Goal: Information Seeking & Learning: Check status

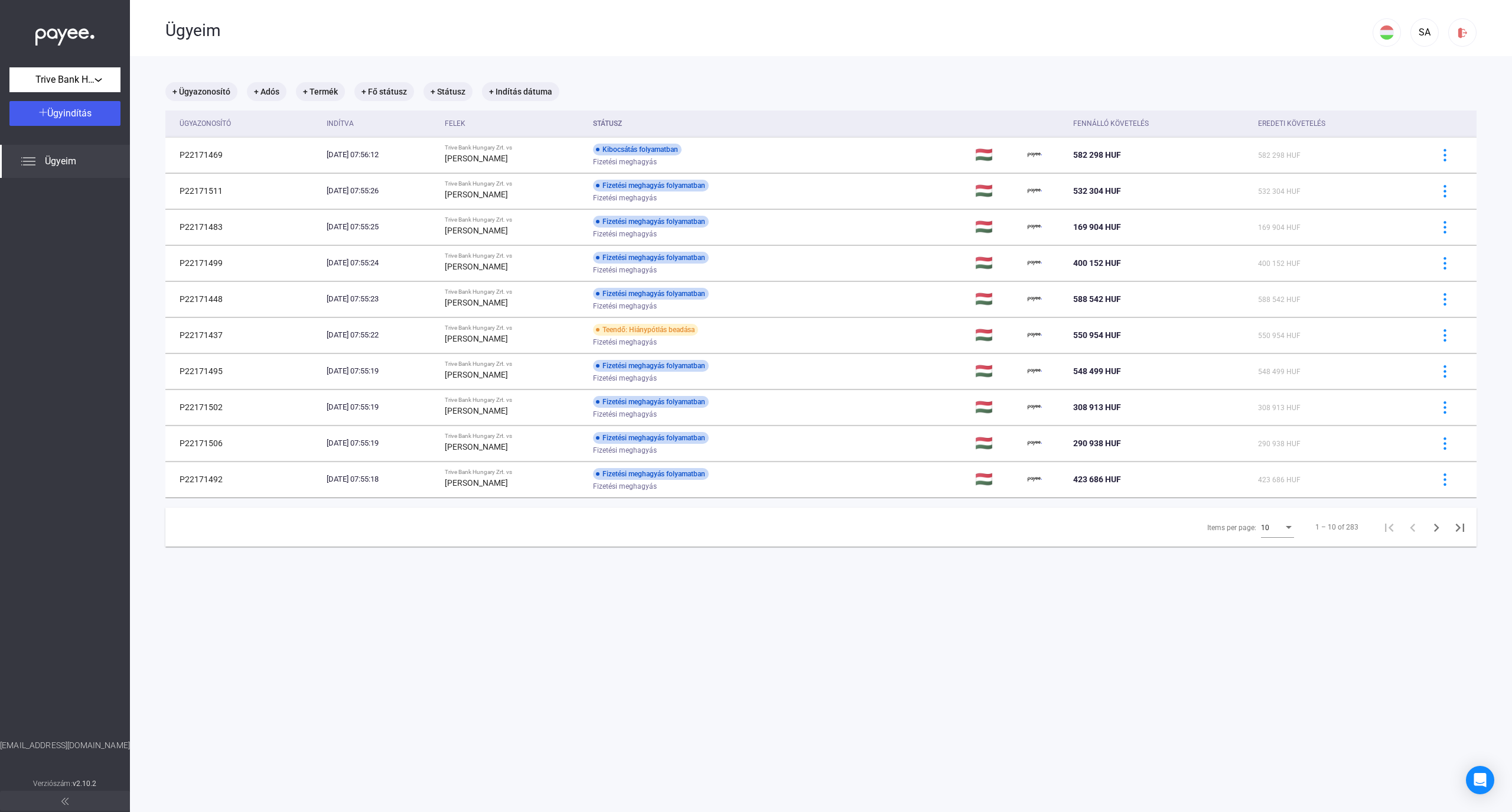
click at [1283, 531] on div "Items per page:" at bounding box center [1289, 528] width 11 height 9
click at [1259, 556] on span "25" at bounding box center [1267, 551] width 33 height 14
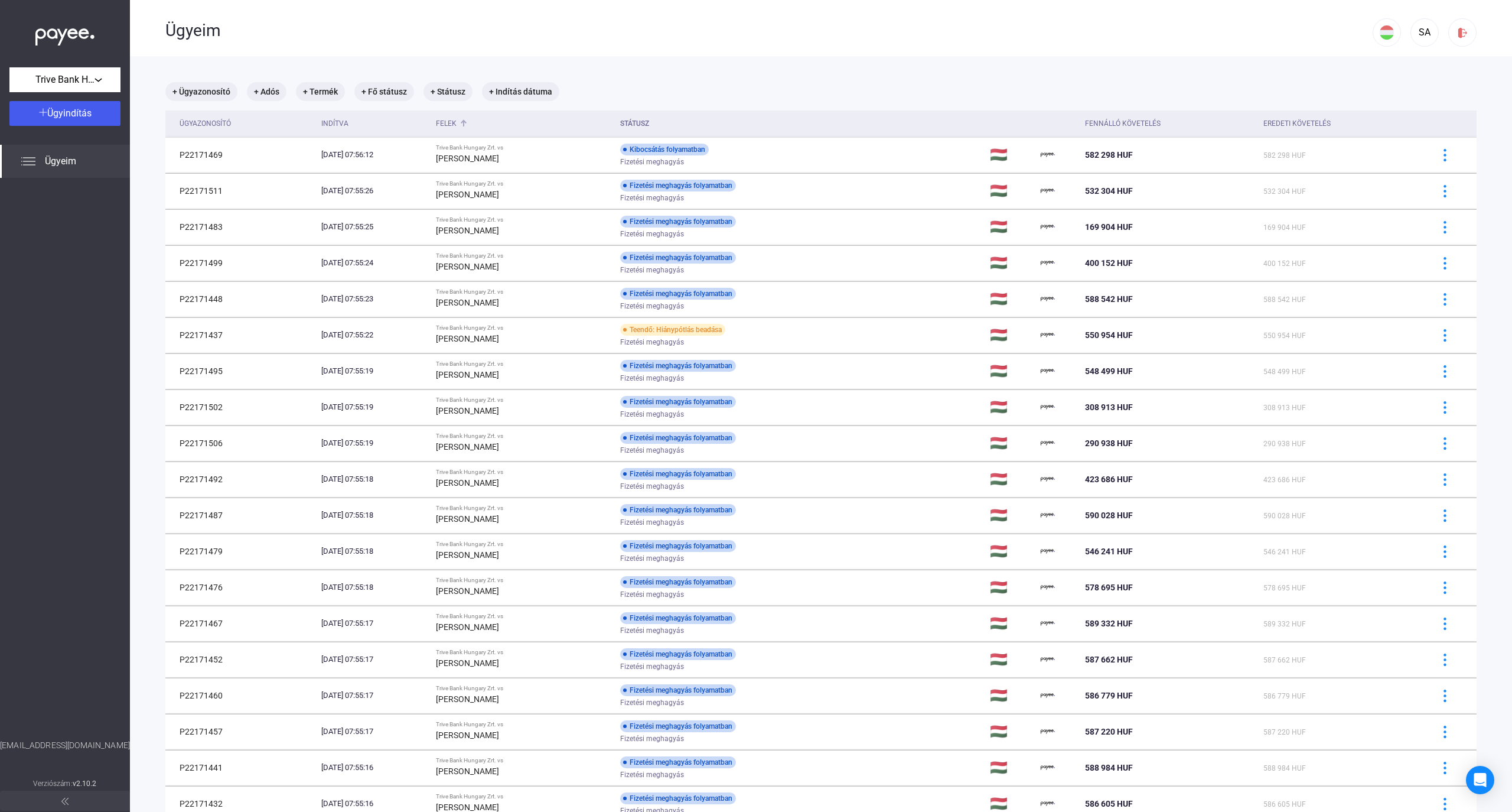
click at [456, 129] on div "Felek" at bounding box center [446, 124] width 21 height 14
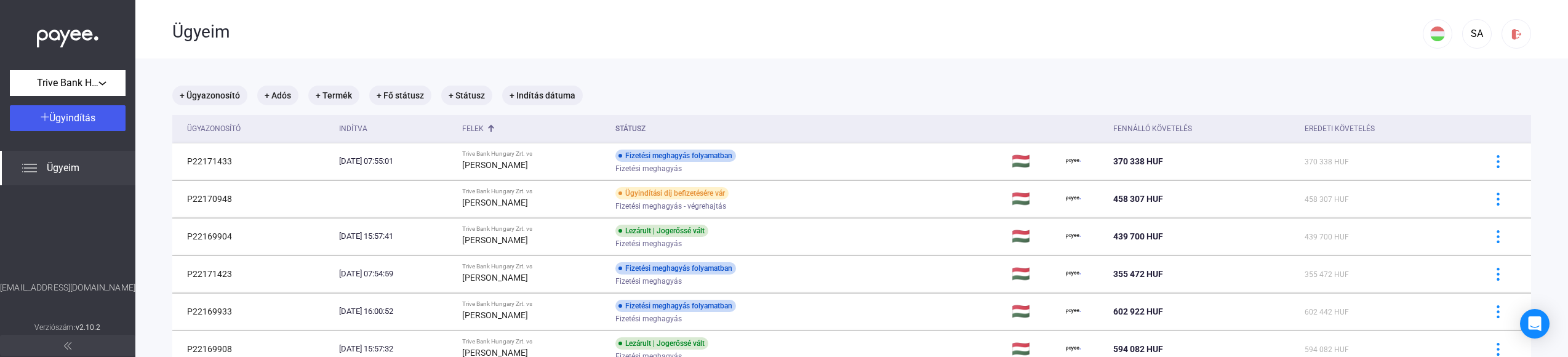
click at [663, 32] on div "Ügyeim" at bounding box center [798, 32] width 1251 height 21
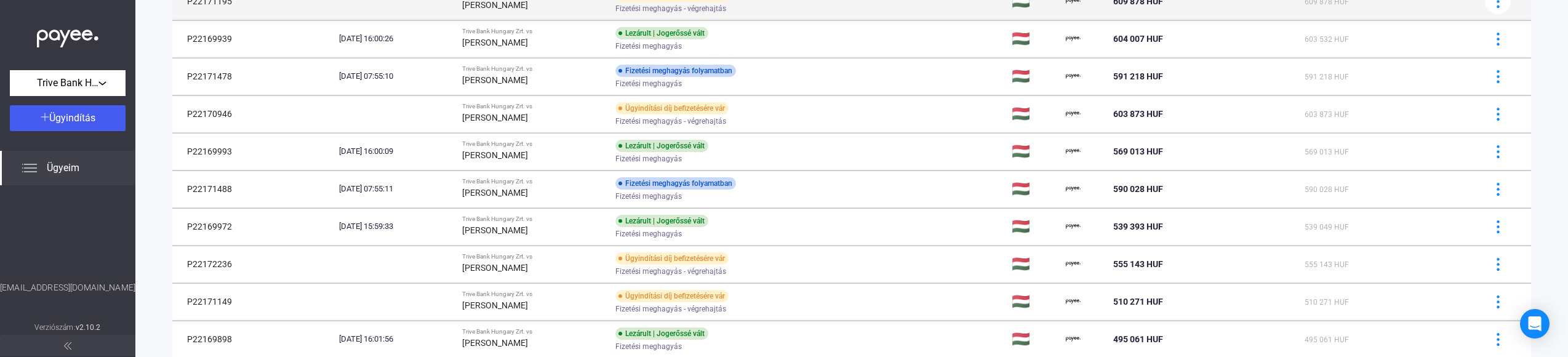
scroll to position [817, 0]
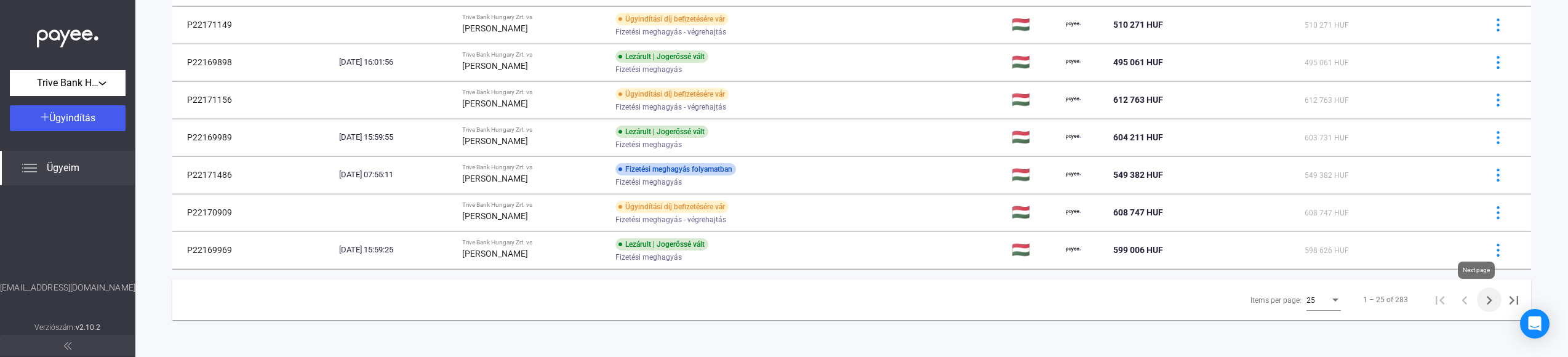
click at [1487, 302] on icon "Next page" at bounding box center [1490, 300] width 6 height 9
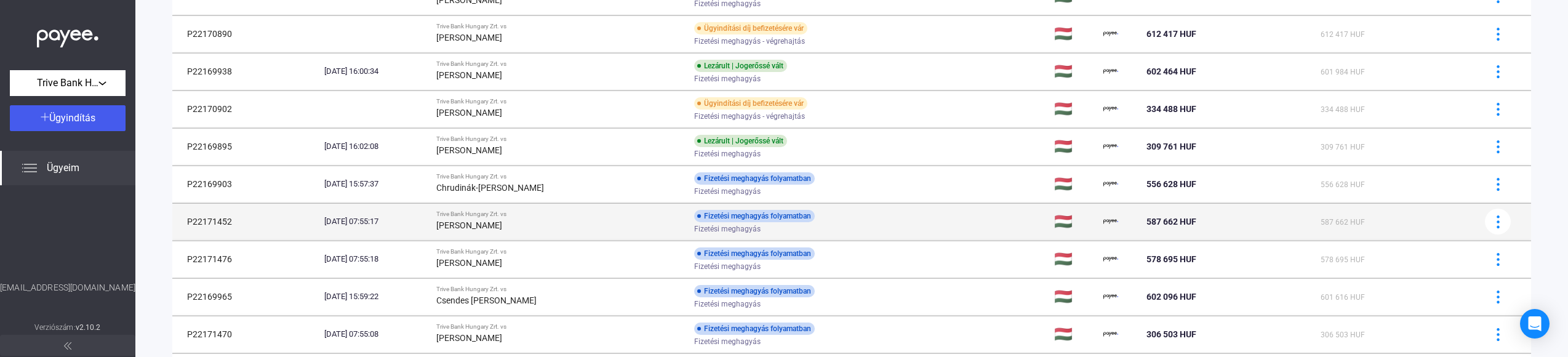
scroll to position [817, 0]
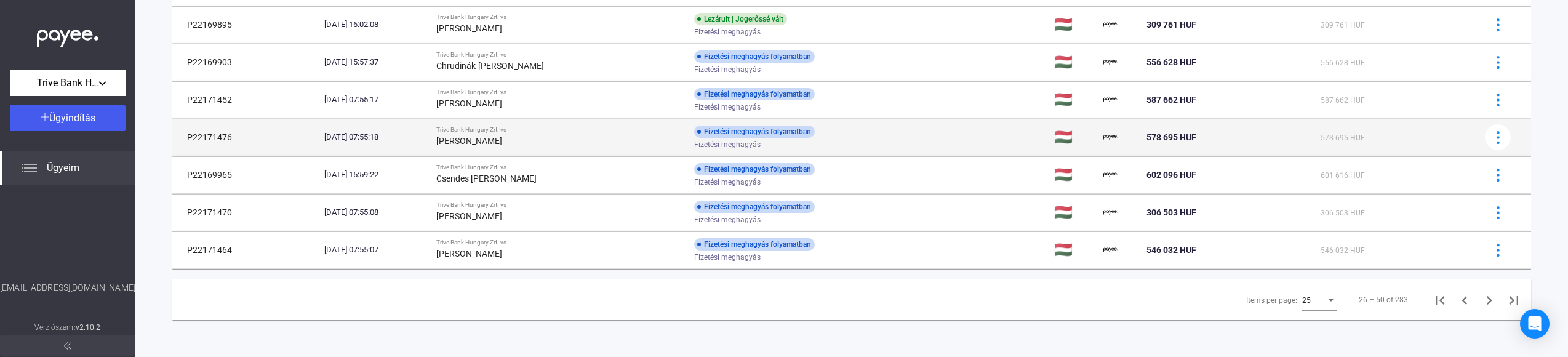
click at [592, 139] on div "[PERSON_NAME]" at bounding box center [560, 141] width 248 height 15
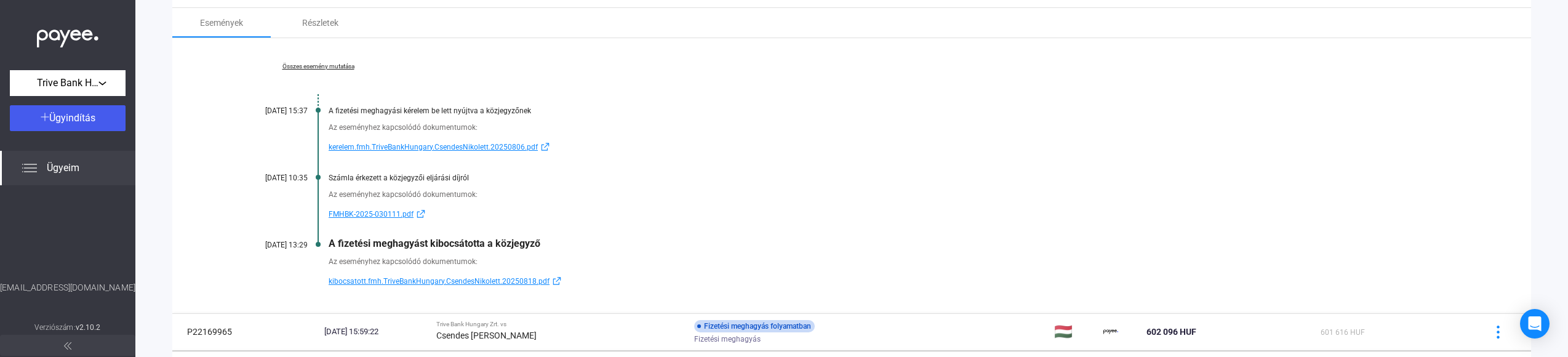
scroll to position [981, 0]
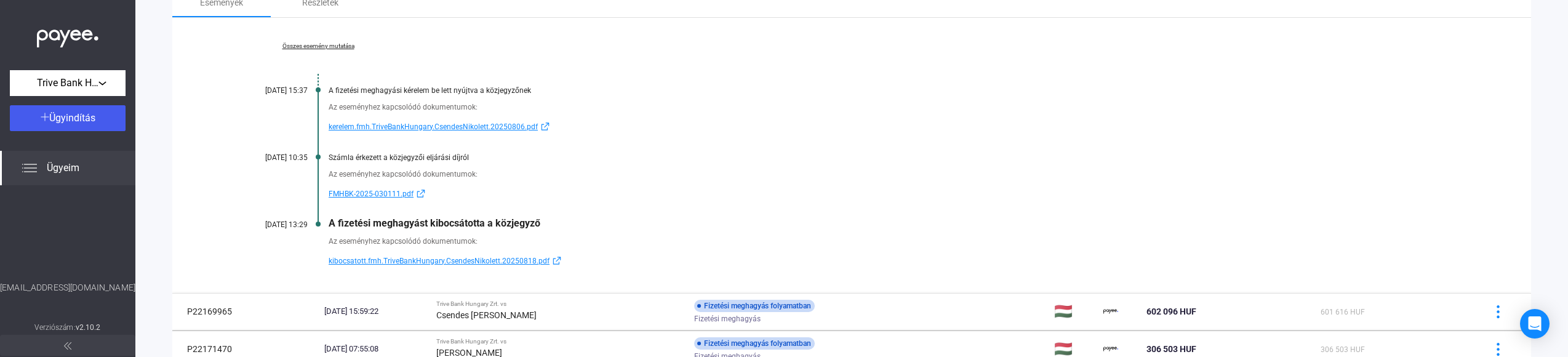
click at [173, 265] on div "Összes esemény mutatása [DATE] 15:37 A fizetési meghagyási kérelem be lett nyúj…" at bounding box center [851, 155] width 1359 height 275
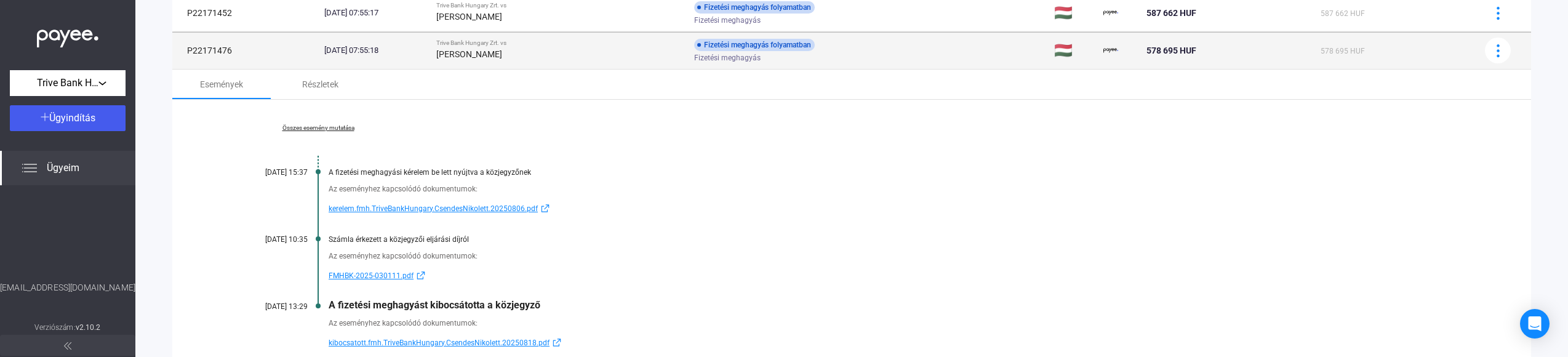
click at [586, 62] on div "[PERSON_NAME]" at bounding box center [560, 54] width 248 height 15
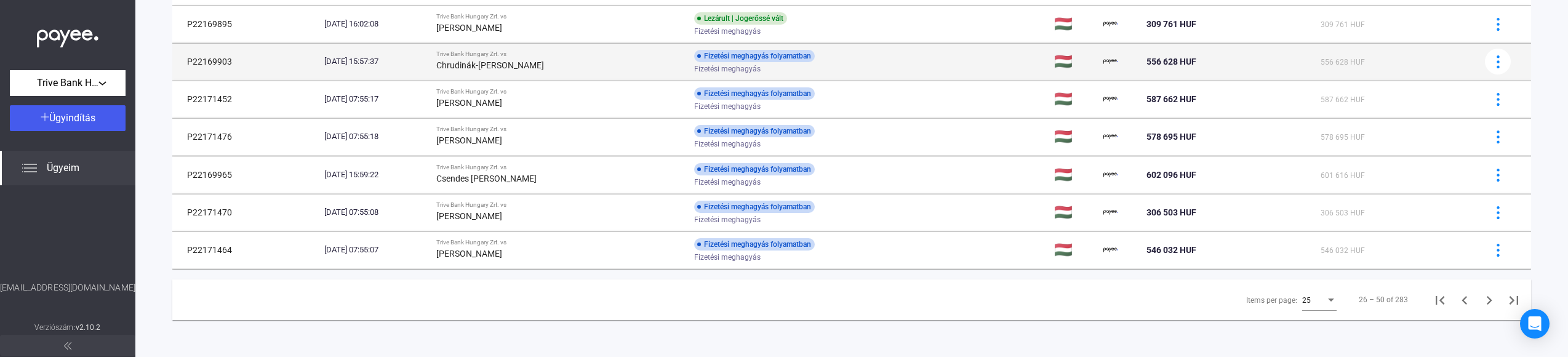
scroll to position [817, 0]
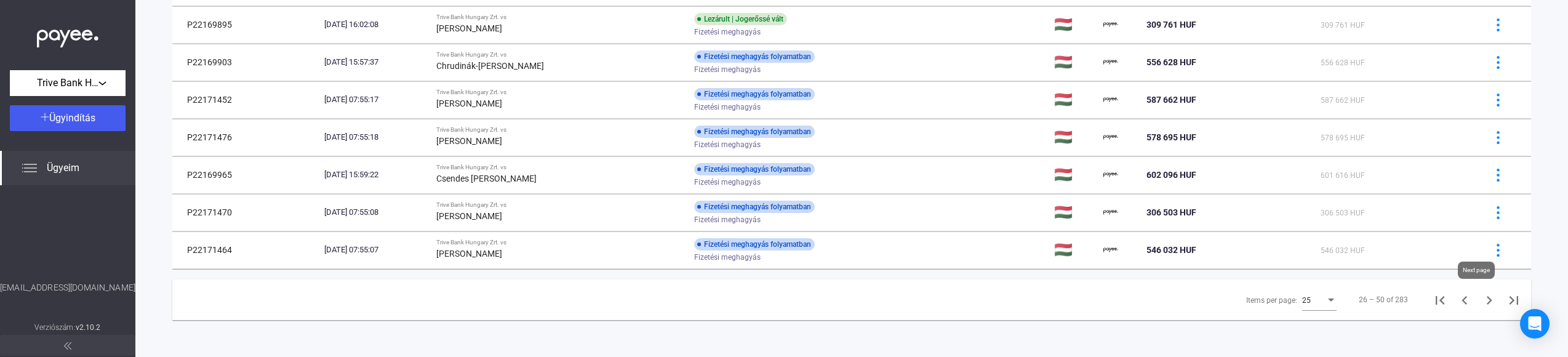
click at [1487, 299] on icon "Next page" at bounding box center [1490, 300] width 6 height 9
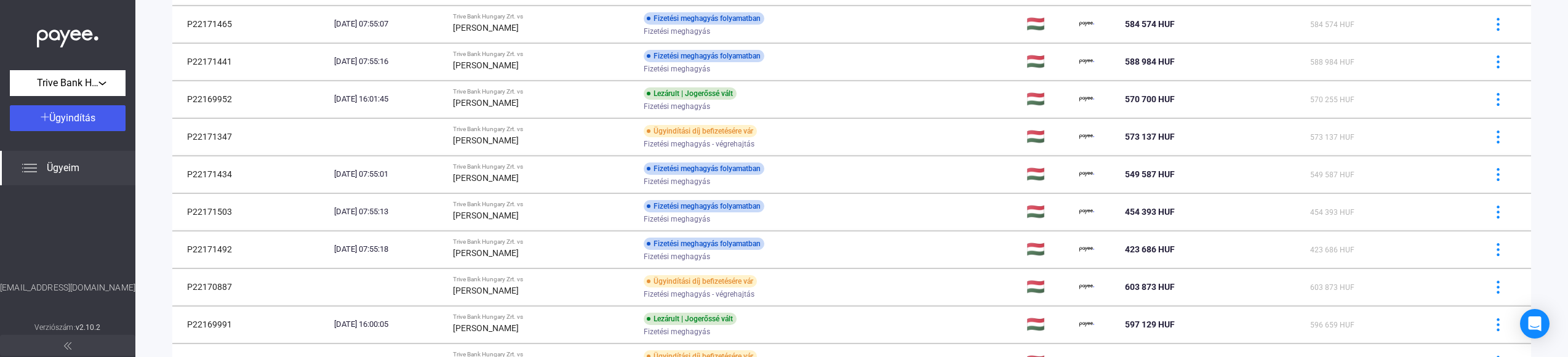
scroll to position [817, 0]
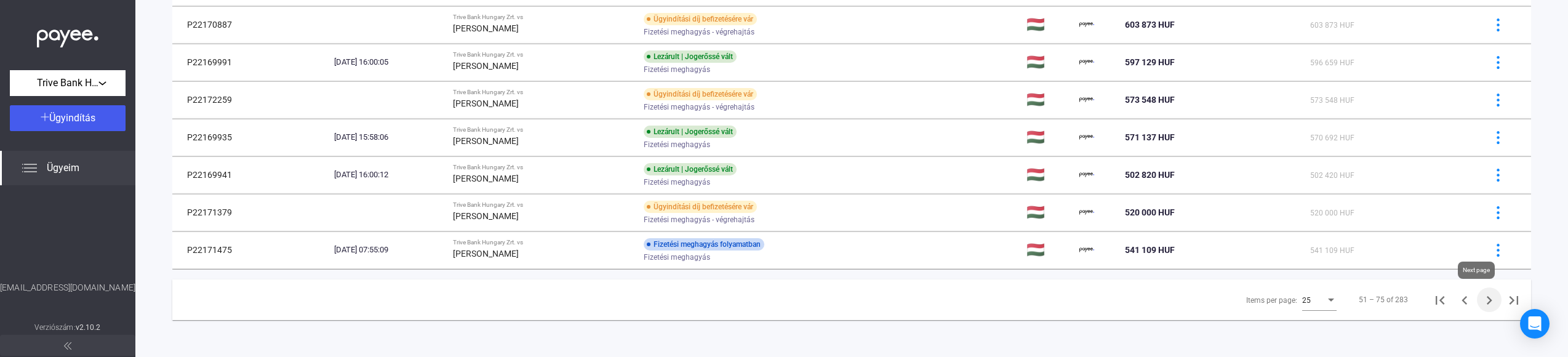
click at [1487, 303] on icon "Next page" at bounding box center [1490, 300] width 6 height 9
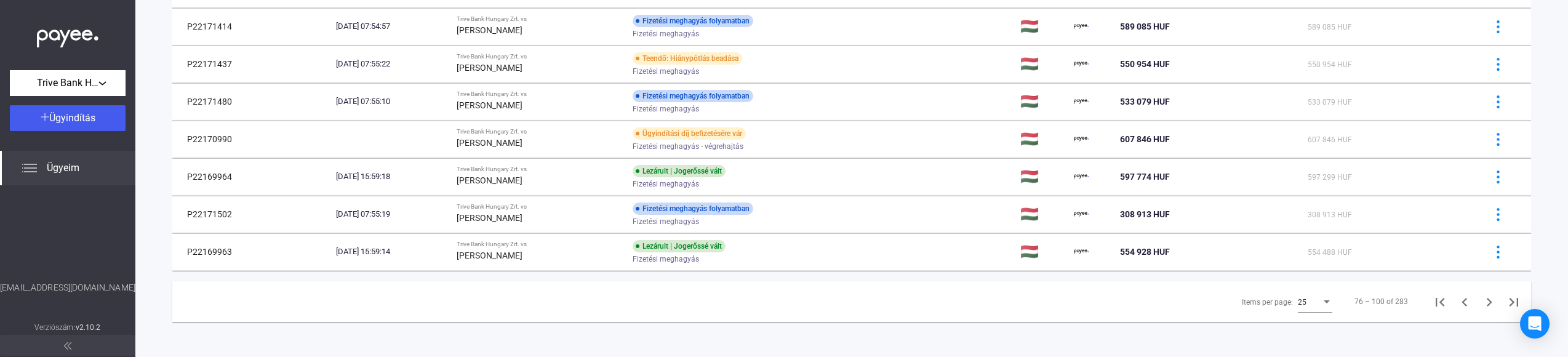
scroll to position [817, 0]
click at [1487, 299] on icon "Next page" at bounding box center [1490, 300] width 6 height 9
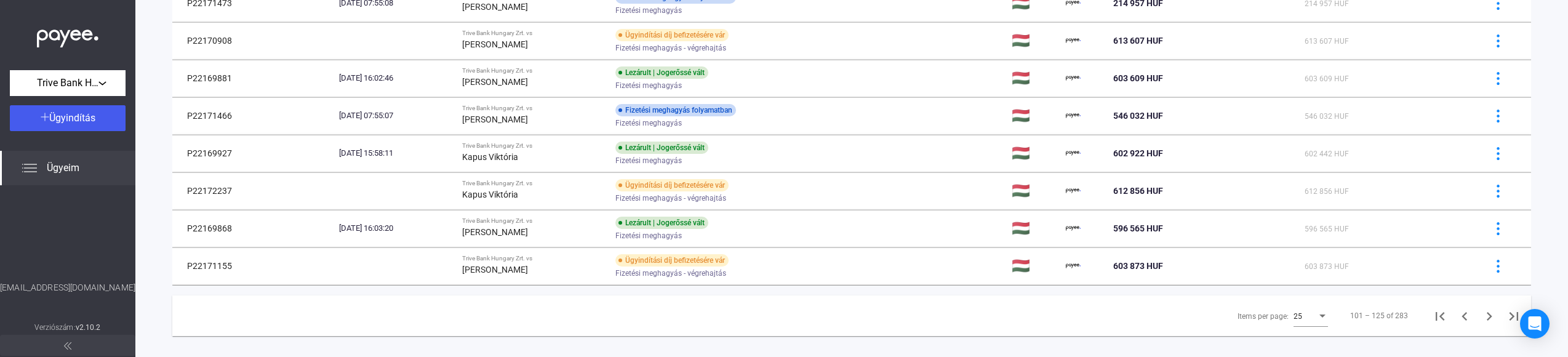
scroll to position [817, 0]
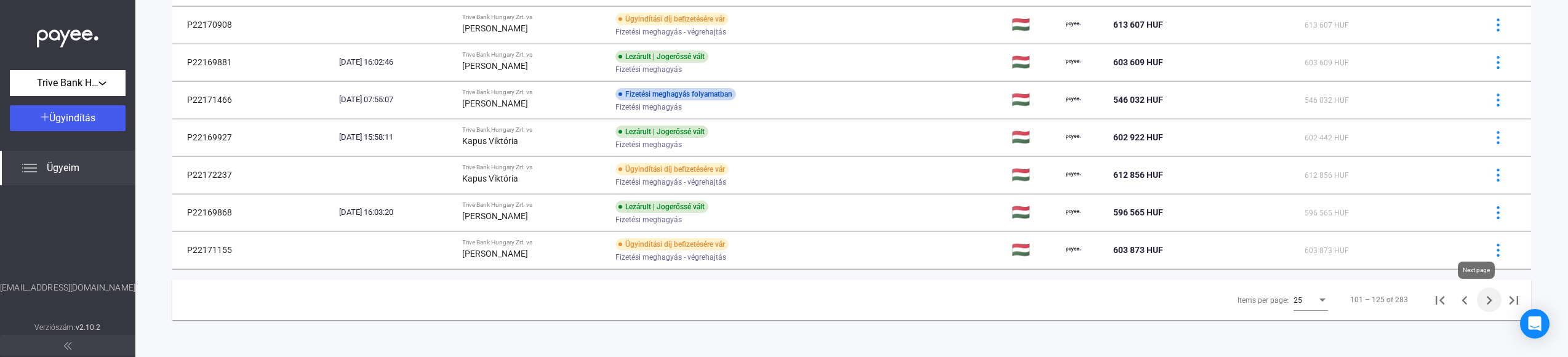
click at [1487, 301] on icon "Next page" at bounding box center [1490, 300] width 6 height 9
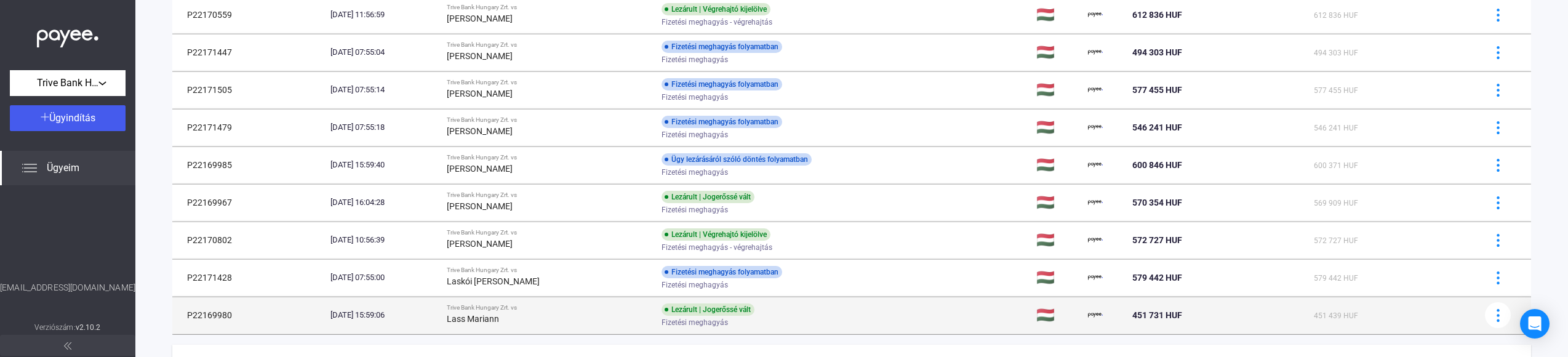
scroll to position [796, 0]
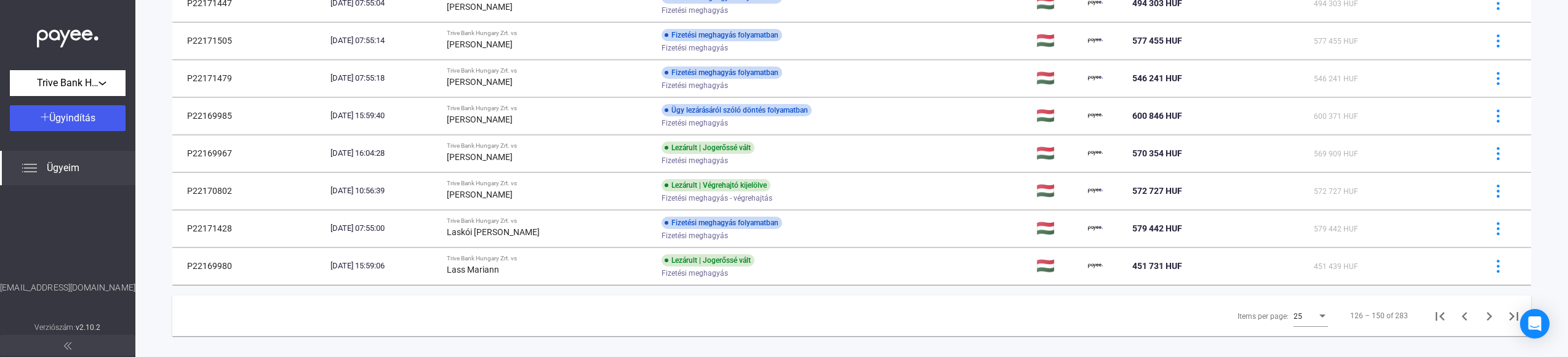
click at [1487, 316] on icon "Next page" at bounding box center [1490, 316] width 6 height 9
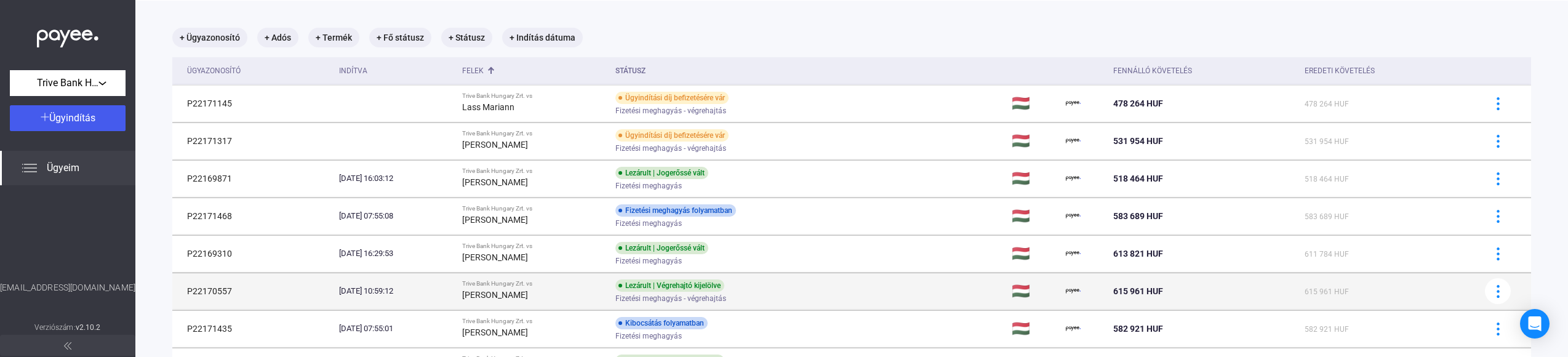
scroll to position [141, 0]
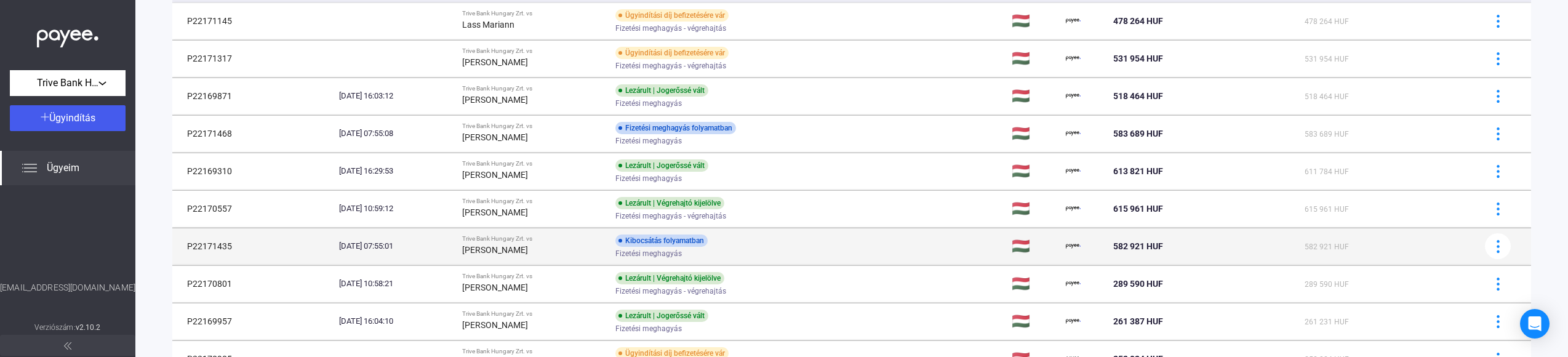
click at [528, 252] on strong "[PERSON_NAME]" at bounding box center [495, 250] width 66 height 10
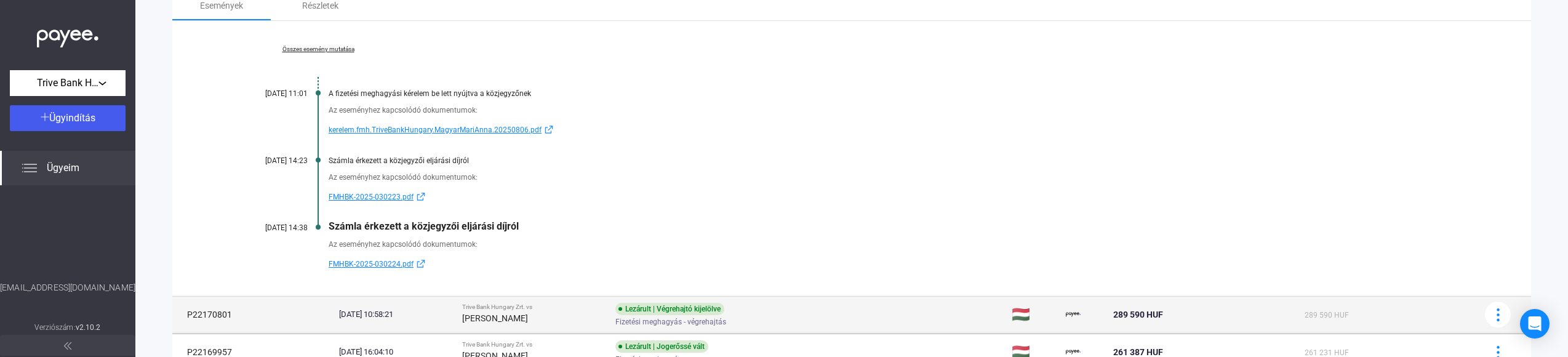
scroll to position [387, 0]
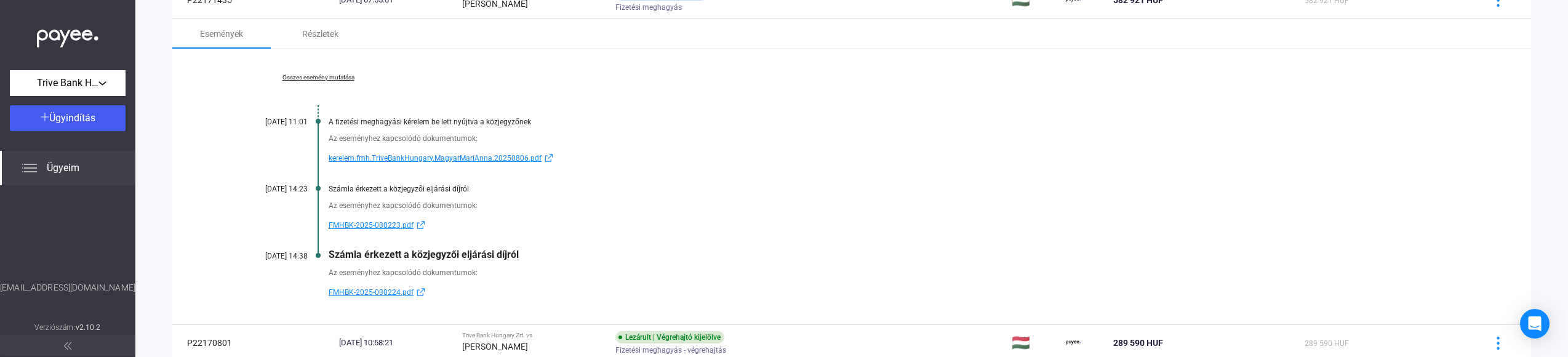
click at [286, 75] on link "Összes esemény mutatása" at bounding box center [318, 78] width 168 height 7
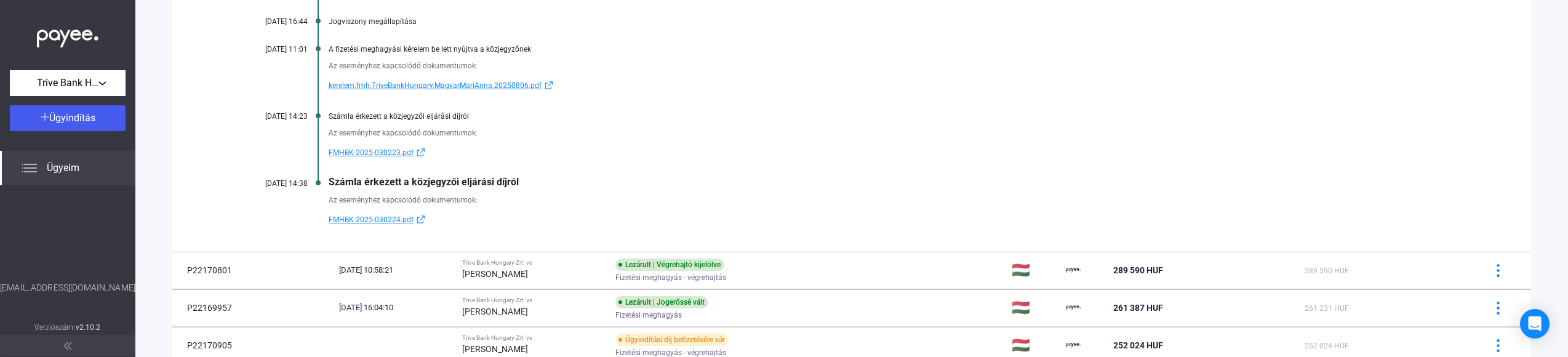
scroll to position [550, 0]
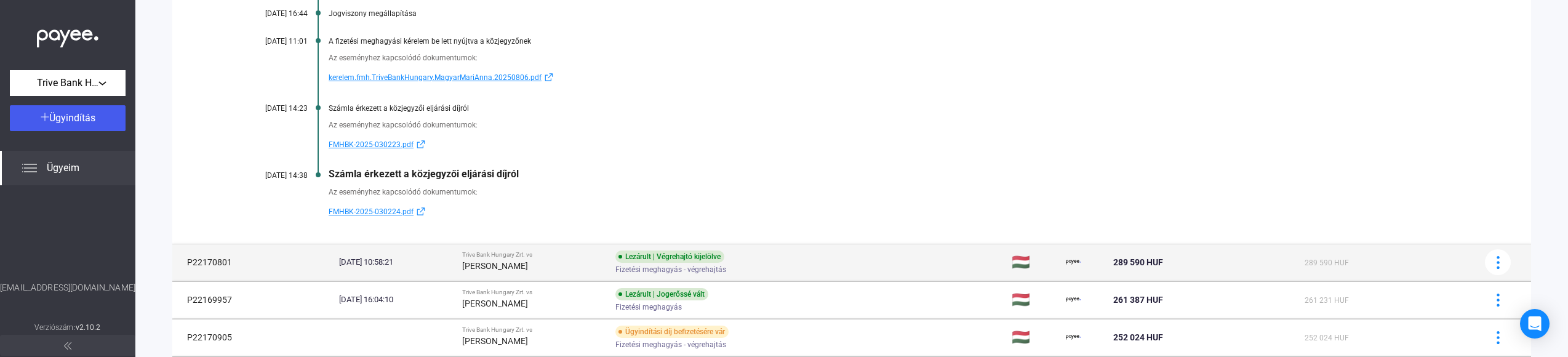
click at [525, 263] on strong "[PERSON_NAME]" at bounding box center [495, 266] width 66 height 10
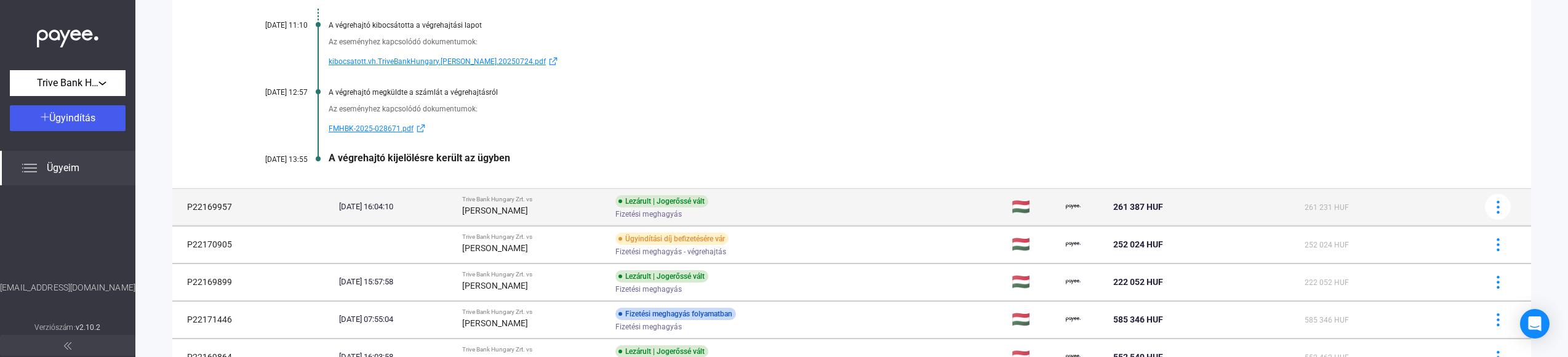
click at [611, 200] on td "Trive Bank Hungary Zrt. vs [PERSON_NAME]" at bounding box center [534, 207] width 154 height 37
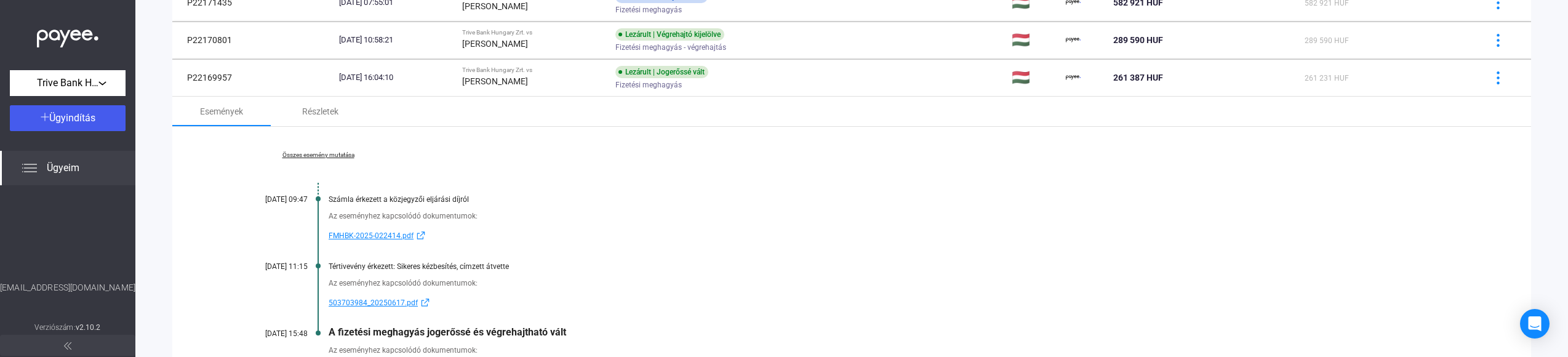
scroll to position [357, 0]
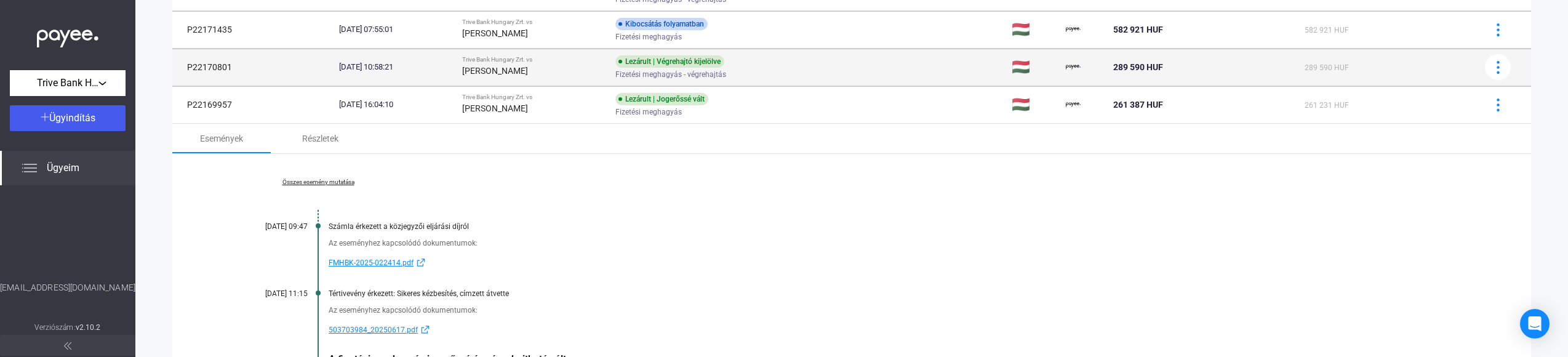
drag, startPoint x: 237, startPoint y: 72, endPoint x: 184, endPoint y: 68, distance: 53.2
click at [184, 68] on td "P22170801" at bounding box center [253, 67] width 162 height 37
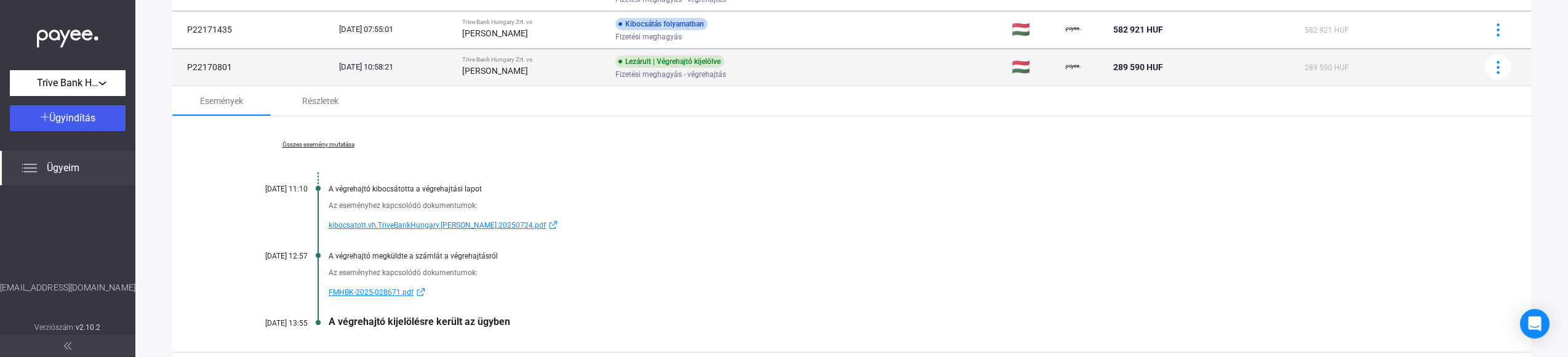
copy td "P22170801"
click at [559, 75] on div "[PERSON_NAME]" at bounding box center [534, 71] width 144 height 15
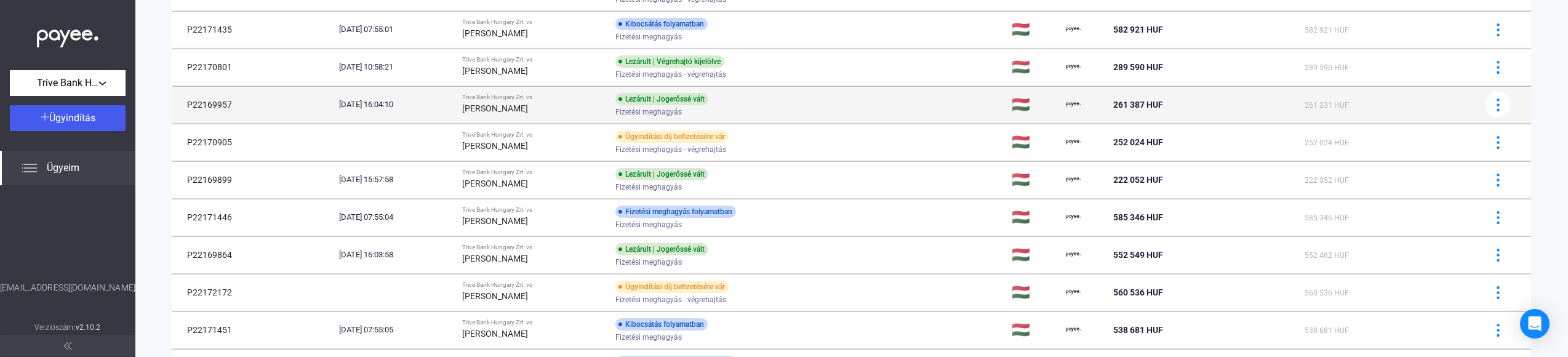
click at [606, 101] on div "Trive Bank Hungary Zrt. vs" at bounding box center [534, 97] width 144 height 7
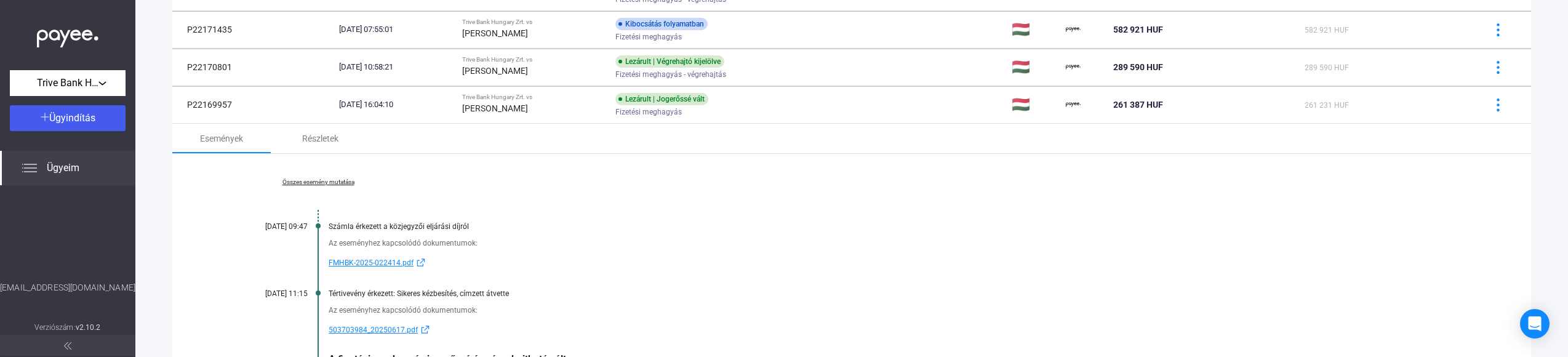
scroll to position [438, 0]
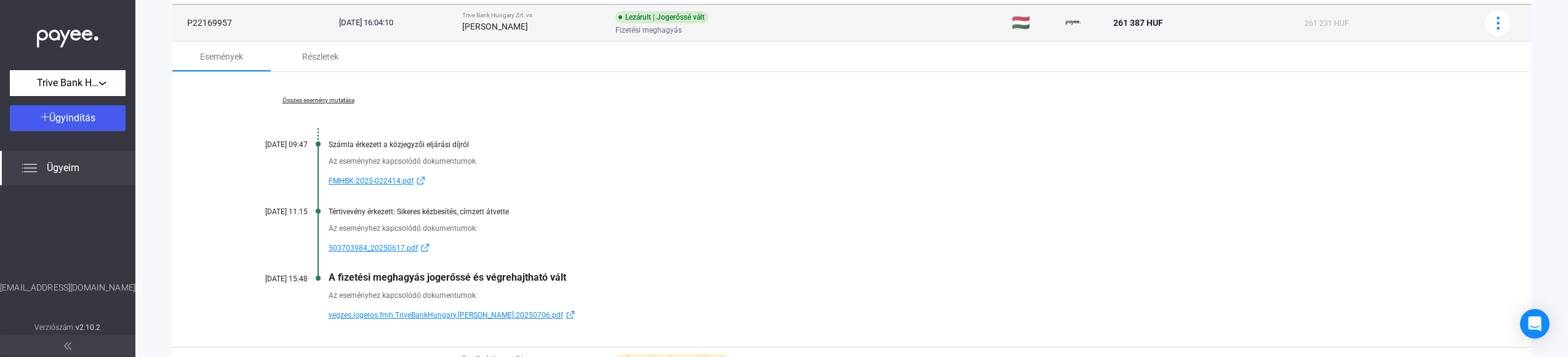
click at [500, 28] on strong "[PERSON_NAME]" at bounding box center [495, 27] width 66 height 10
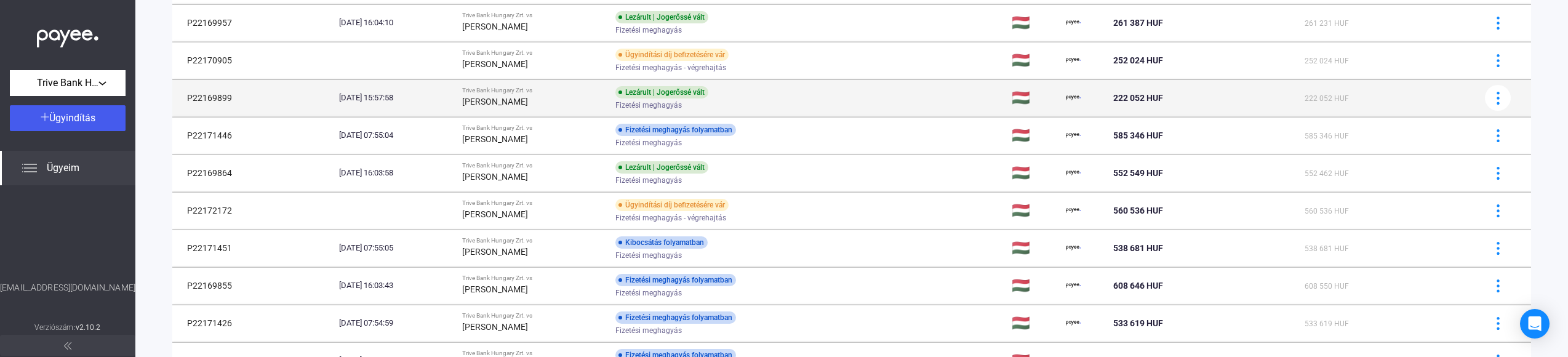
scroll to position [357, 0]
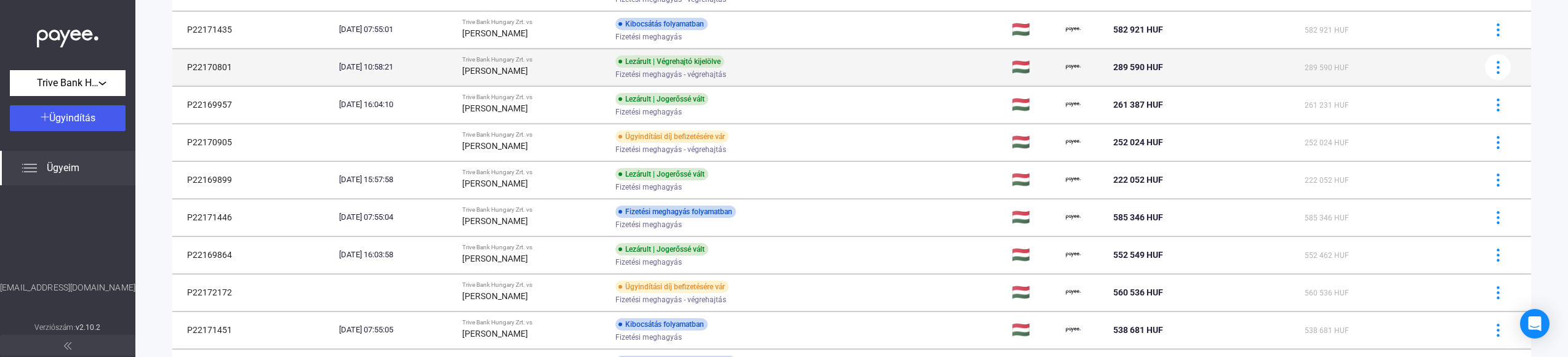
click at [528, 73] on strong "[PERSON_NAME]" at bounding box center [495, 71] width 66 height 10
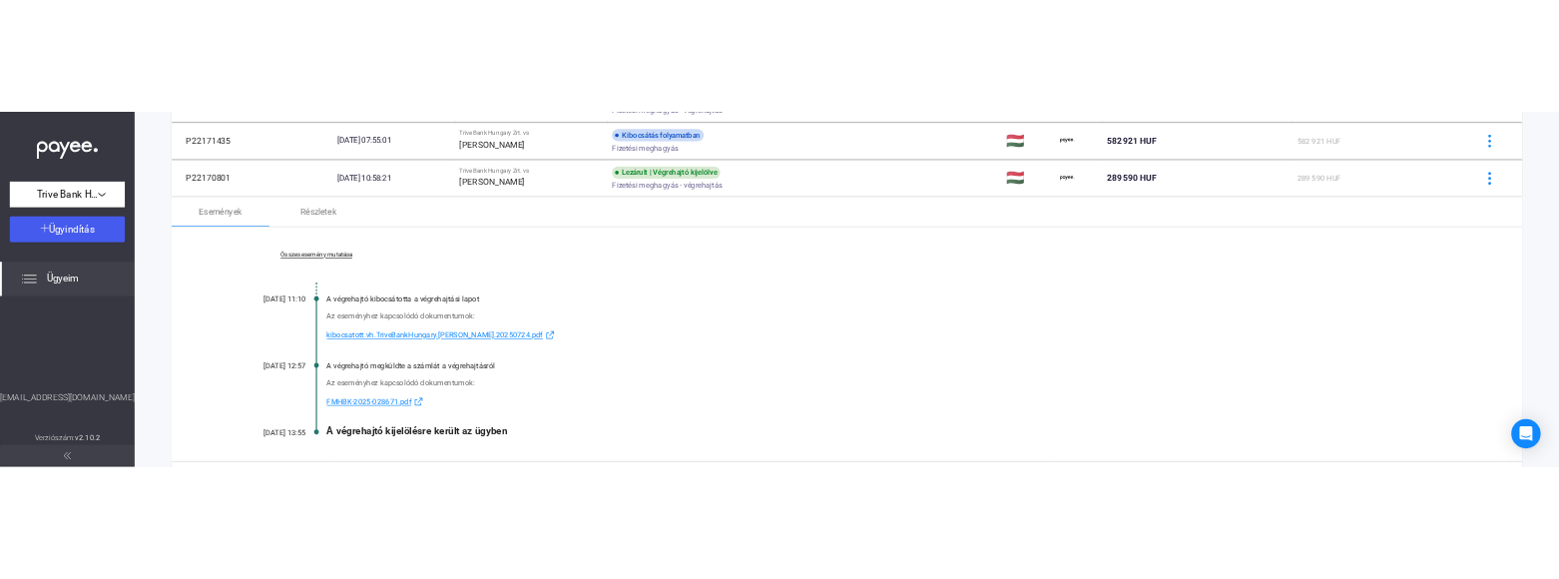
scroll to position [711, 0]
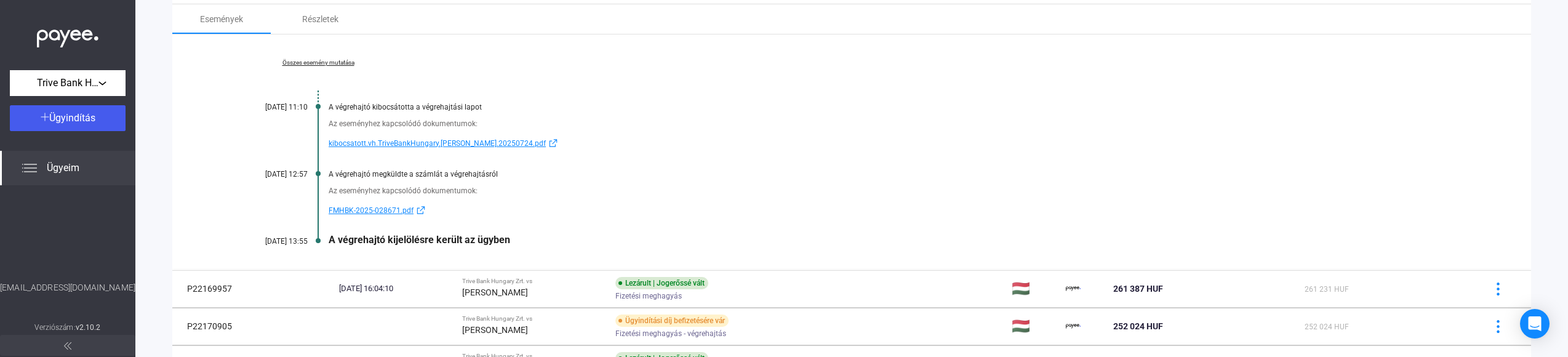
click at [329, 67] on link "Összes esemény mutatása" at bounding box center [318, 63] width 168 height 7
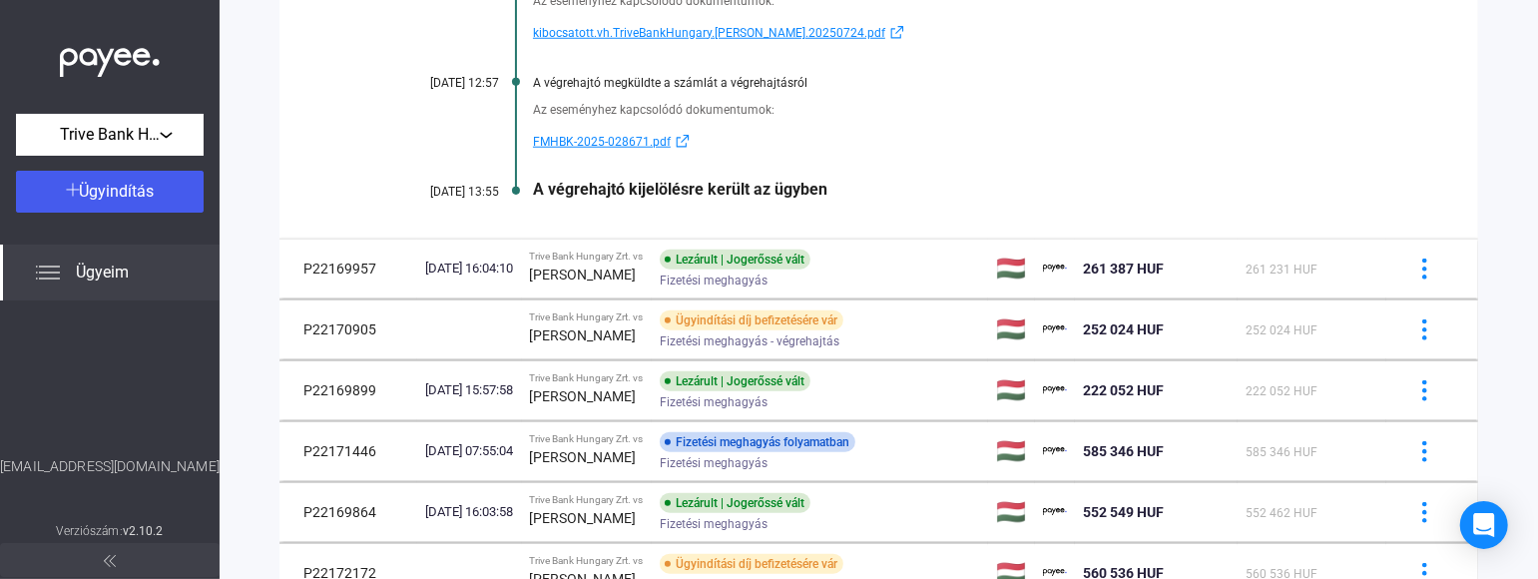
scroll to position [1119, 0]
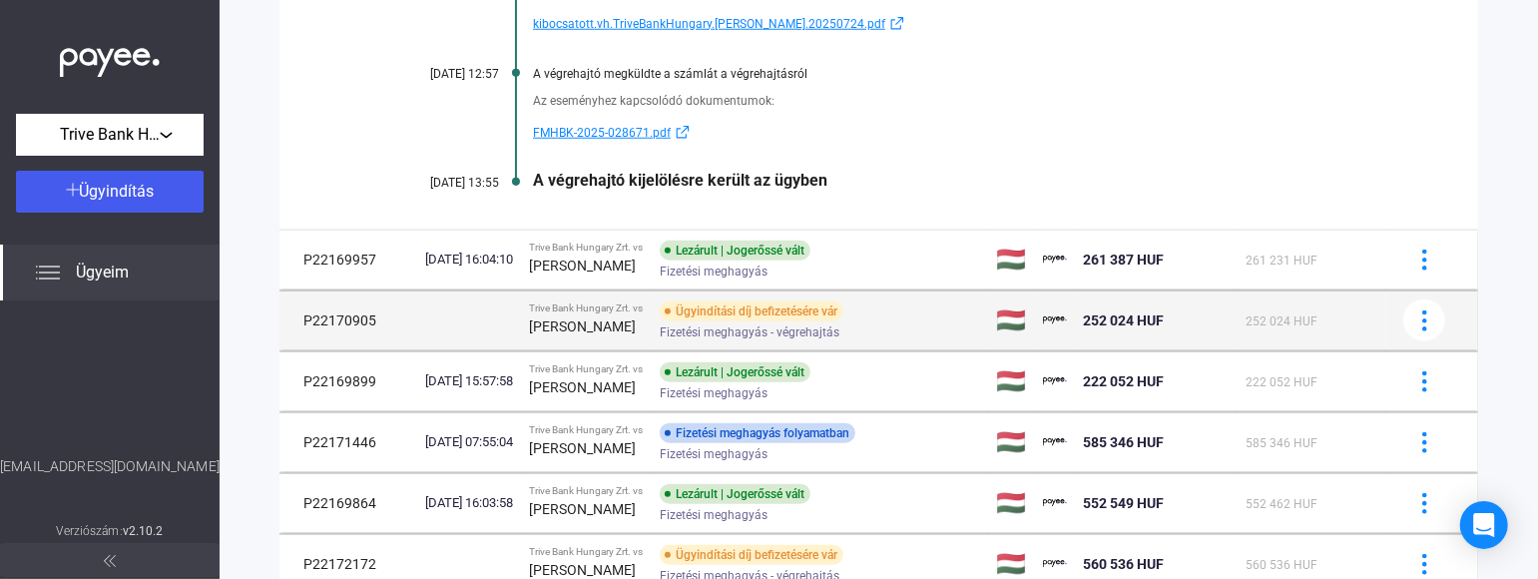
click at [621, 334] on strong "[PERSON_NAME]" at bounding box center [583, 326] width 107 height 16
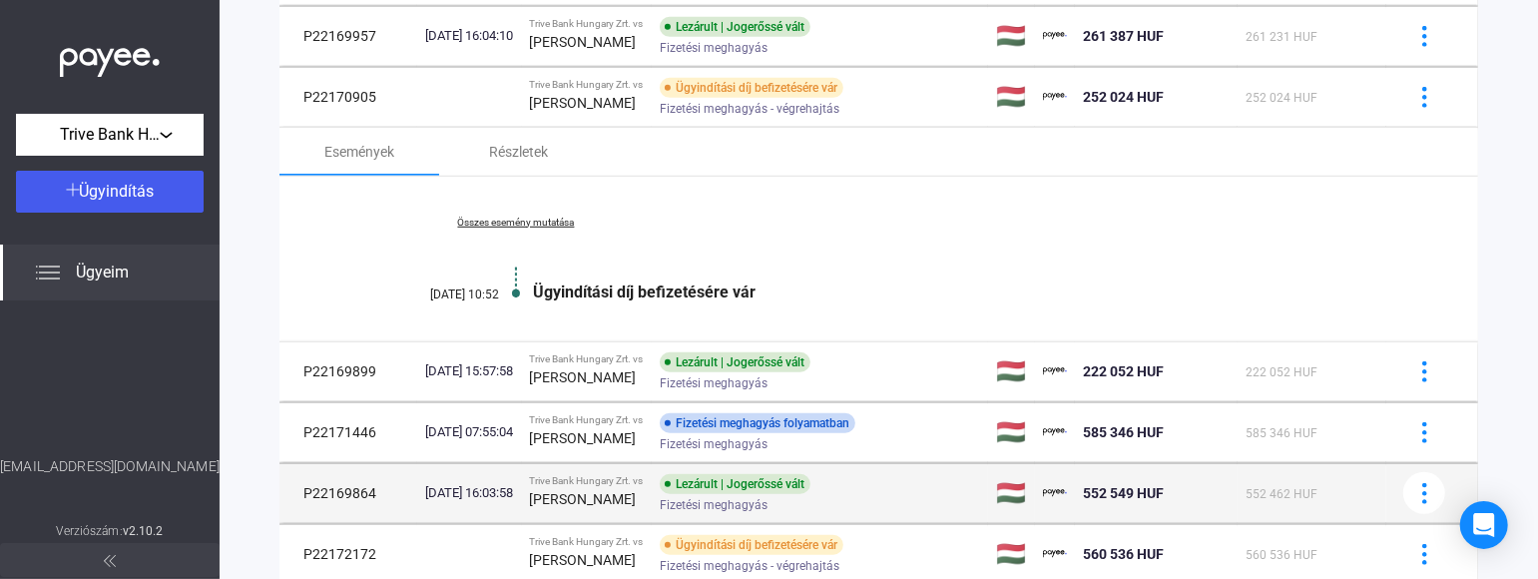
scroll to position [672, 0]
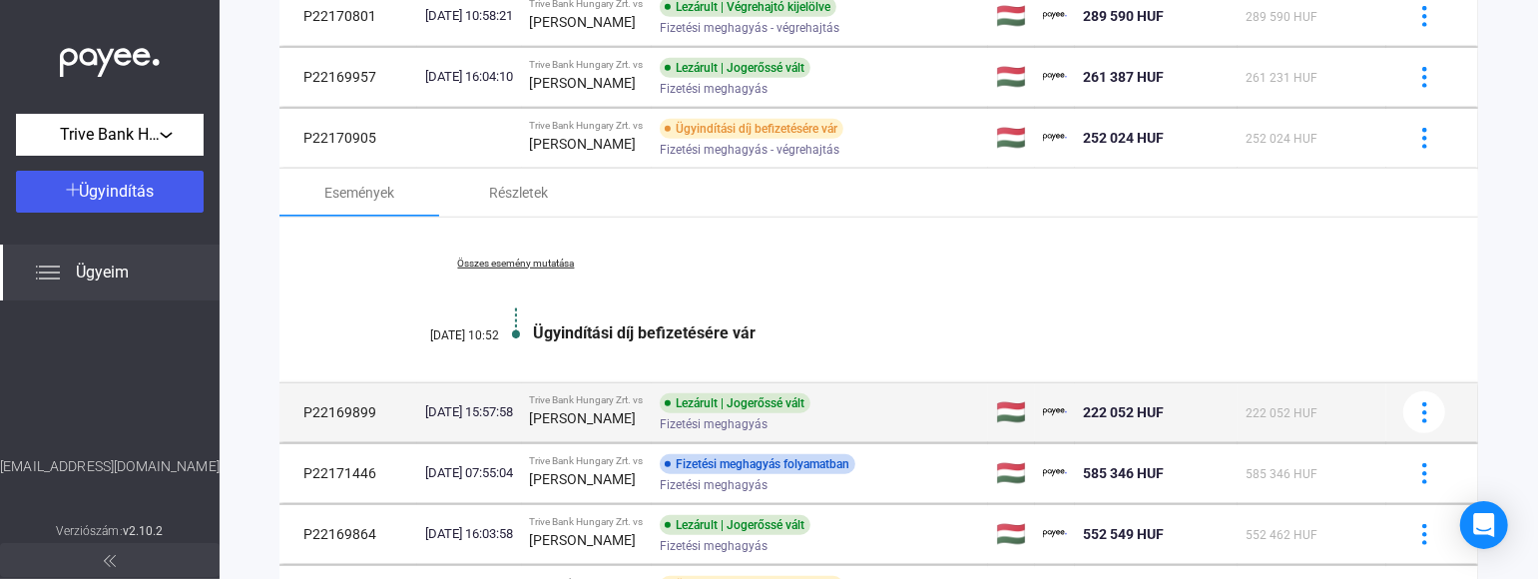
click at [580, 420] on strong "[PERSON_NAME]" at bounding box center [583, 418] width 107 height 16
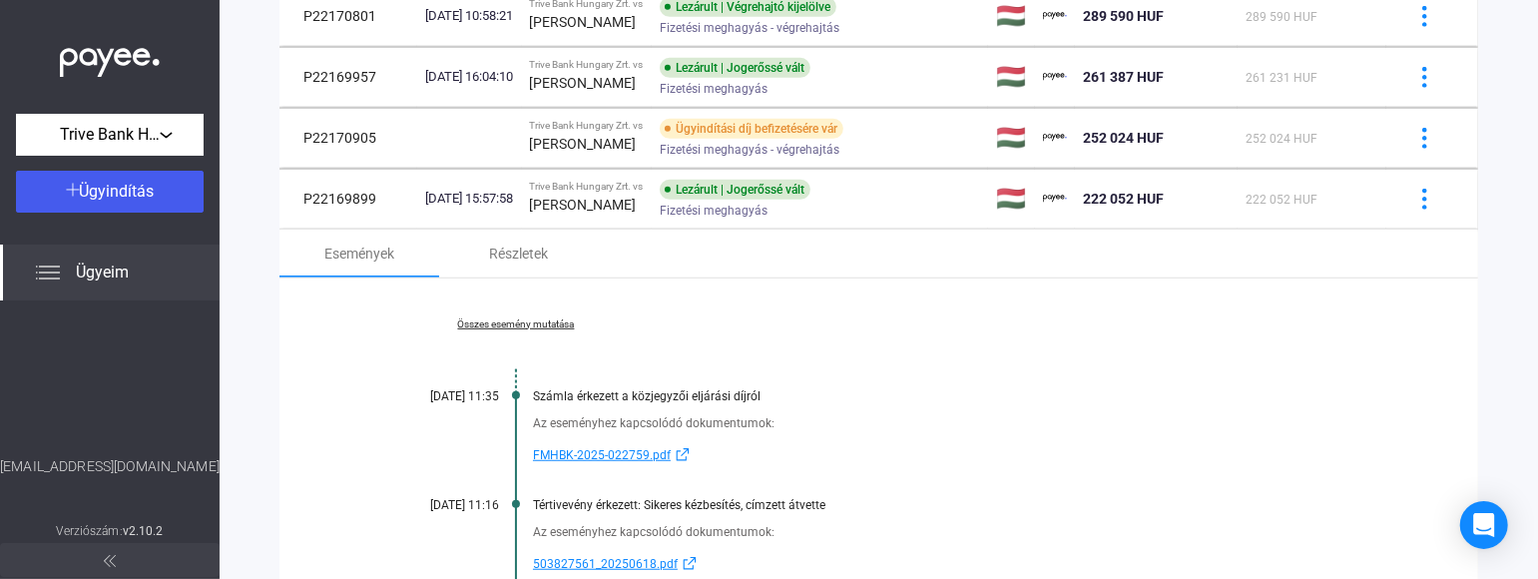
click at [505, 330] on link "Összes esemény mutatása" at bounding box center [515, 324] width 273 height 12
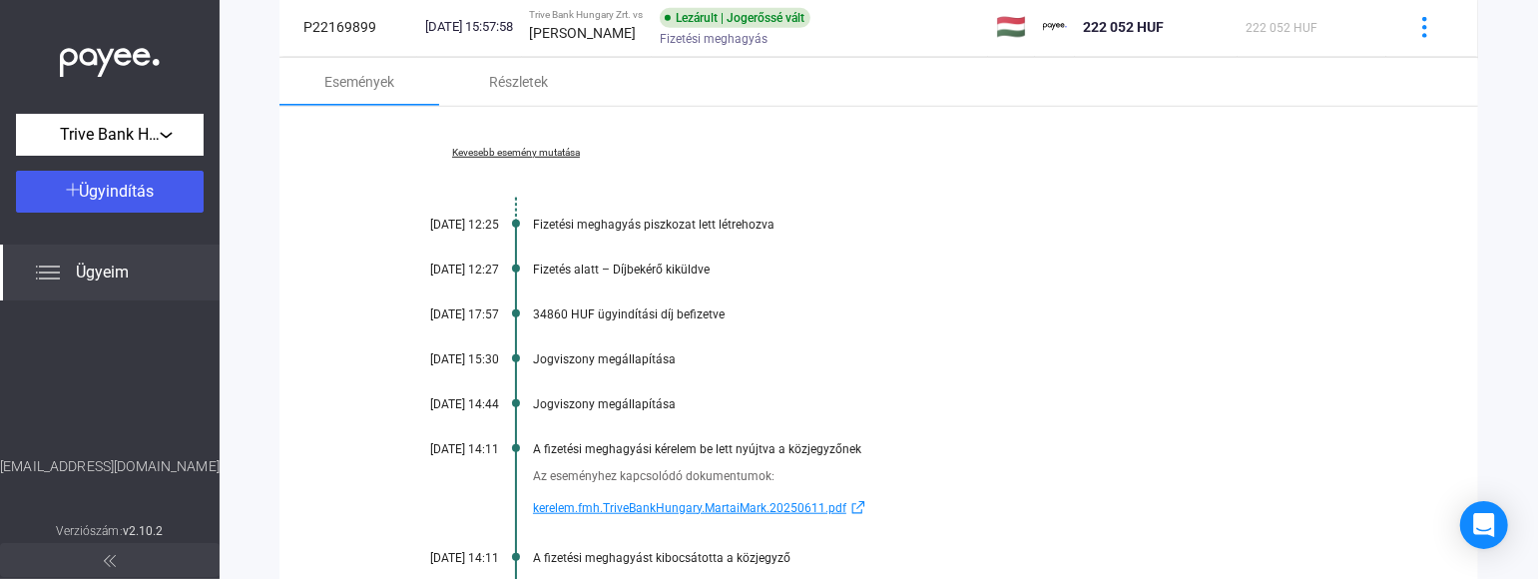
scroll to position [804, 0]
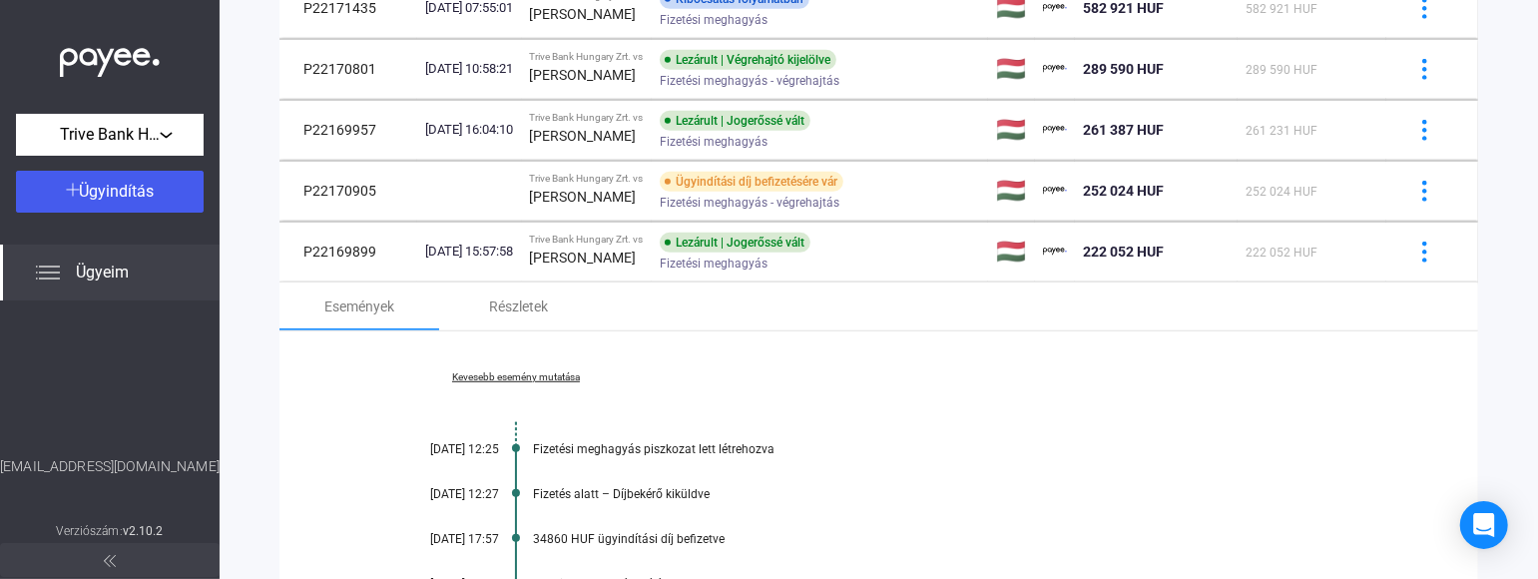
drag, startPoint x: 385, startPoint y: 17, endPoint x: 317, endPoint y: 17, distance: 67.9
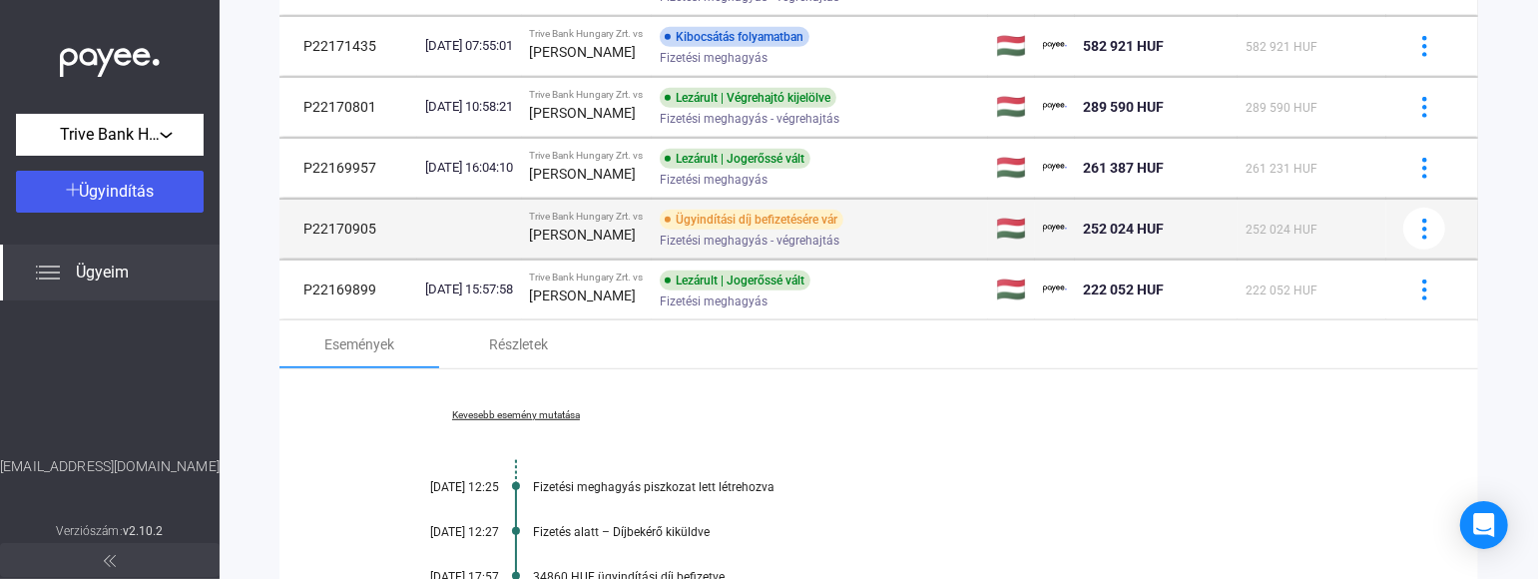
drag, startPoint x: 404, startPoint y: 231, endPoint x: 395, endPoint y: 240, distance: 12.7
click at [403, 232] on td "P22170905" at bounding box center [348, 229] width 138 height 60
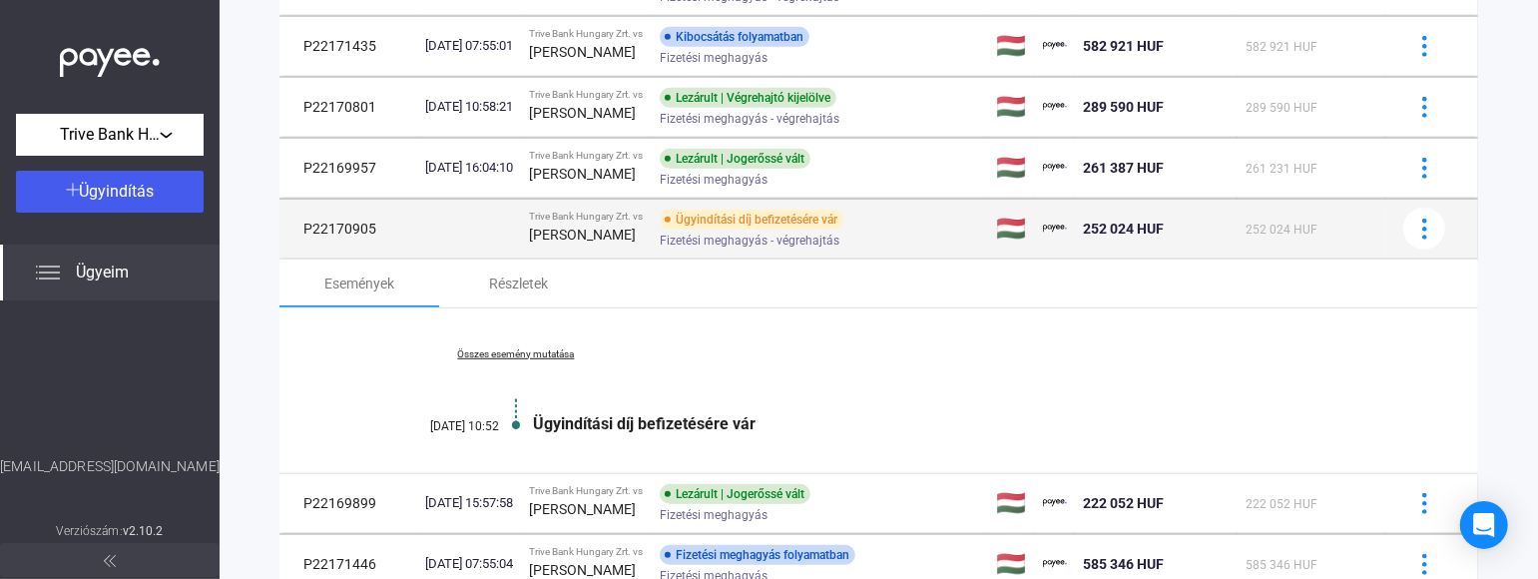
click at [385, 249] on td "P22170905" at bounding box center [348, 229] width 138 height 60
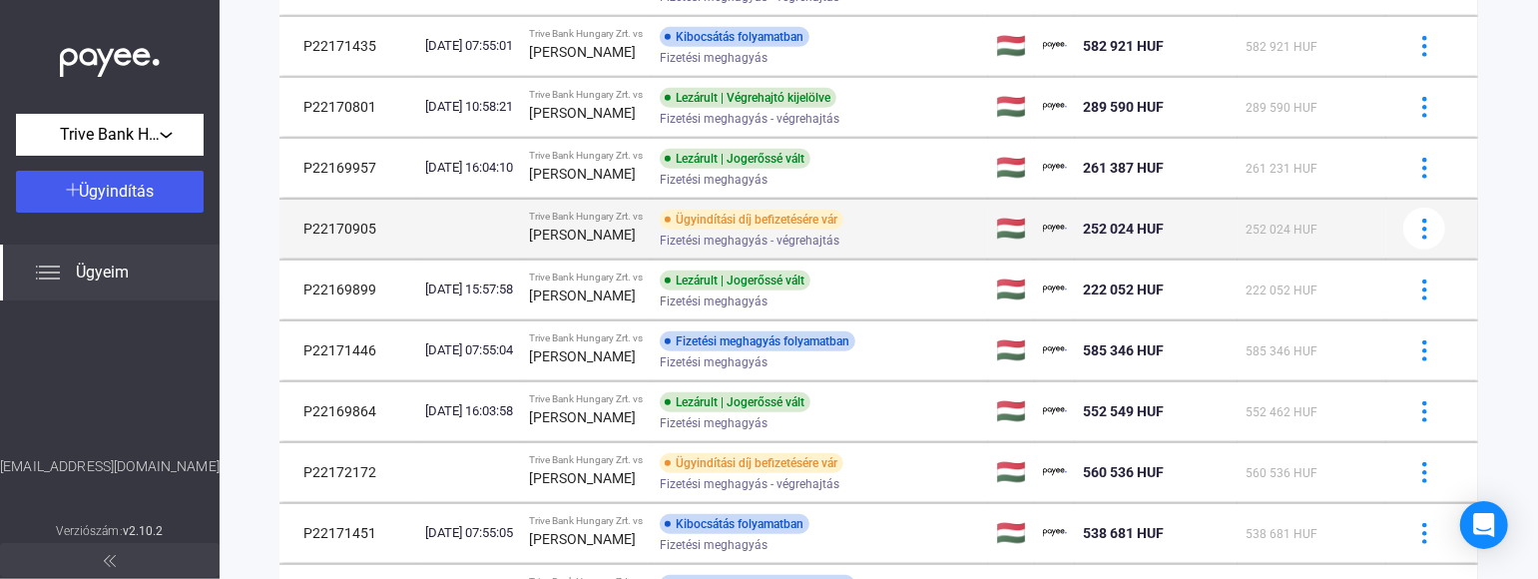
drag, startPoint x: 303, startPoint y: 232, endPoint x: 381, endPoint y: 232, distance: 77.8
click at [381, 232] on td "P22170905" at bounding box center [348, 229] width 138 height 60
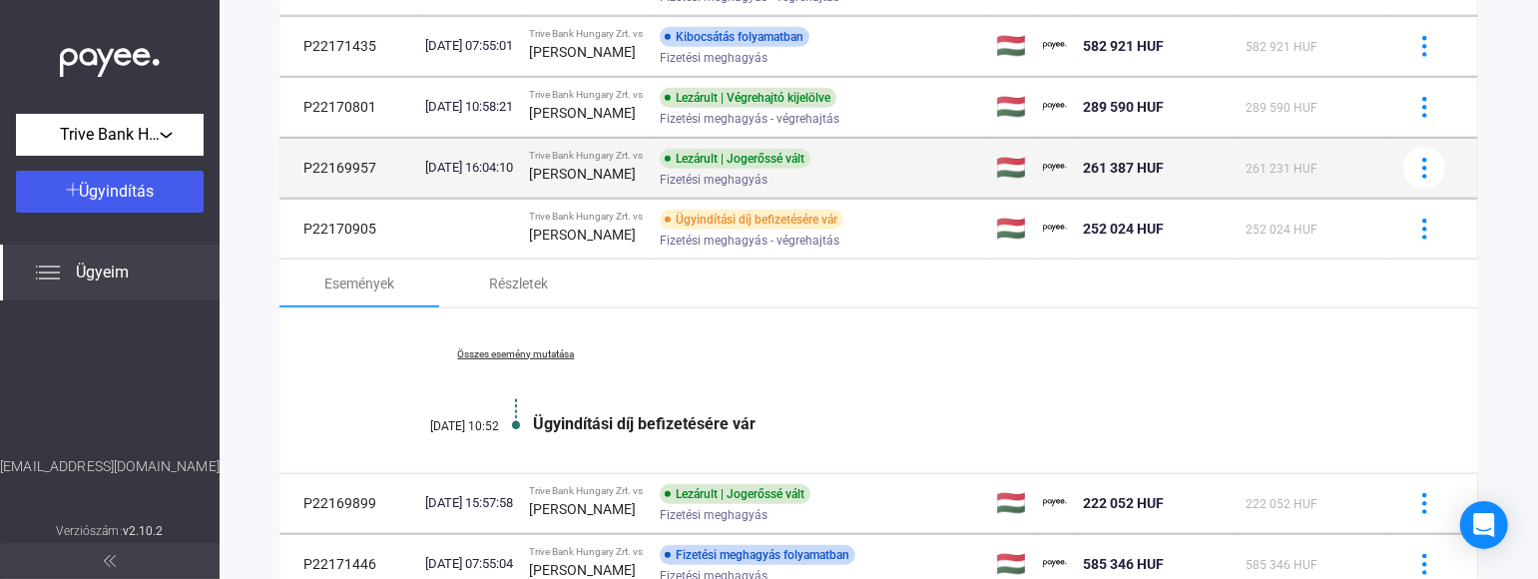
copy td "P22170905"
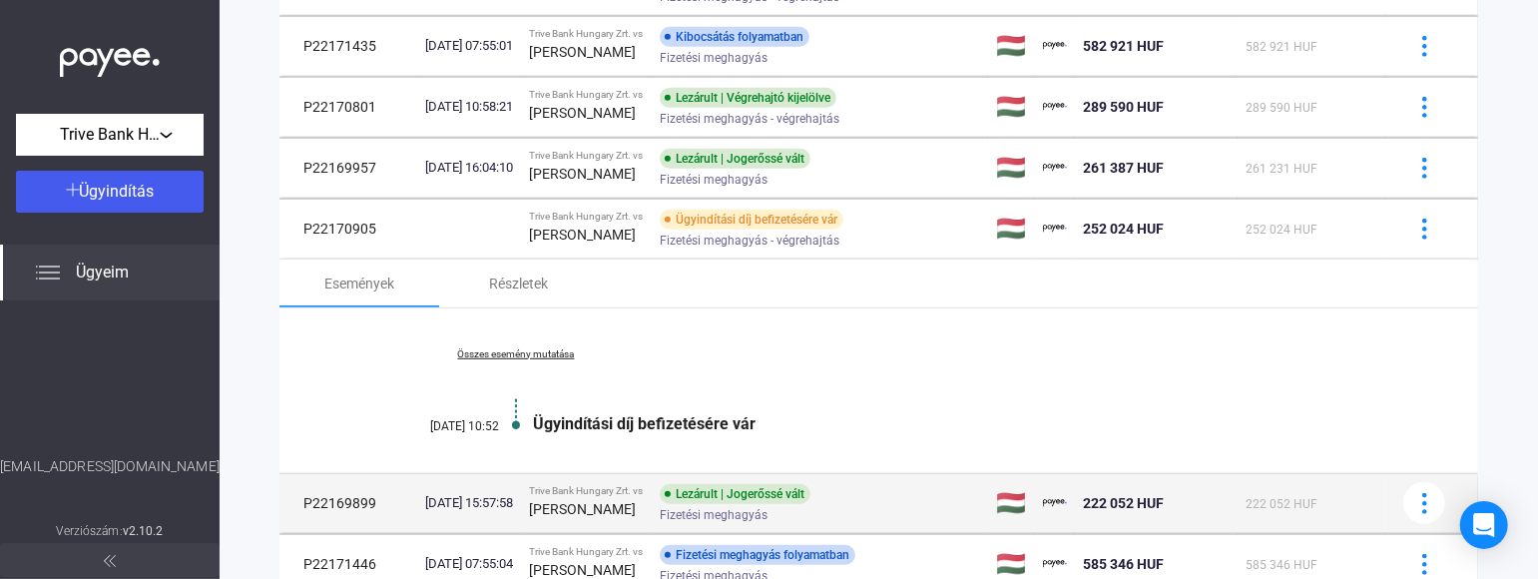
click at [564, 497] on div "Trive Bank Hungary Zrt. vs" at bounding box center [587, 491] width 115 height 12
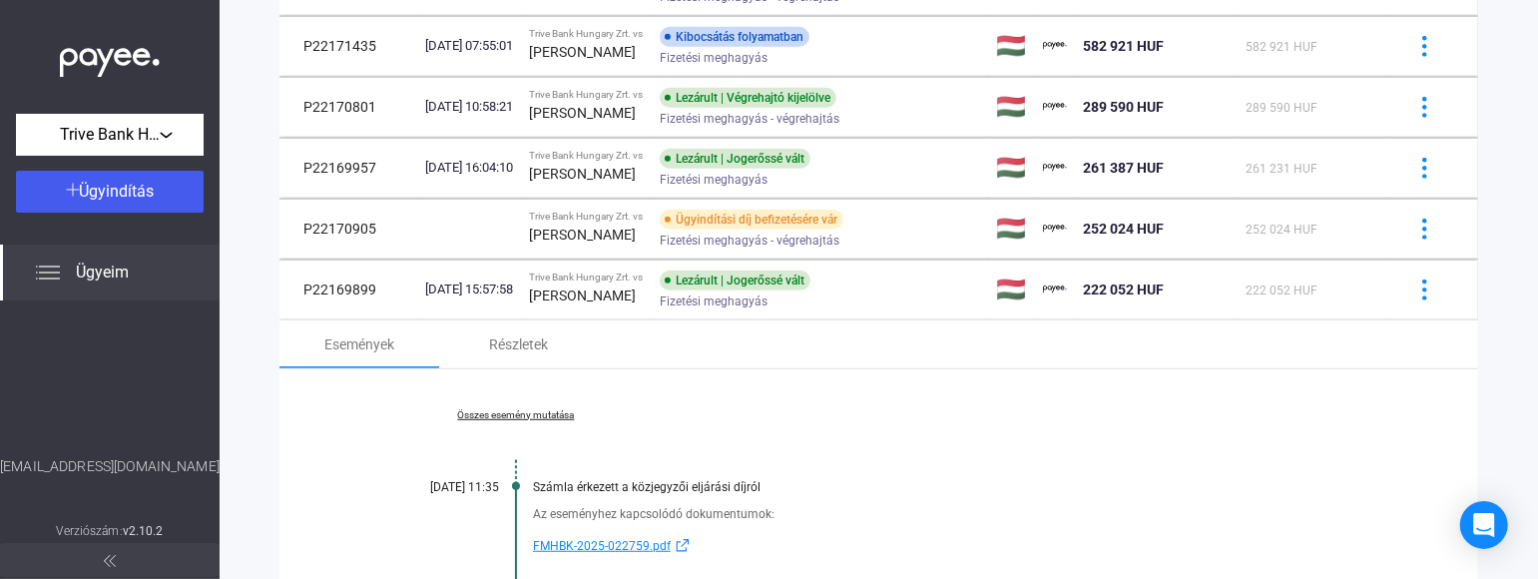
click at [545, 421] on link "Összes esemény mutatása" at bounding box center [515, 415] width 273 height 12
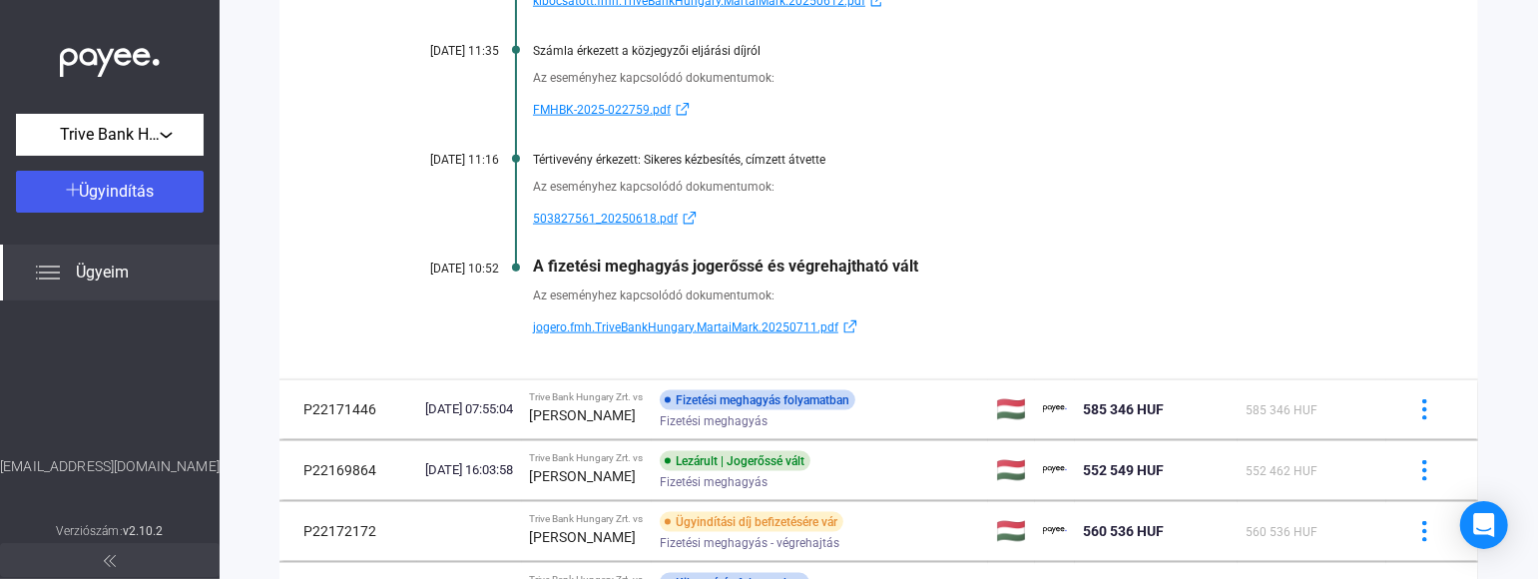
scroll to position [1513, 0]
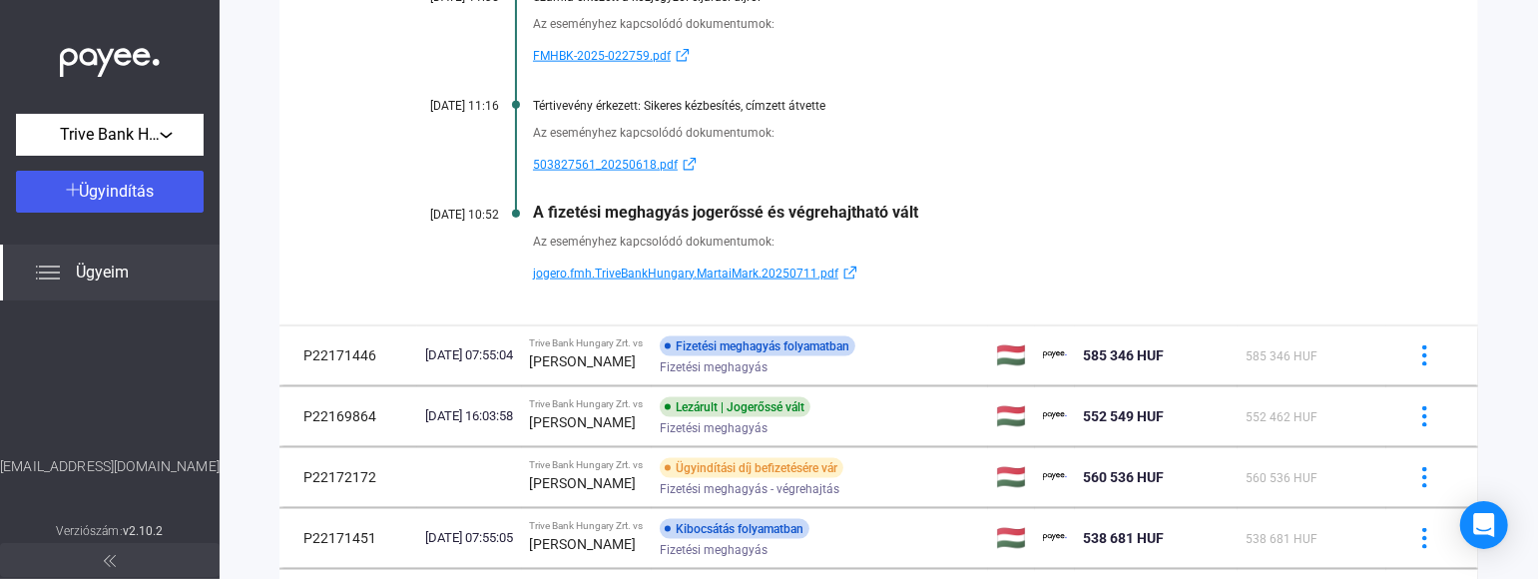
click at [967, 177] on link "503827561_20250618.pdf" at bounding box center [955, 165] width 845 height 24
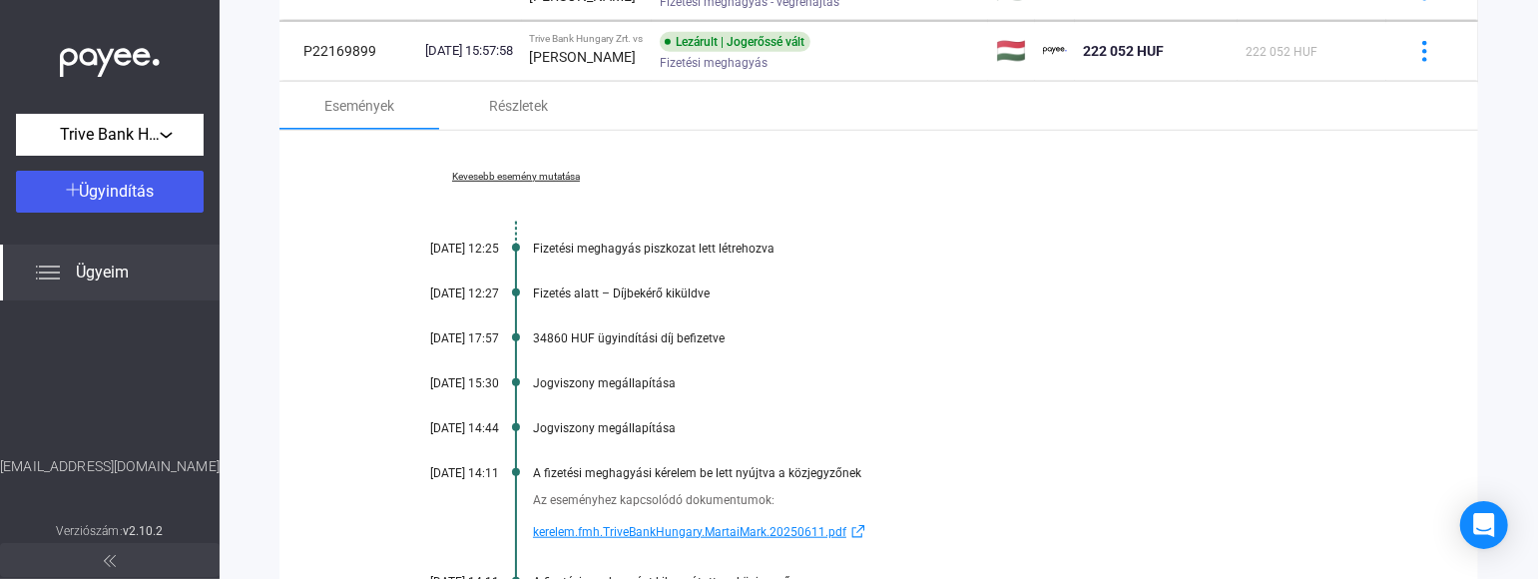
scroll to position [581, 0]
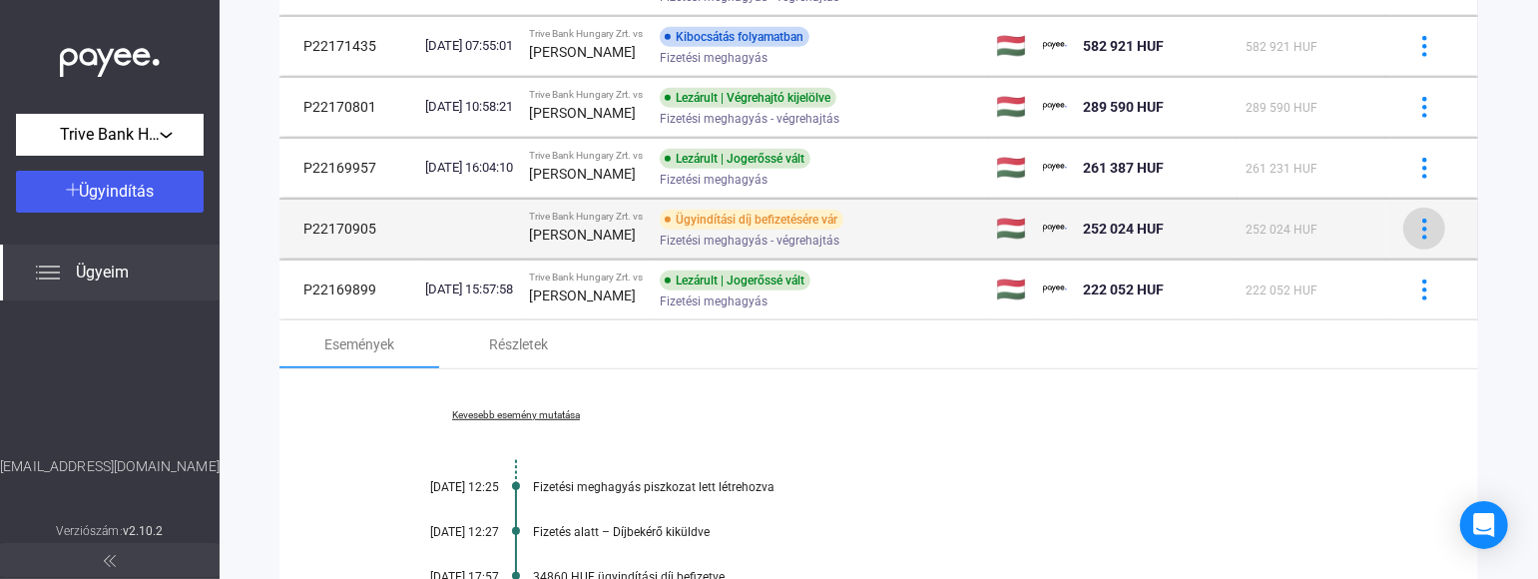
click at [1414, 236] on img at bounding box center [1424, 229] width 21 height 21
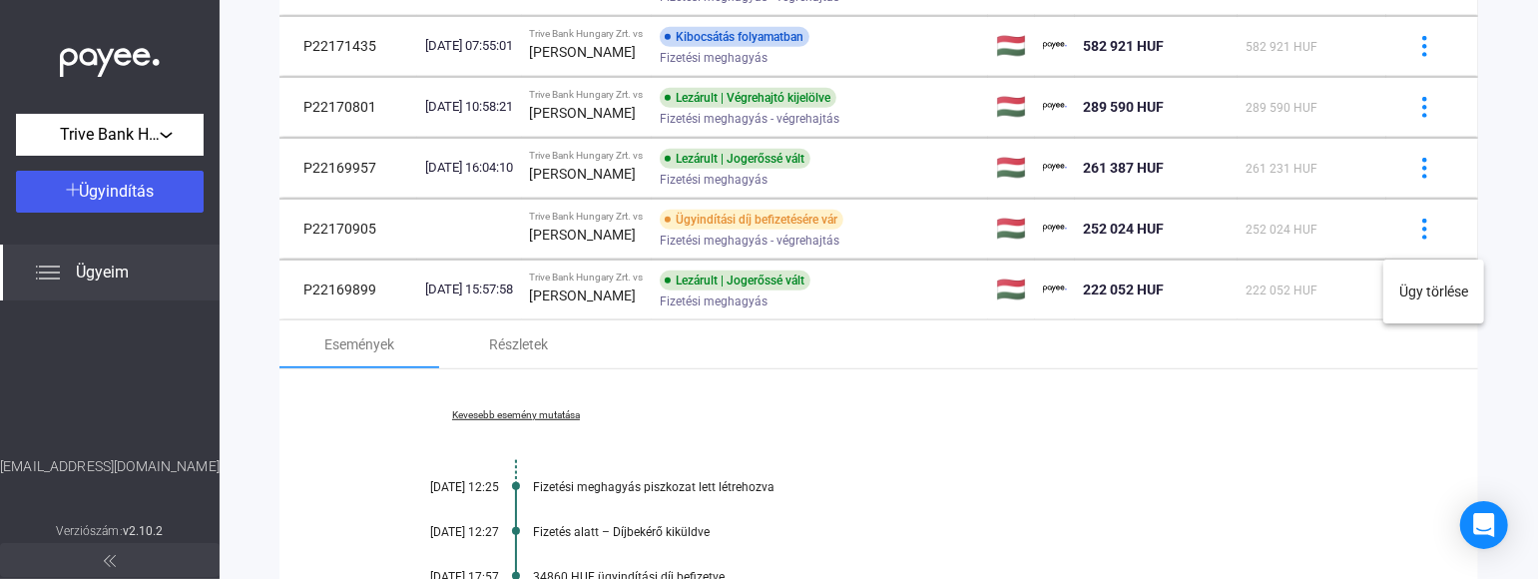
click at [641, 304] on div at bounding box center [769, 289] width 1538 height 579
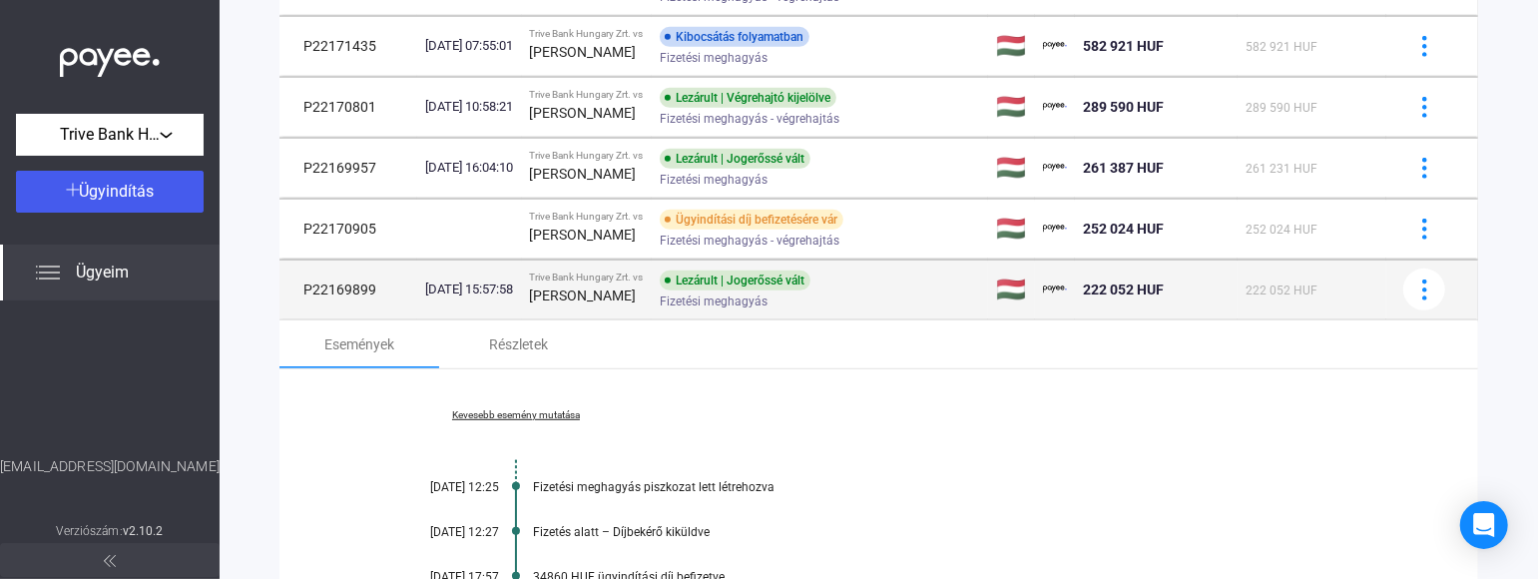
click at [584, 293] on div "[PERSON_NAME]" at bounding box center [587, 295] width 115 height 24
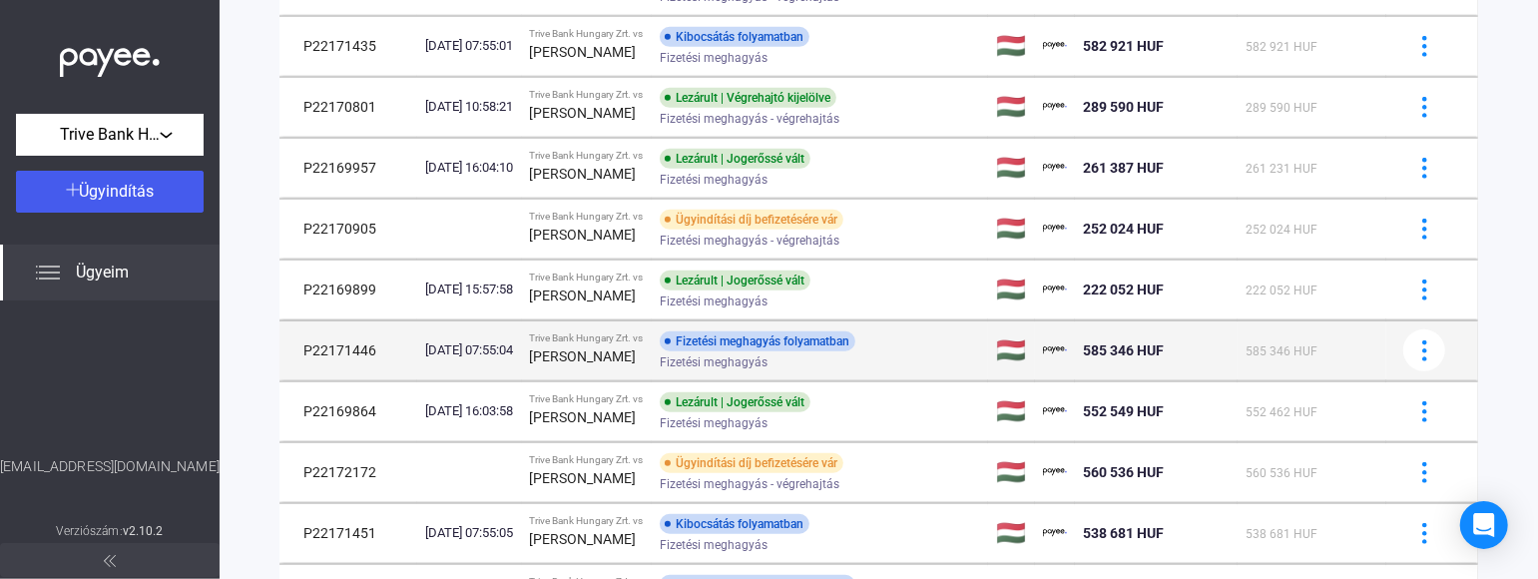
click at [635, 352] on div "[PERSON_NAME]" at bounding box center [587, 356] width 115 height 24
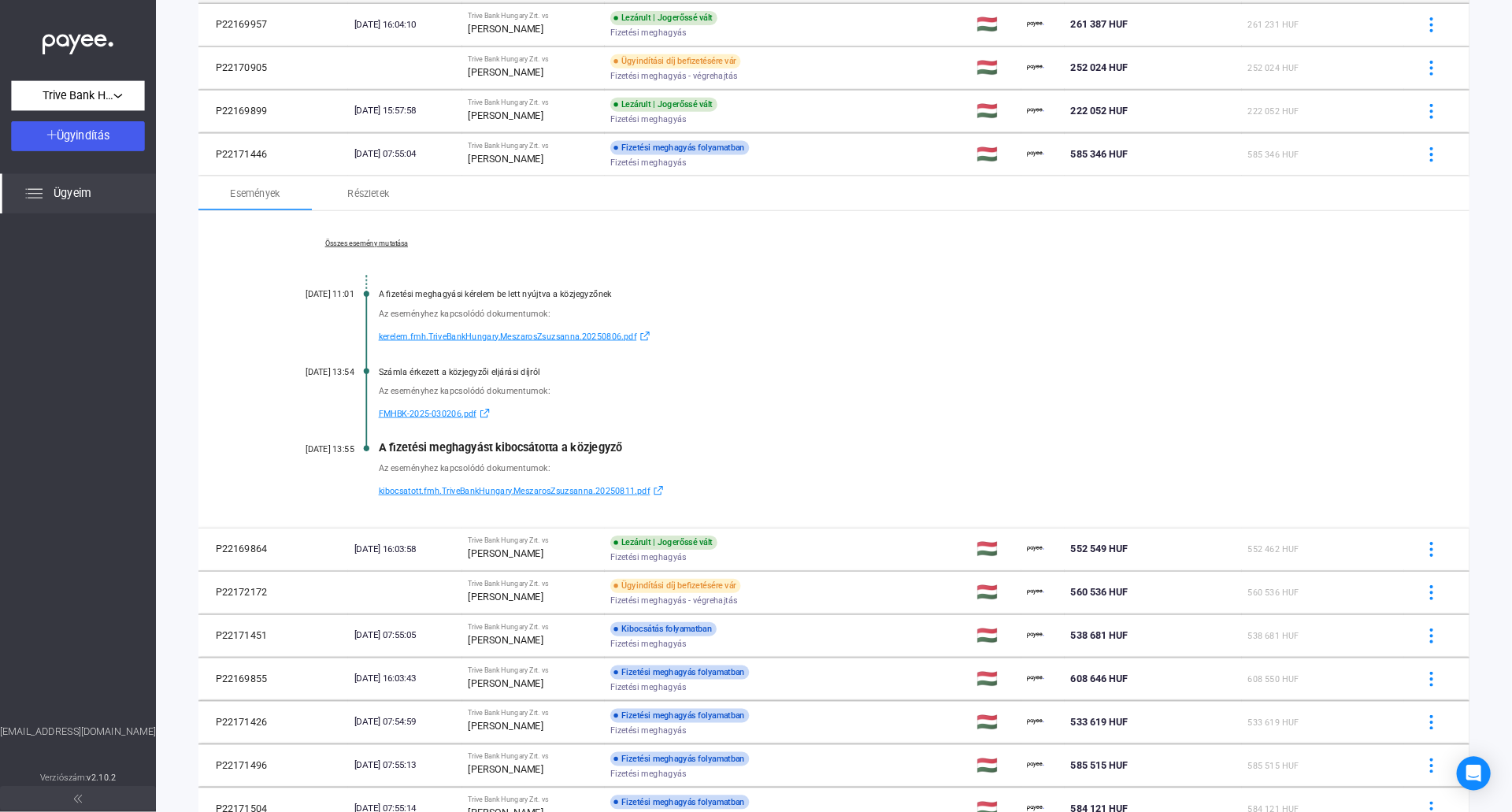
scroll to position [564, 0]
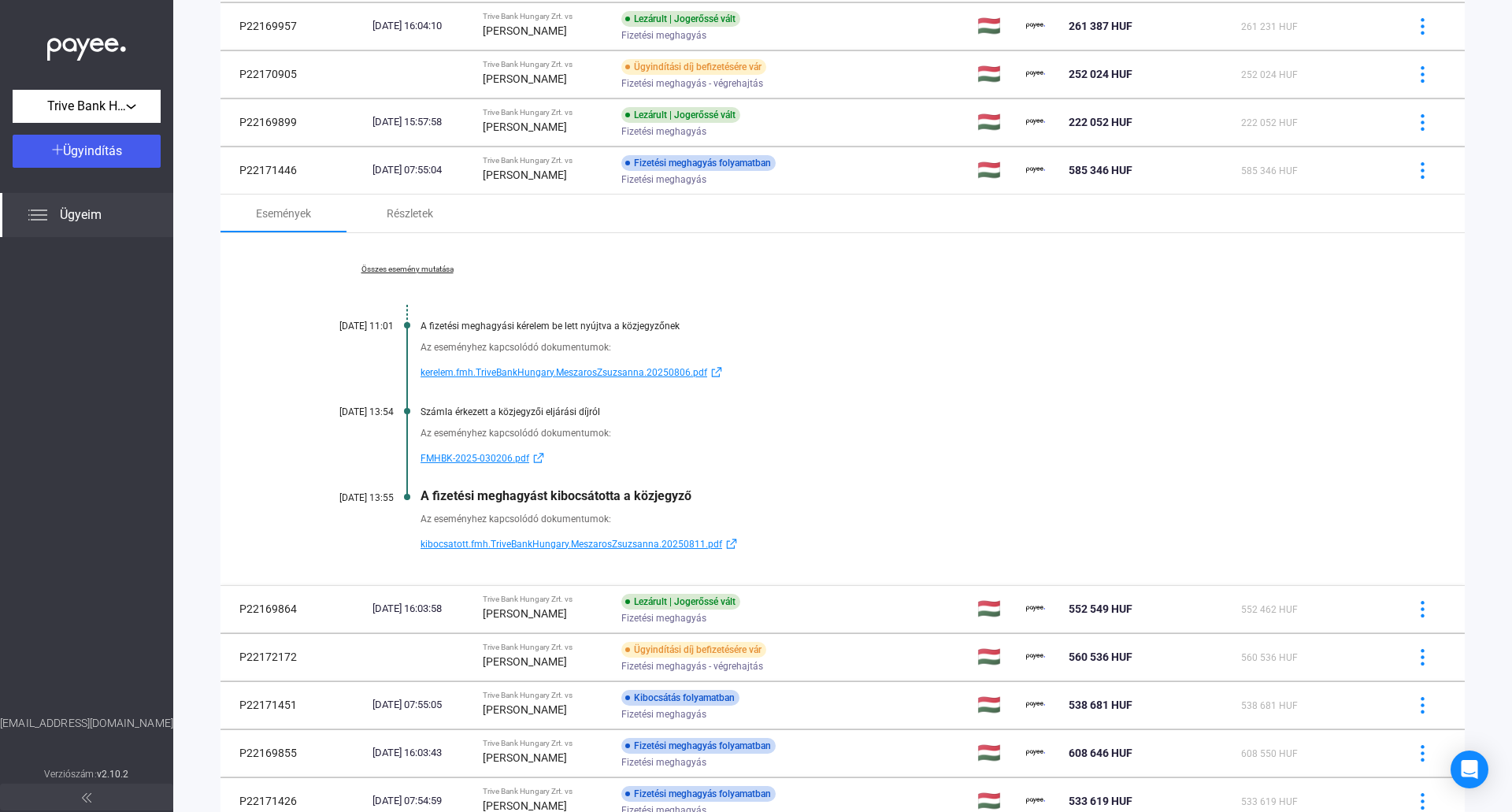
click at [429, 266] on link "Összes esemény mutatása" at bounding box center [406, 269] width 215 height 9
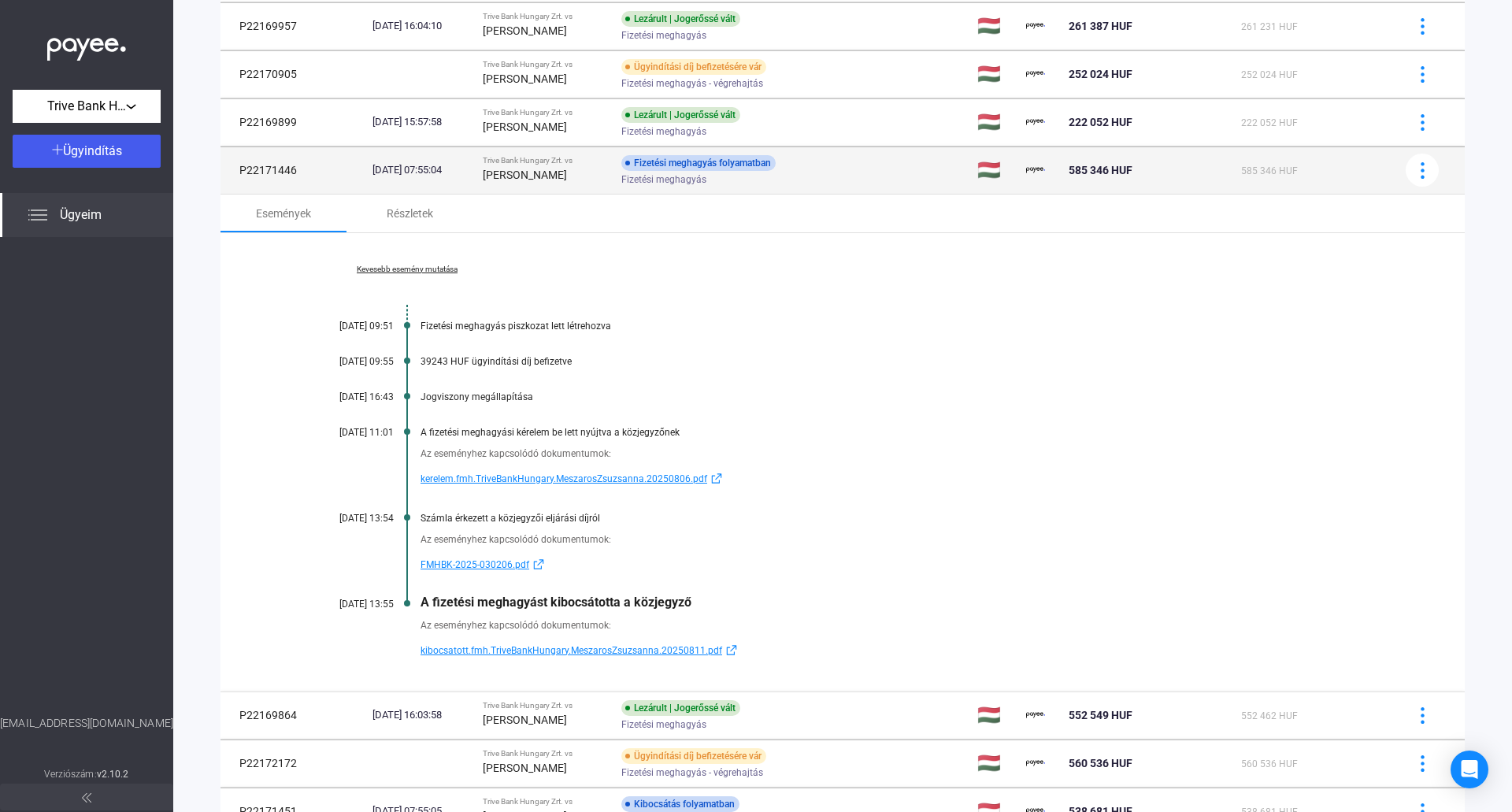
click at [555, 178] on strong "[PERSON_NAME]" at bounding box center [525, 175] width 84 height 13
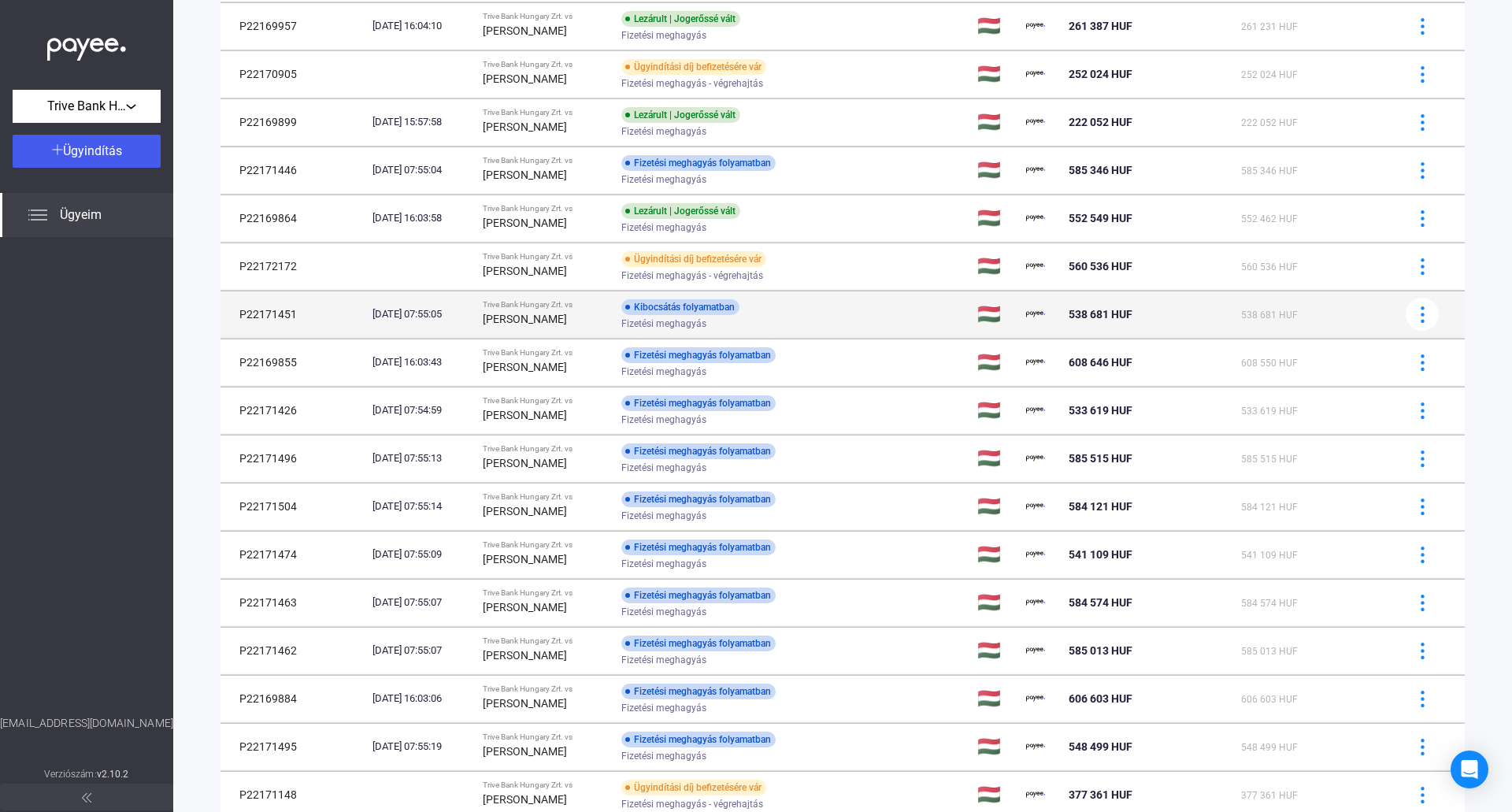
click at [548, 324] on strong "[PERSON_NAME]" at bounding box center [525, 319] width 84 height 13
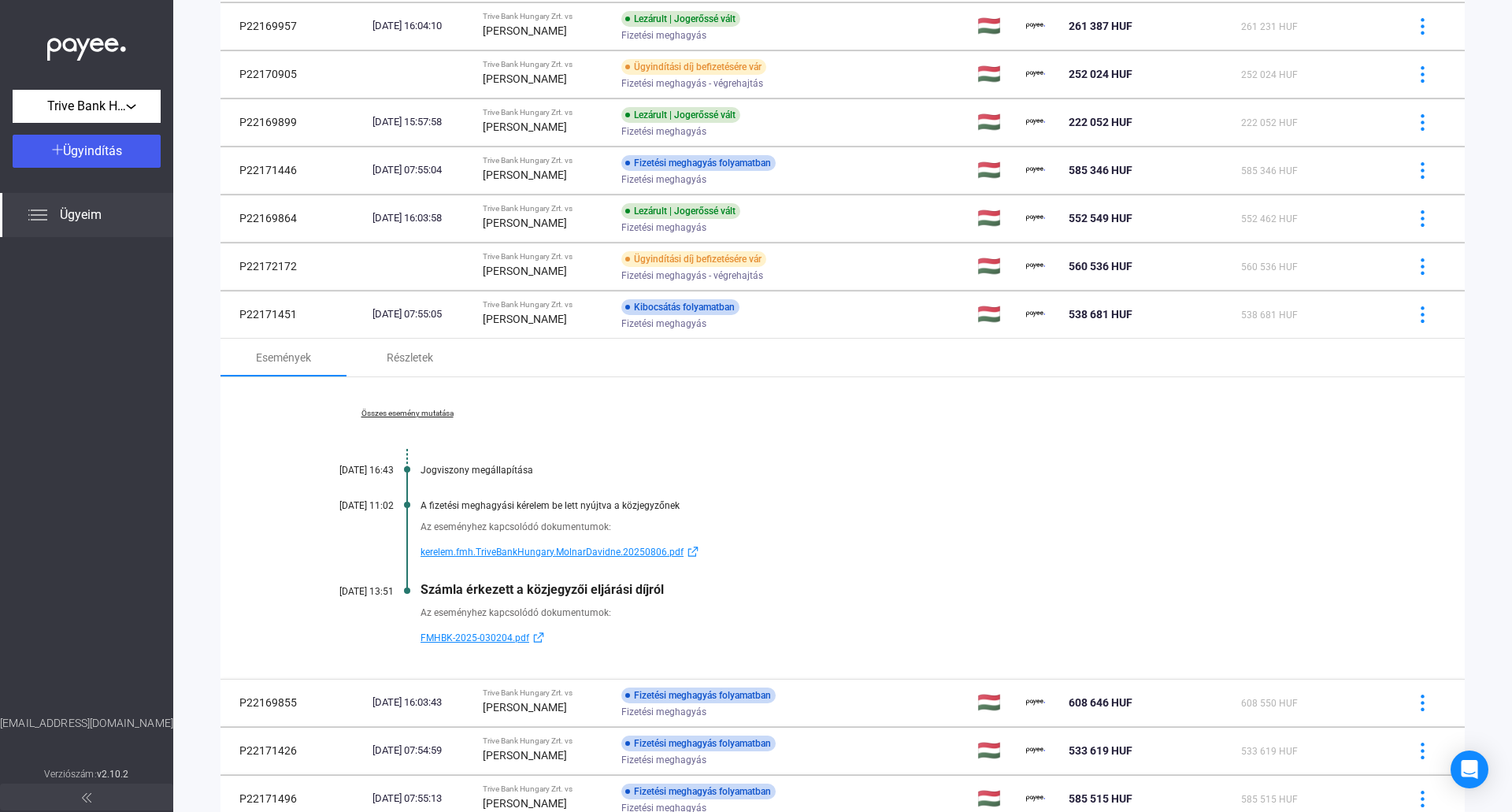
click at [432, 414] on link "Összes esemény mutatása" at bounding box center [406, 413] width 215 height 9
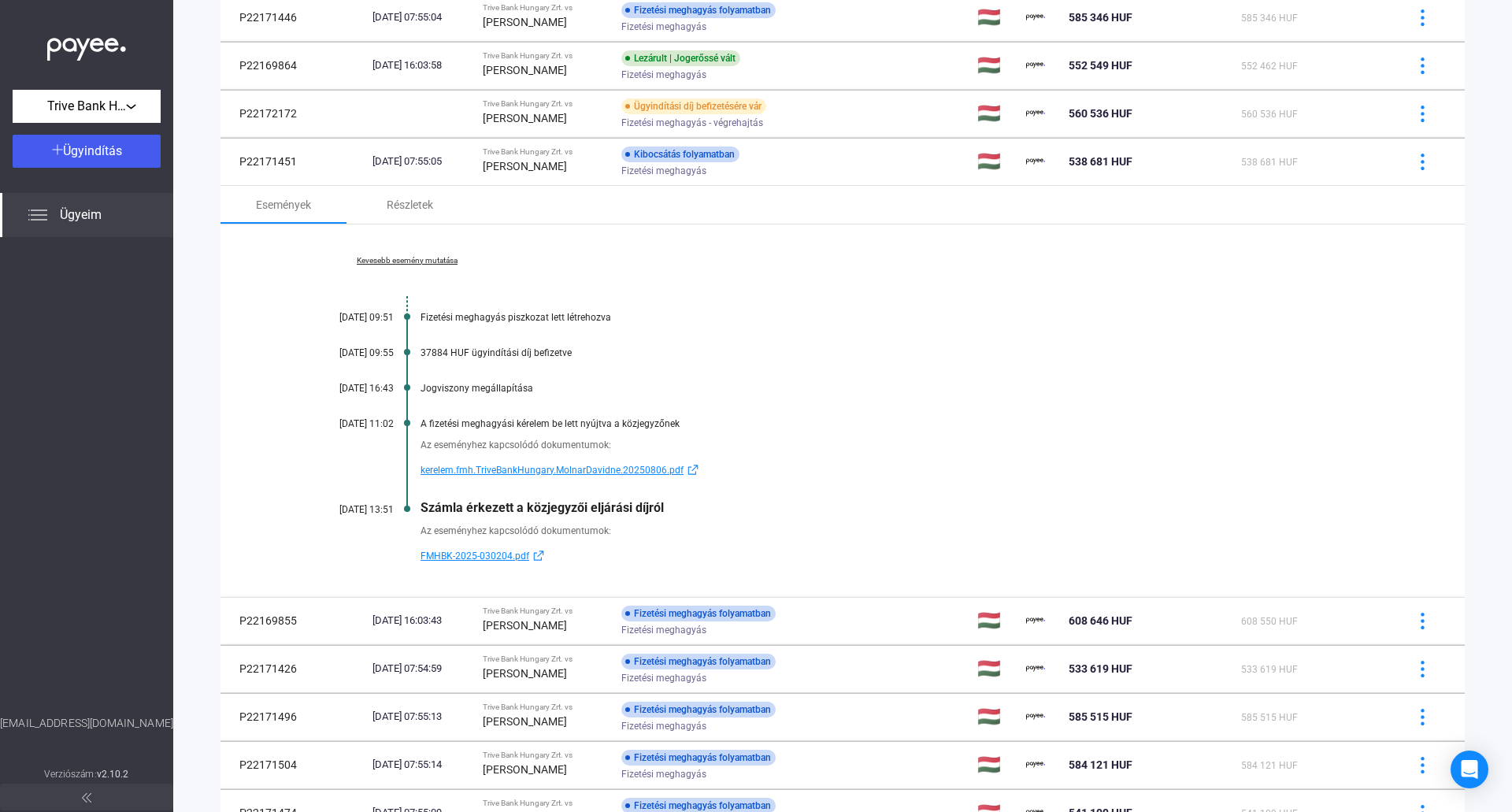
scroll to position [722, 0]
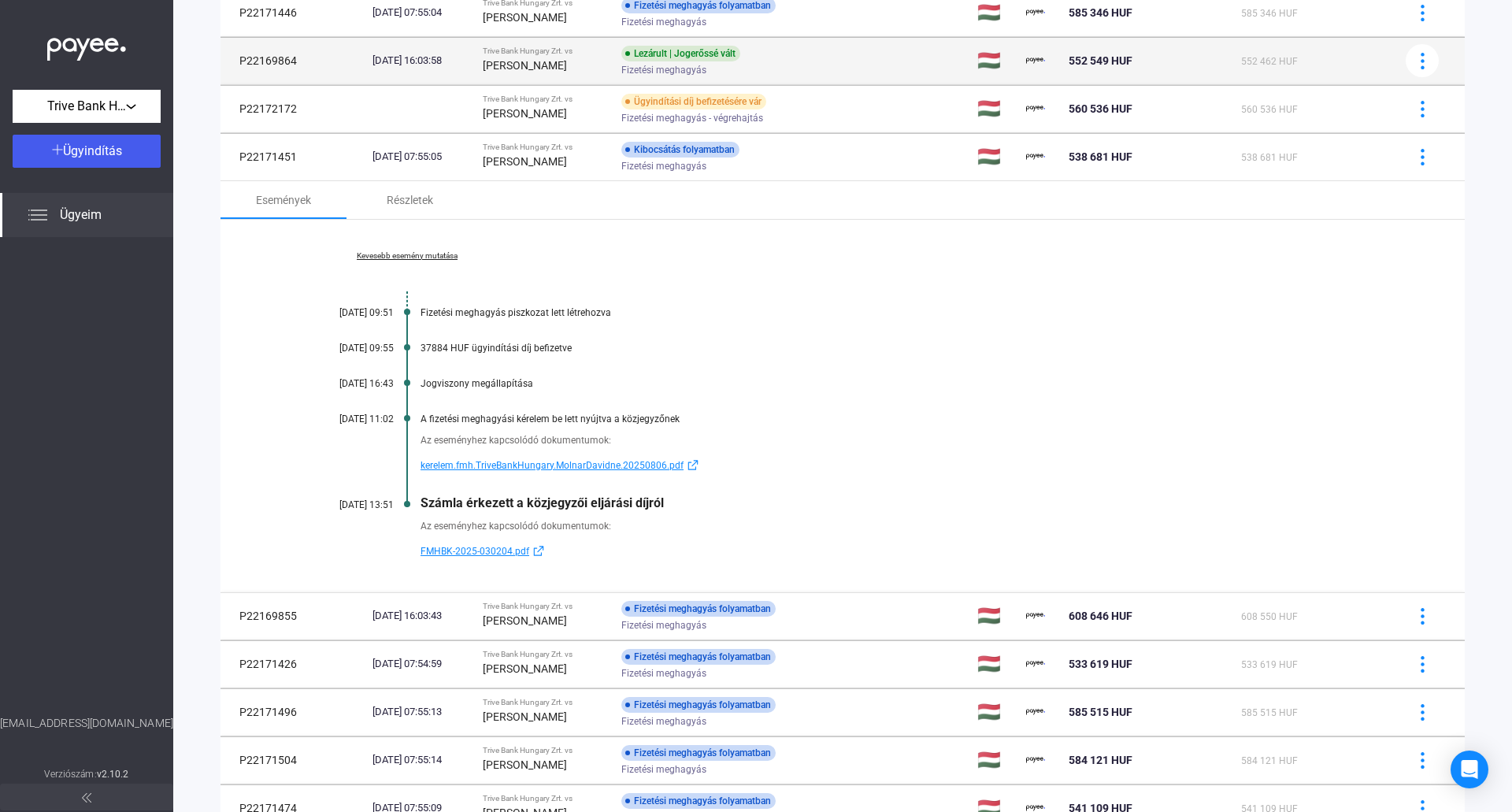
click at [549, 70] on strong "[PERSON_NAME]" at bounding box center [525, 65] width 84 height 13
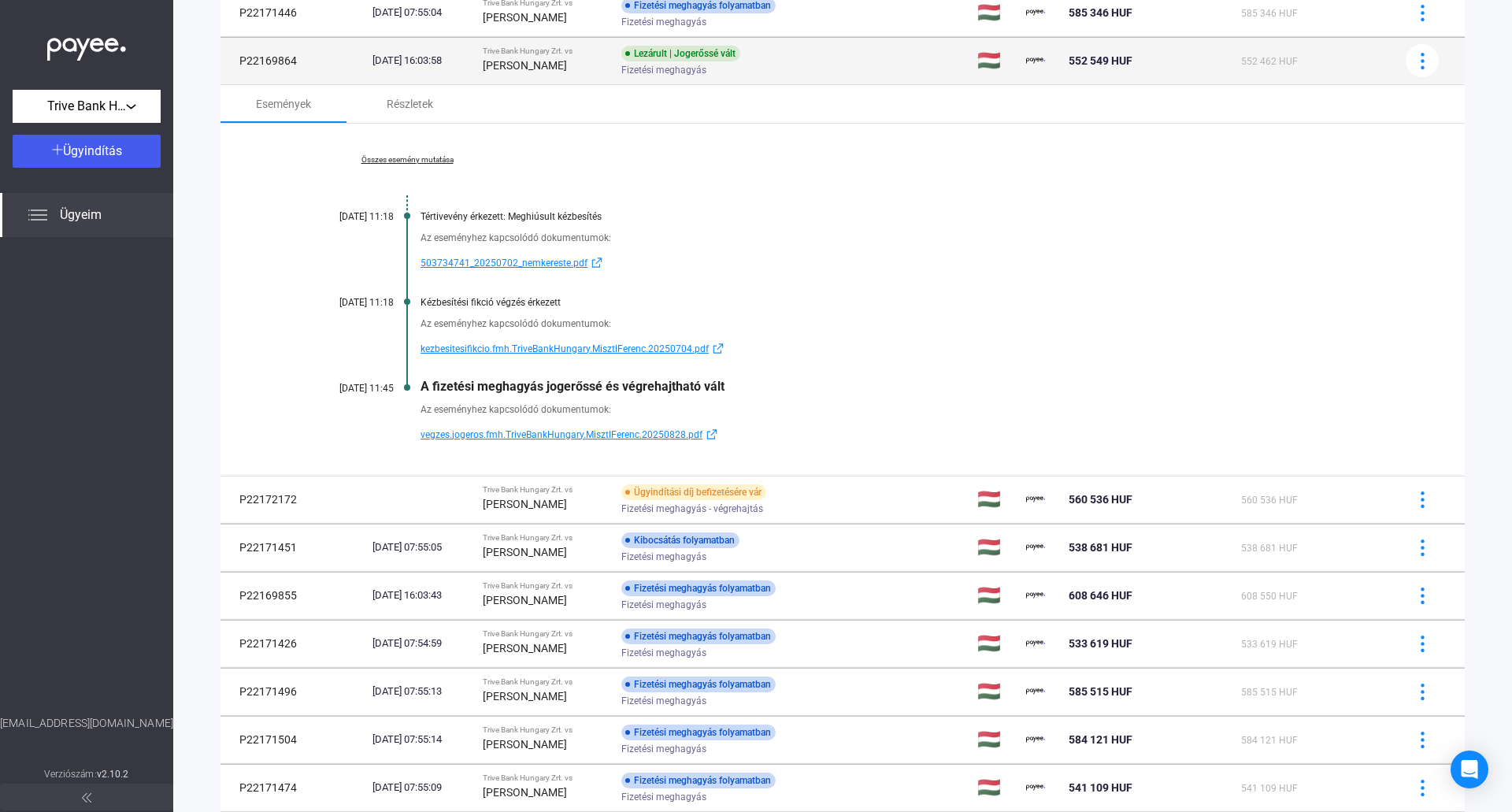
drag, startPoint x: 302, startPoint y: 59, endPoint x: 238, endPoint y: 59, distance: 64.0
click at [238, 59] on td "P22169864" at bounding box center [293, 61] width 146 height 47
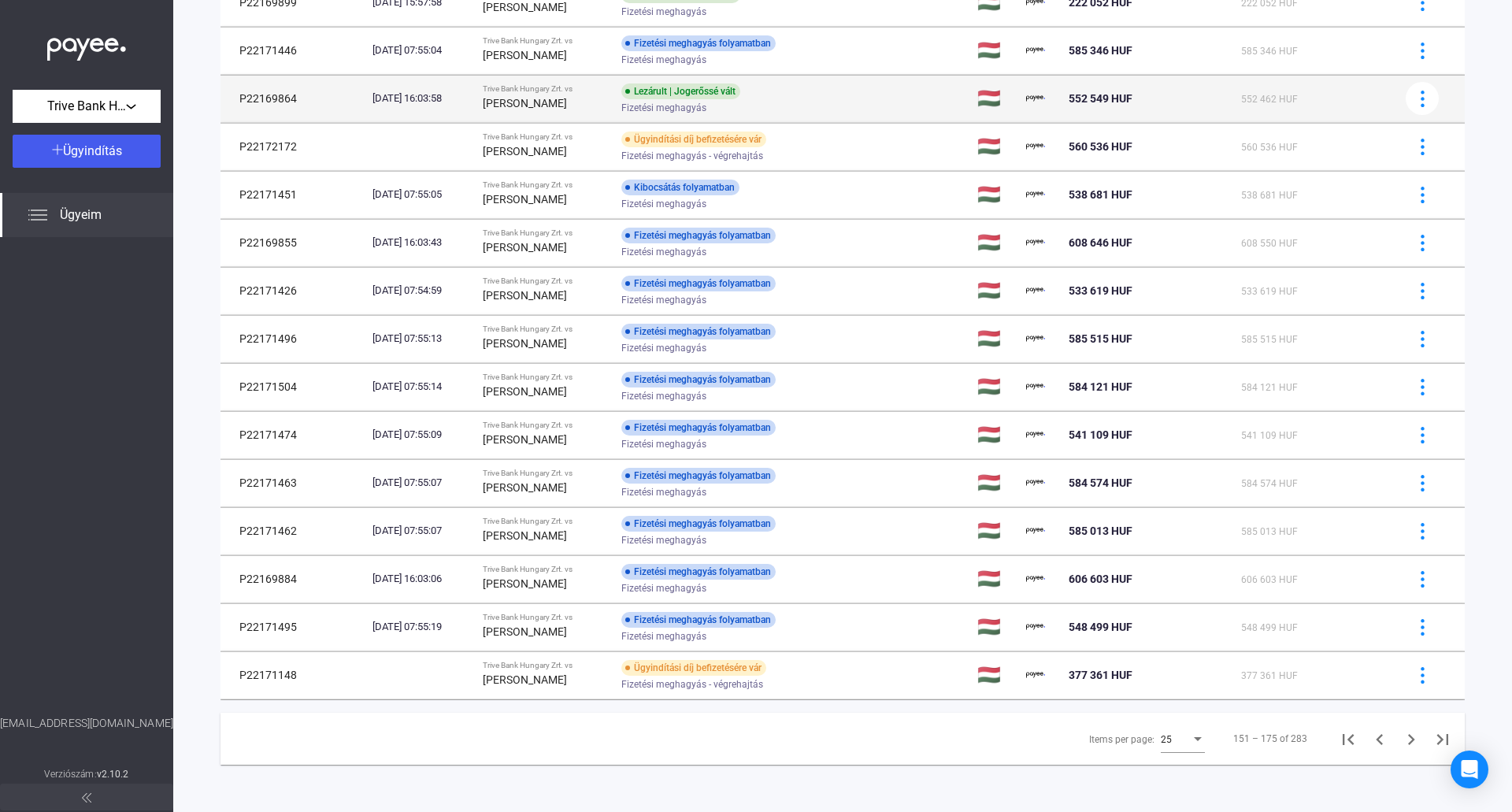
scroll to position [684, 0]
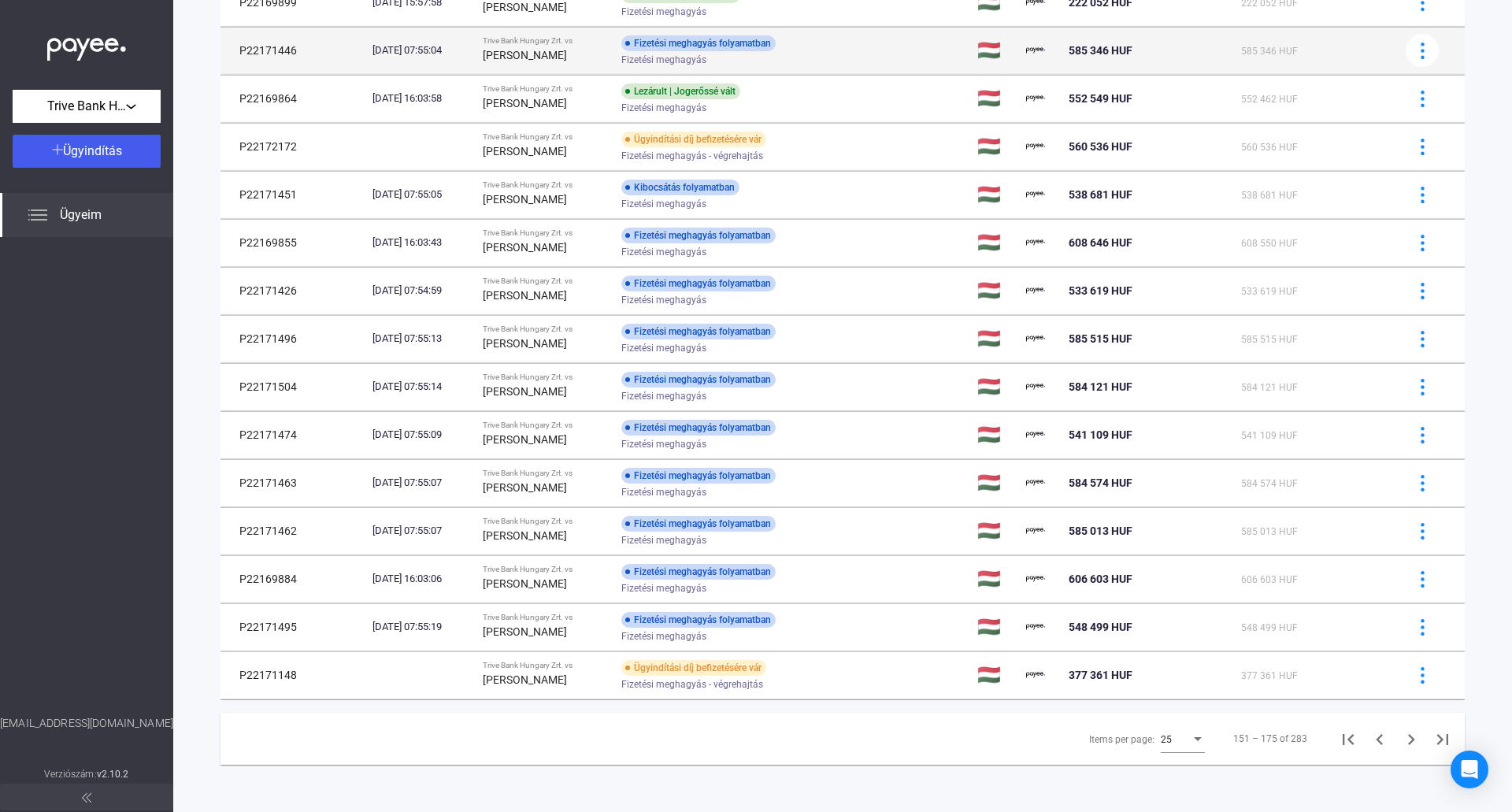
copy td "P22169864"
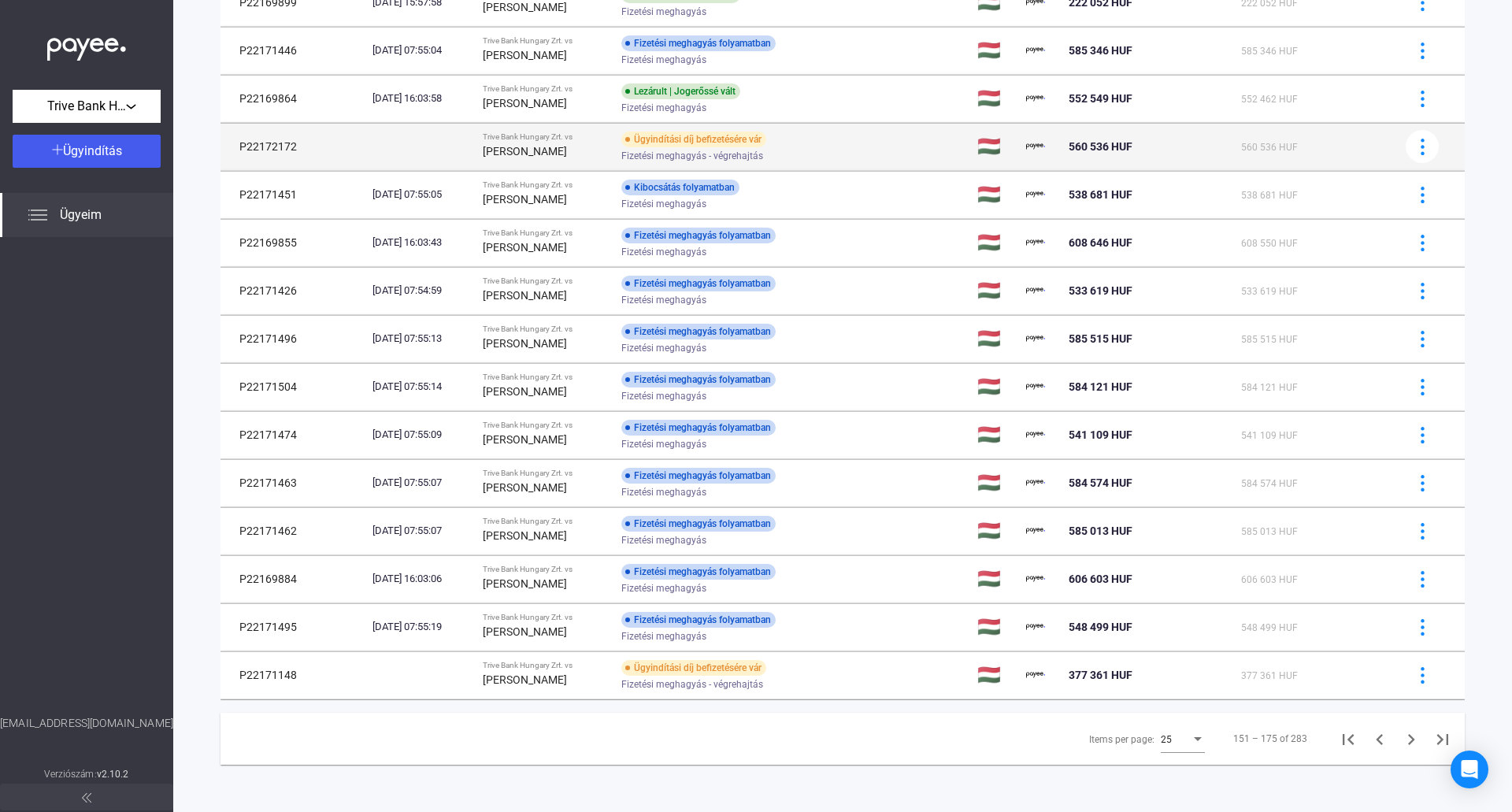
click at [572, 143] on div "[PERSON_NAME]" at bounding box center [546, 152] width 126 height 19
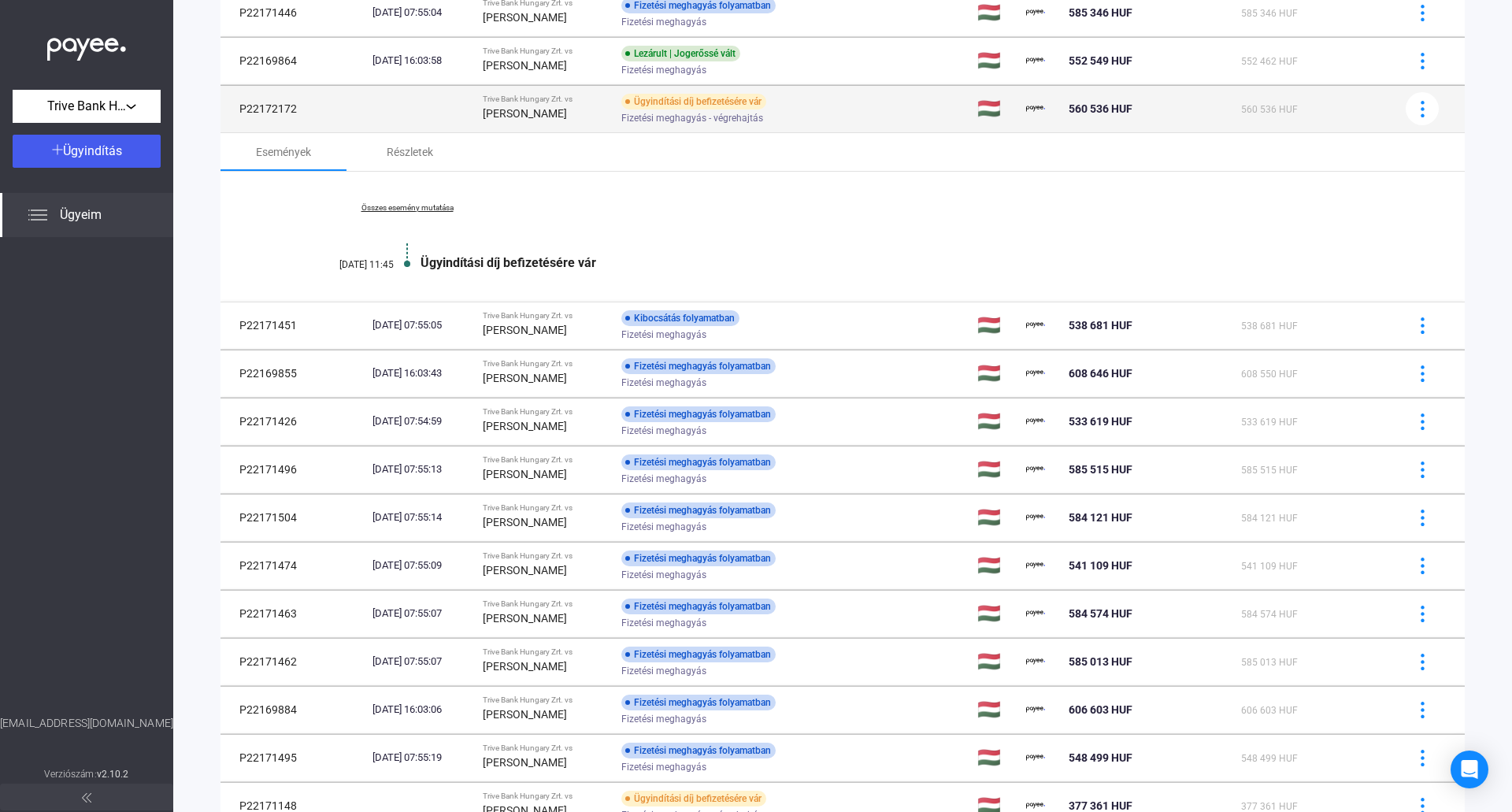
drag, startPoint x: 303, startPoint y: 109, endPoint x: 235, endPoint y: 107, distance: 68.0
click at [235, 107] on td "P22172172" at bounding box center [293, 109] width 146 height 47
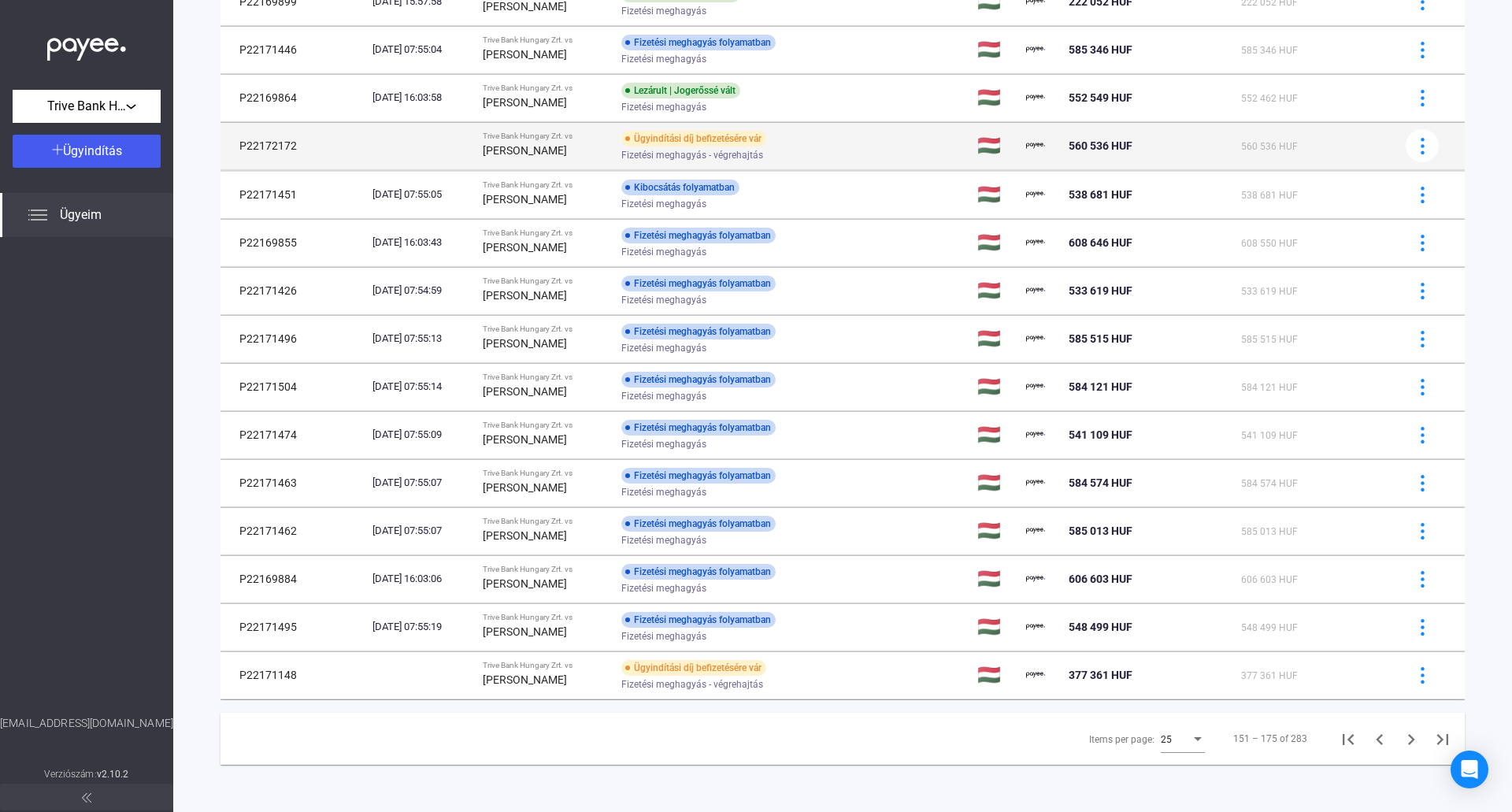
scroll to position [684, 0]
copy td "P22172172"
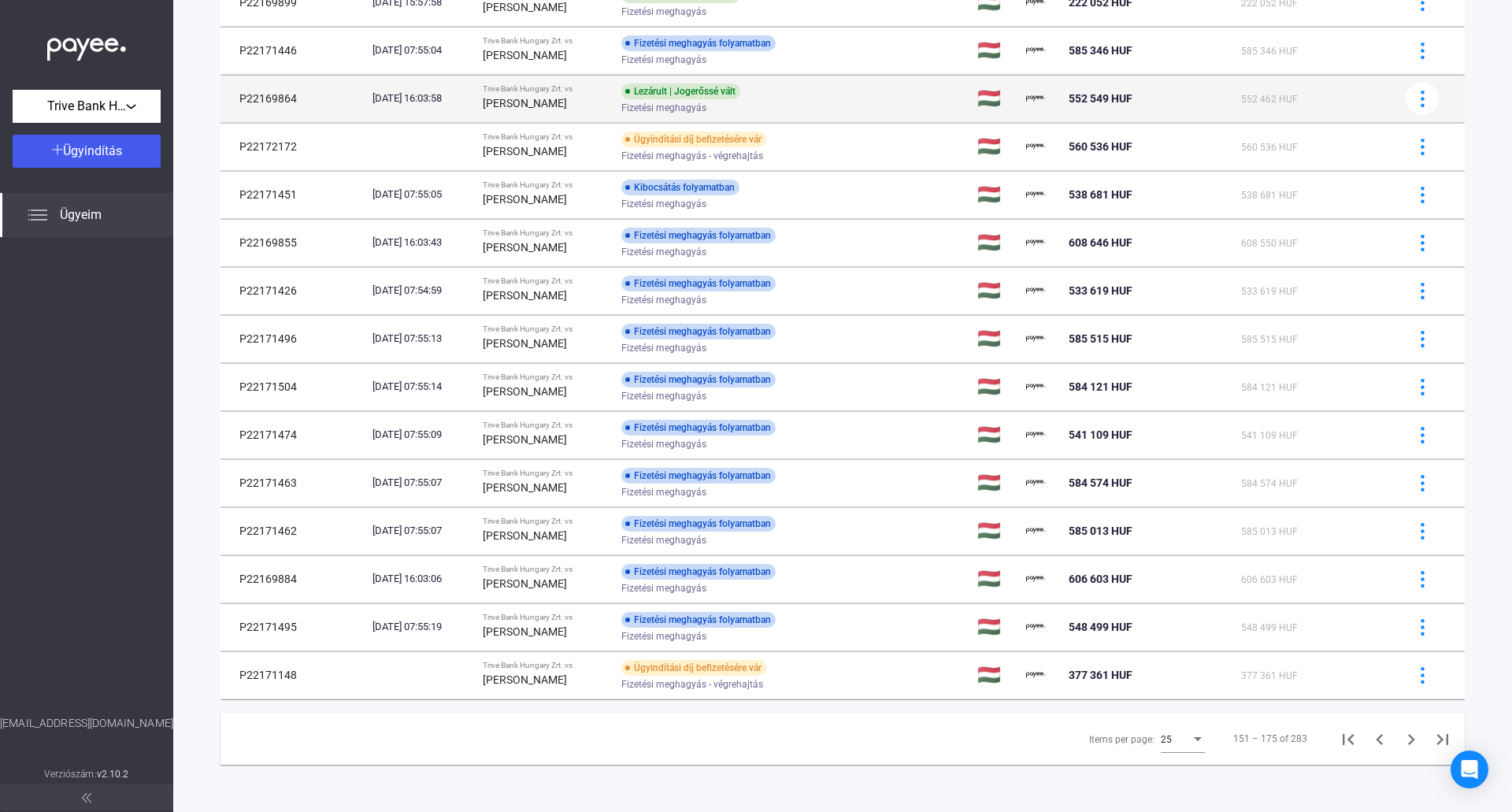
click at [526, 110] on div "[PERSON_NAME]" at bounding box center [546, 103] width 126 height 19
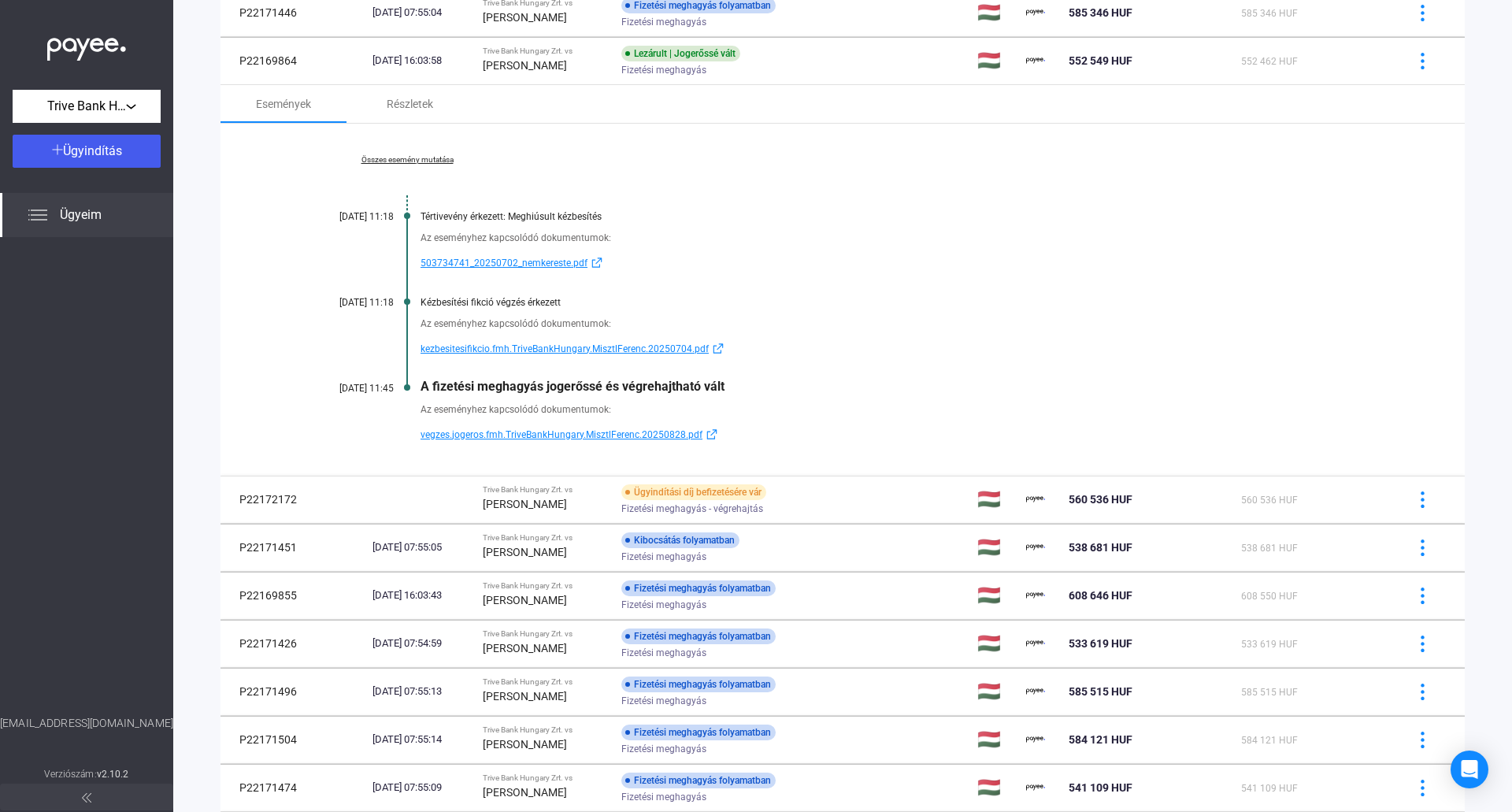
click at [391, 163] on link "Összes esemény mutatása" at bounding box center [406, 160] width 215 height 9
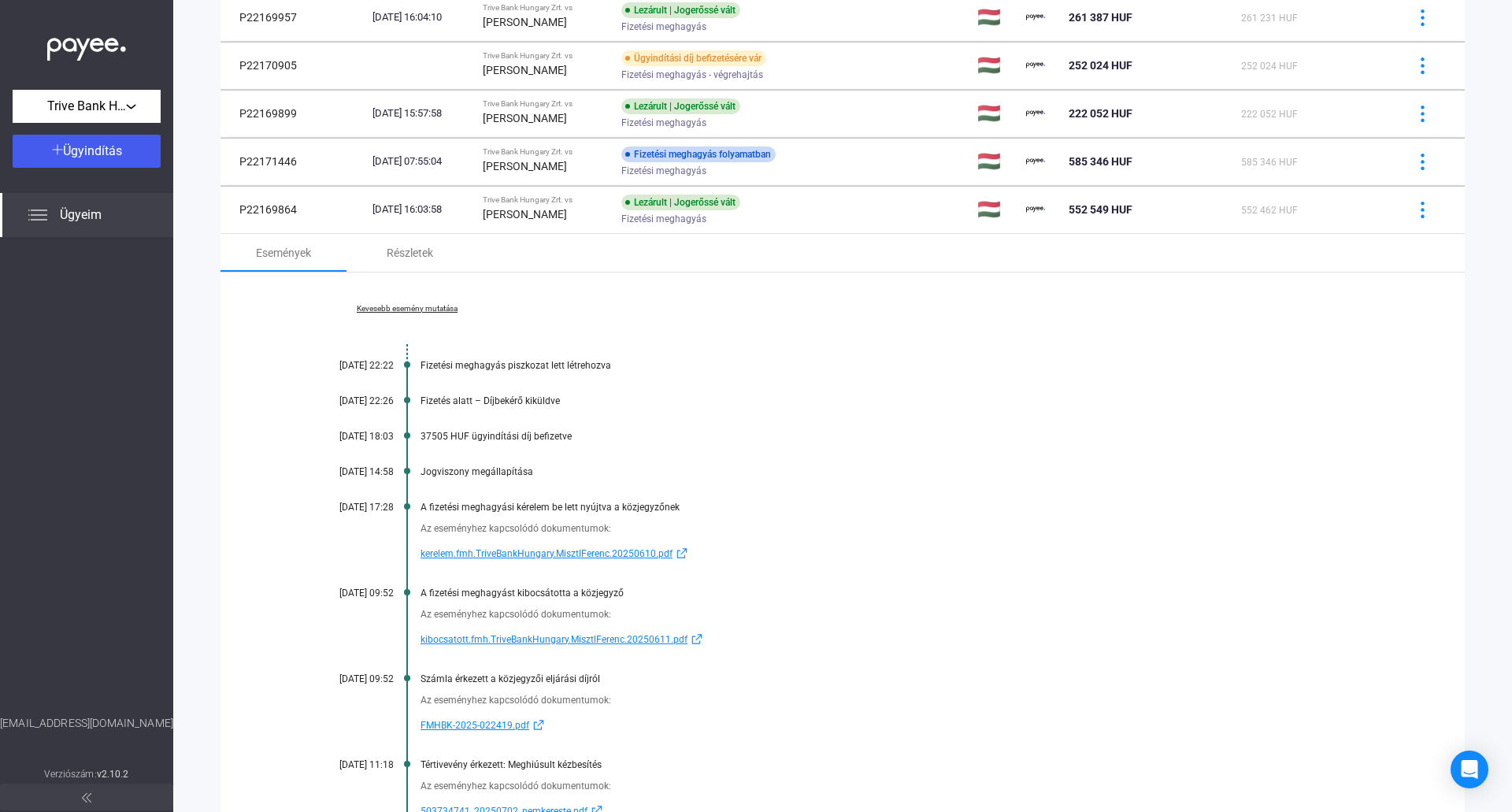
scroll to position [564, 0]
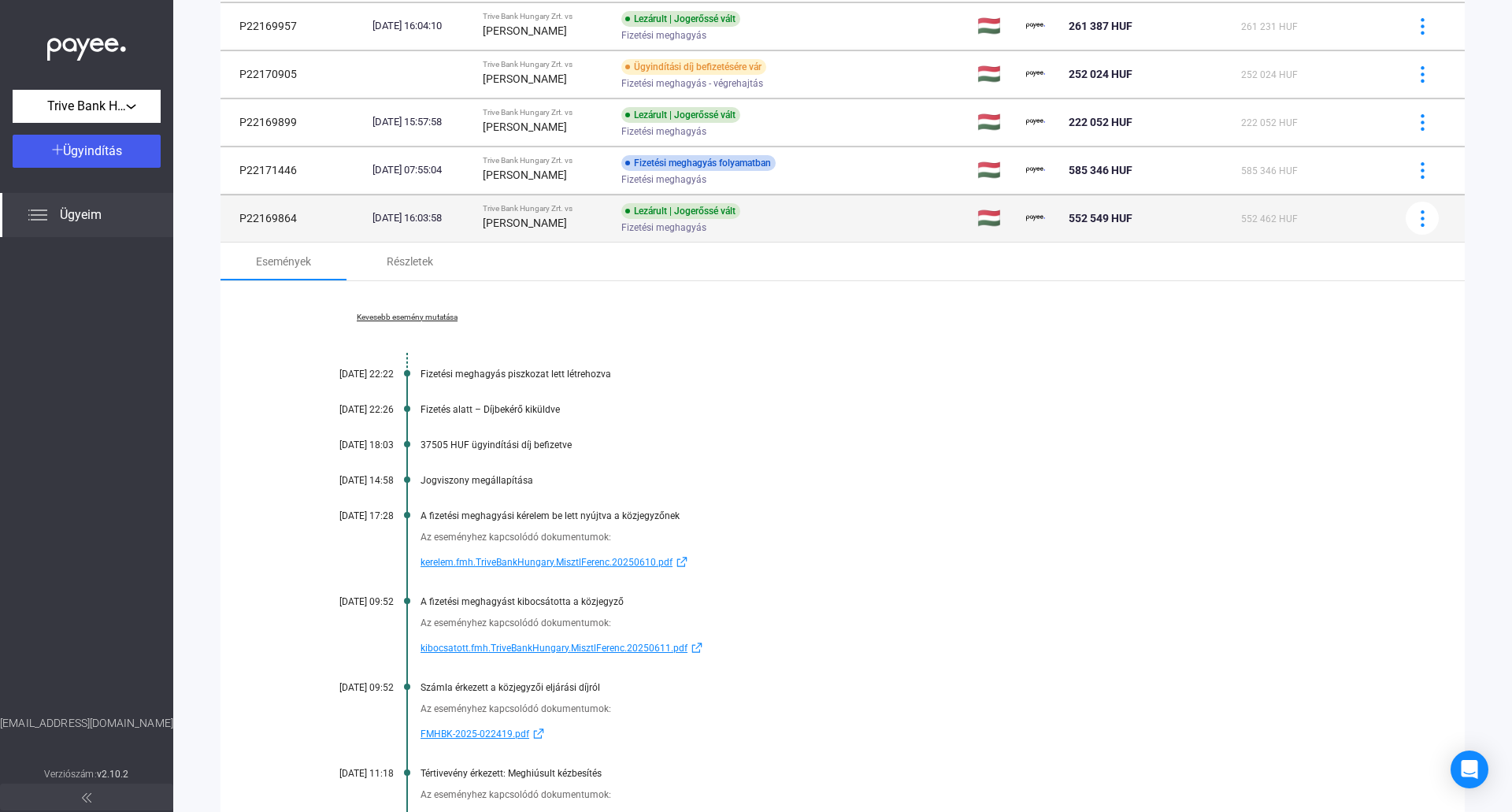
click at [558, 214] on div "[PERSON_NAME]" at bounding box center [546, 223] width 126 height 19
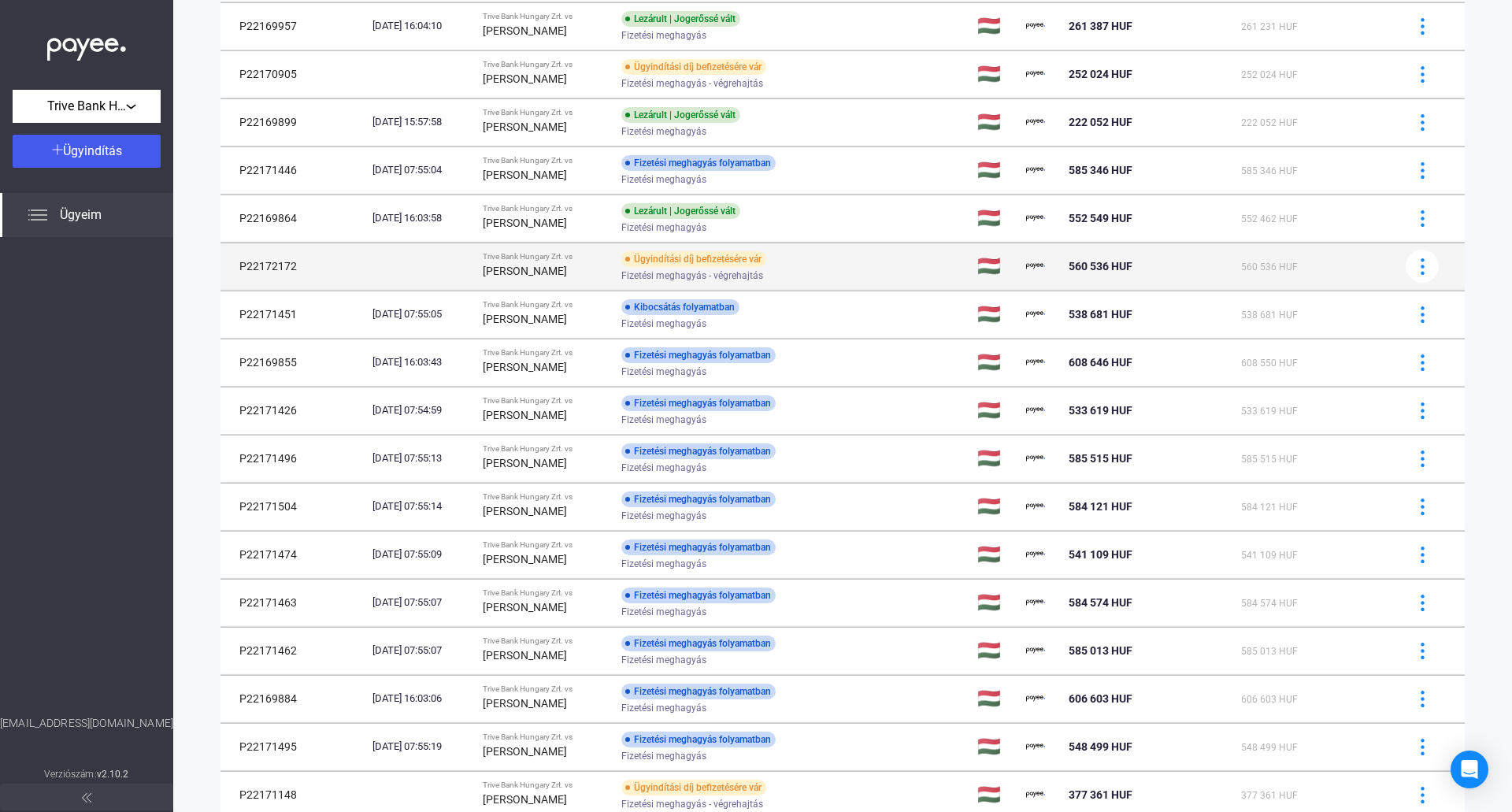
click at [554, 258] on div "Trive Bank Hungary Zrt. vs" at bounding box center [546, 256] width 126 height 9
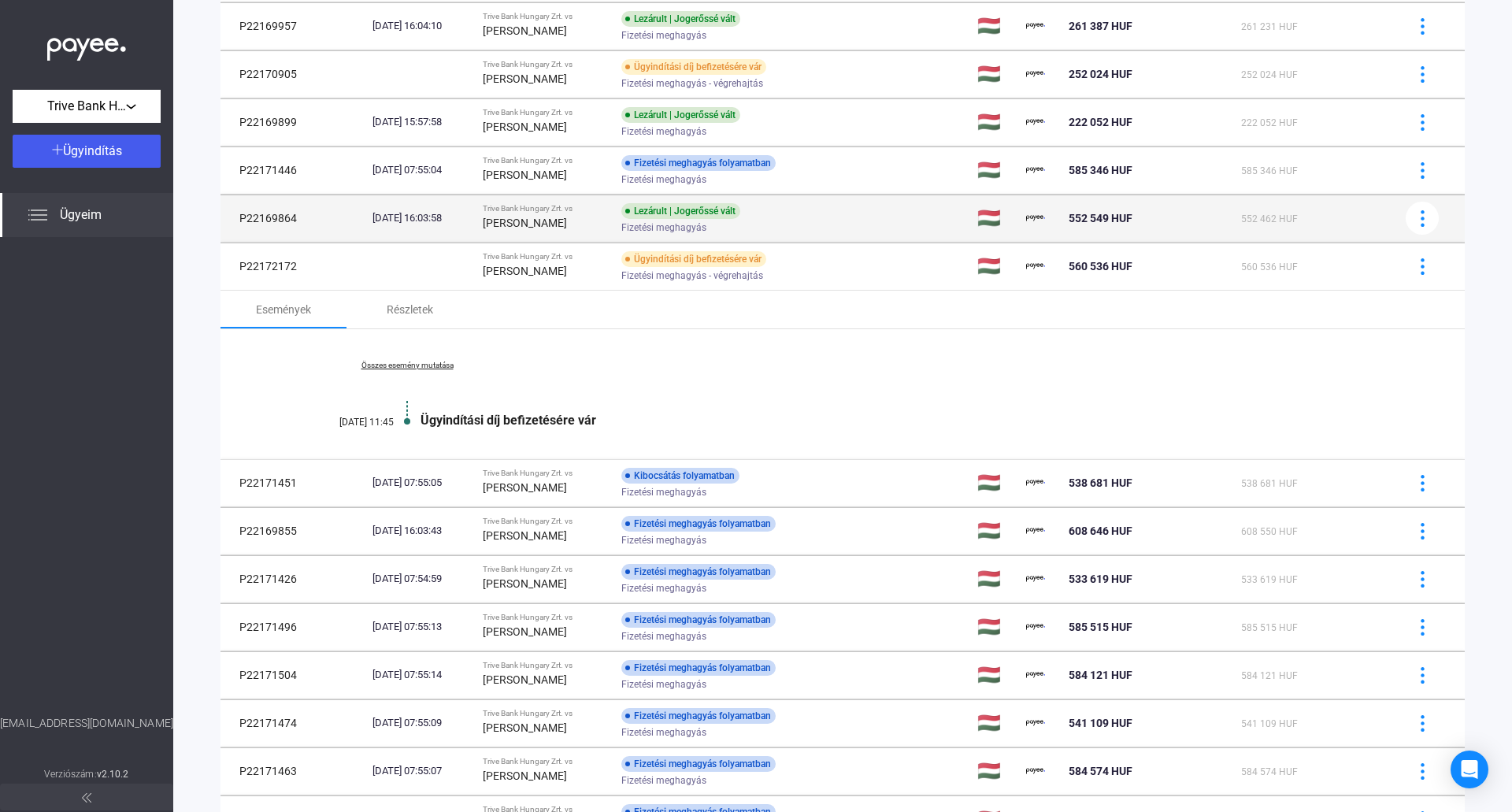
click at [556, 222] on strong "[PERSON_NAME]" at bounding box center [525, 223] width 84 height 13
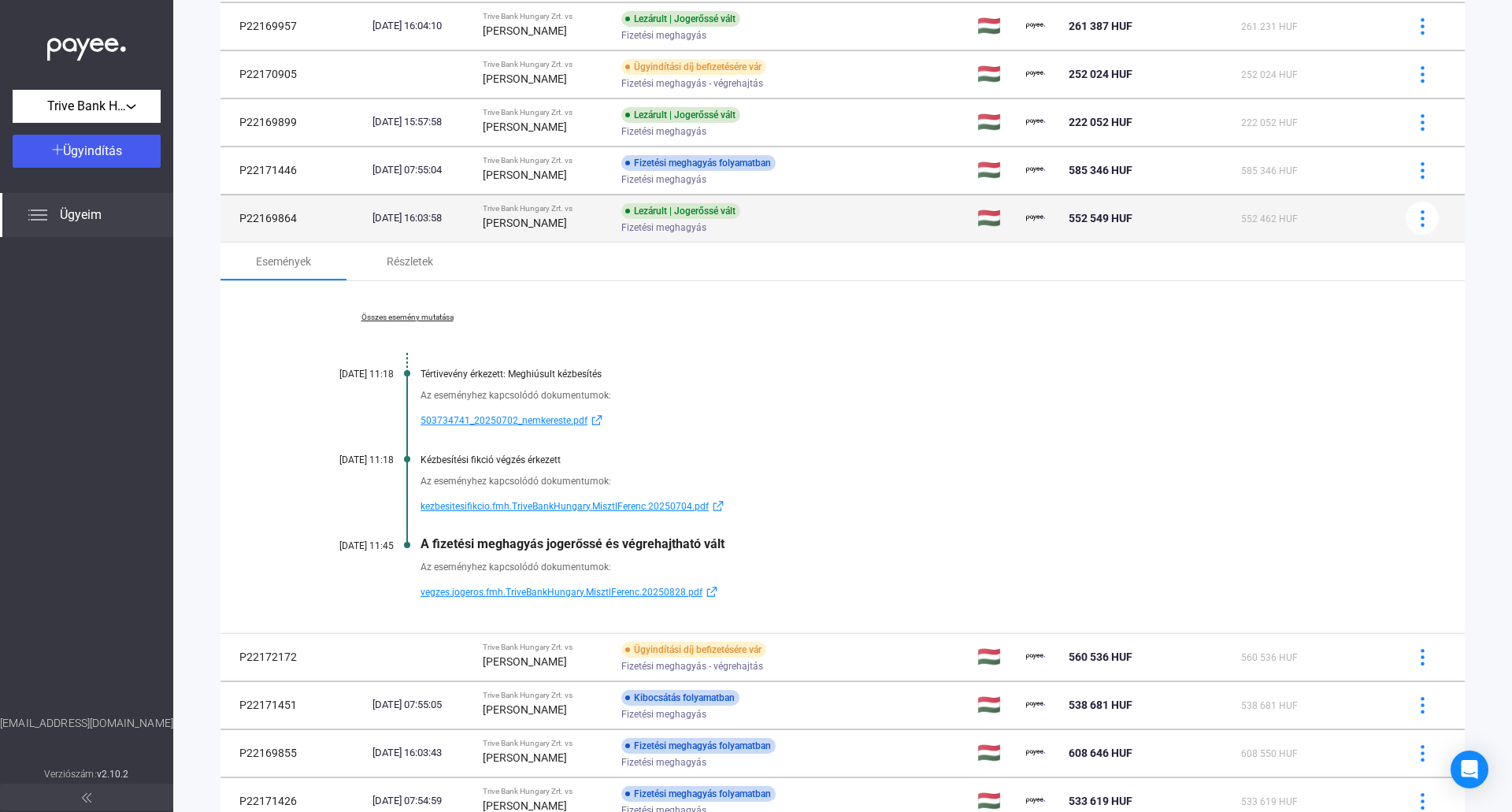
click at [556, 222] on strong "[PERSON_NAME]" at bounding box center [525, 223] width 84 height 13
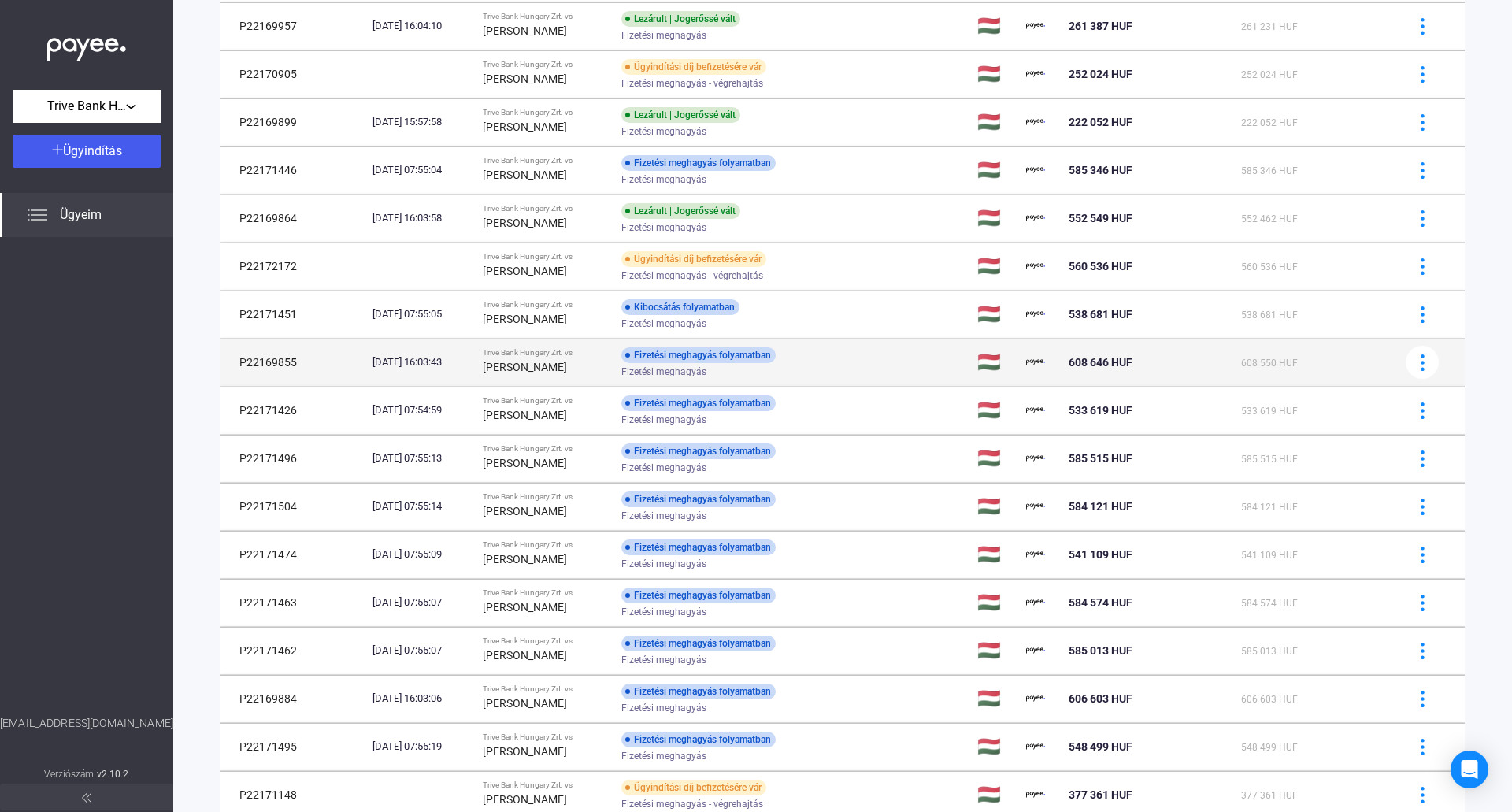
click at [597, 365] on div "[PERSON_NAME]" at bounding box center [546, 367] width 126 height 19
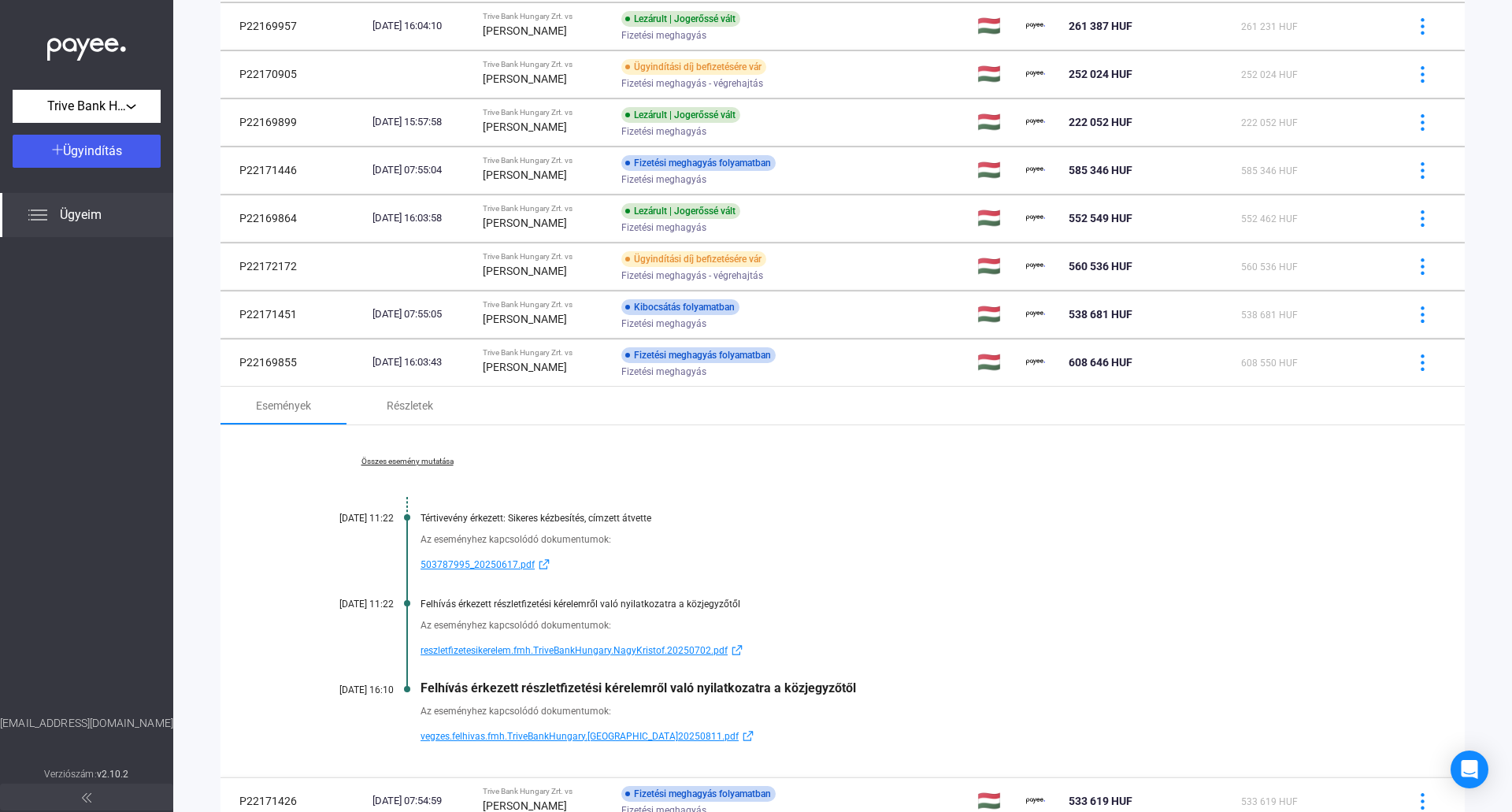
click at [626, 733] on span "vegzes.felhivas.fmh.TriveBankHungary.[GEOGRAPHIC_DATA]20250811.pdf" at bounding box center [579, 736] width 318 height 19
click at [435, 461] on link "Összes esemény mutatása" at bounding box center [406, 462] width 215 height 9
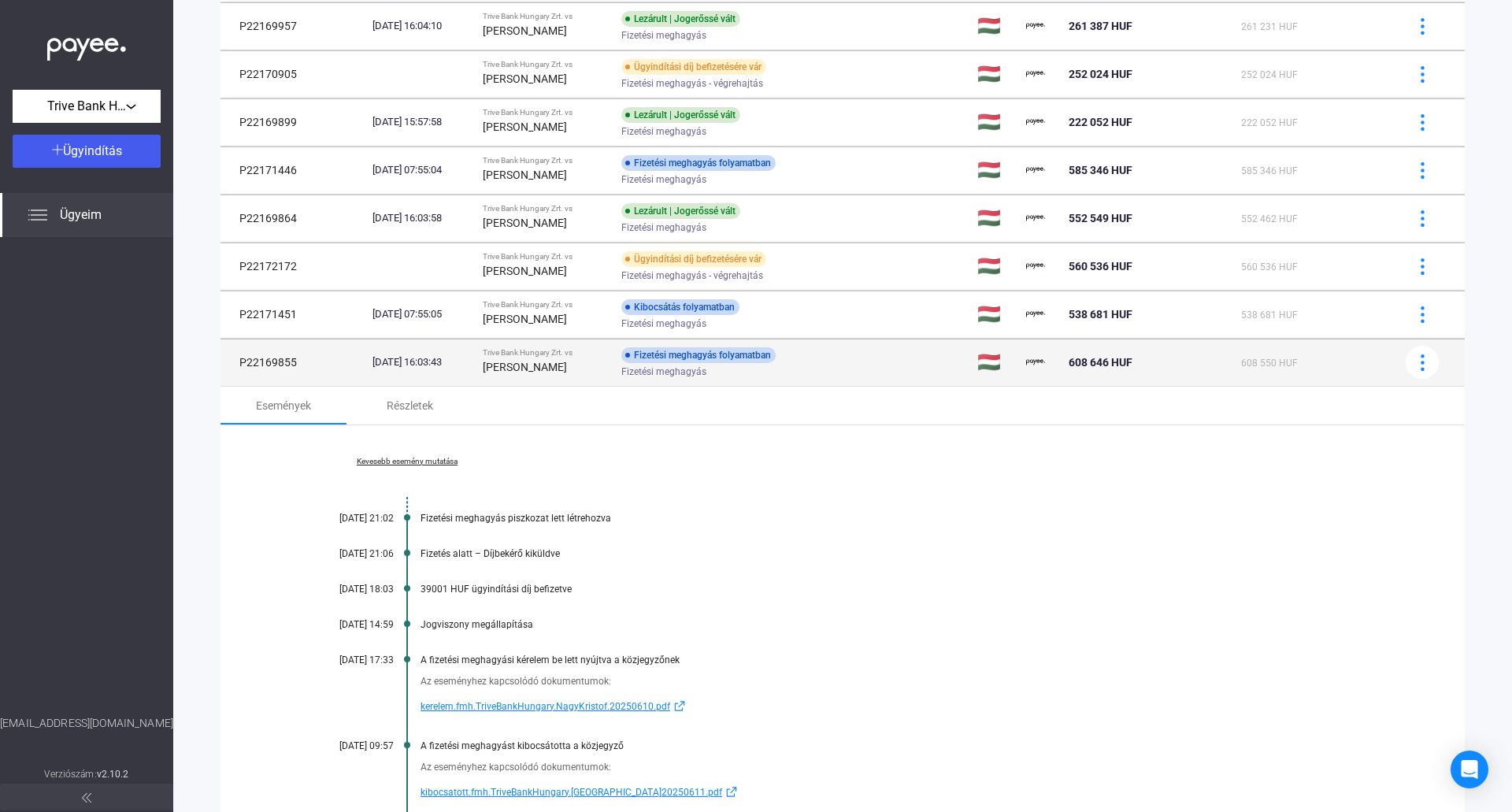
click at [507, 374] on div "[PERSON_NAME]" at bounding box center [546, 367] width 126 height 19
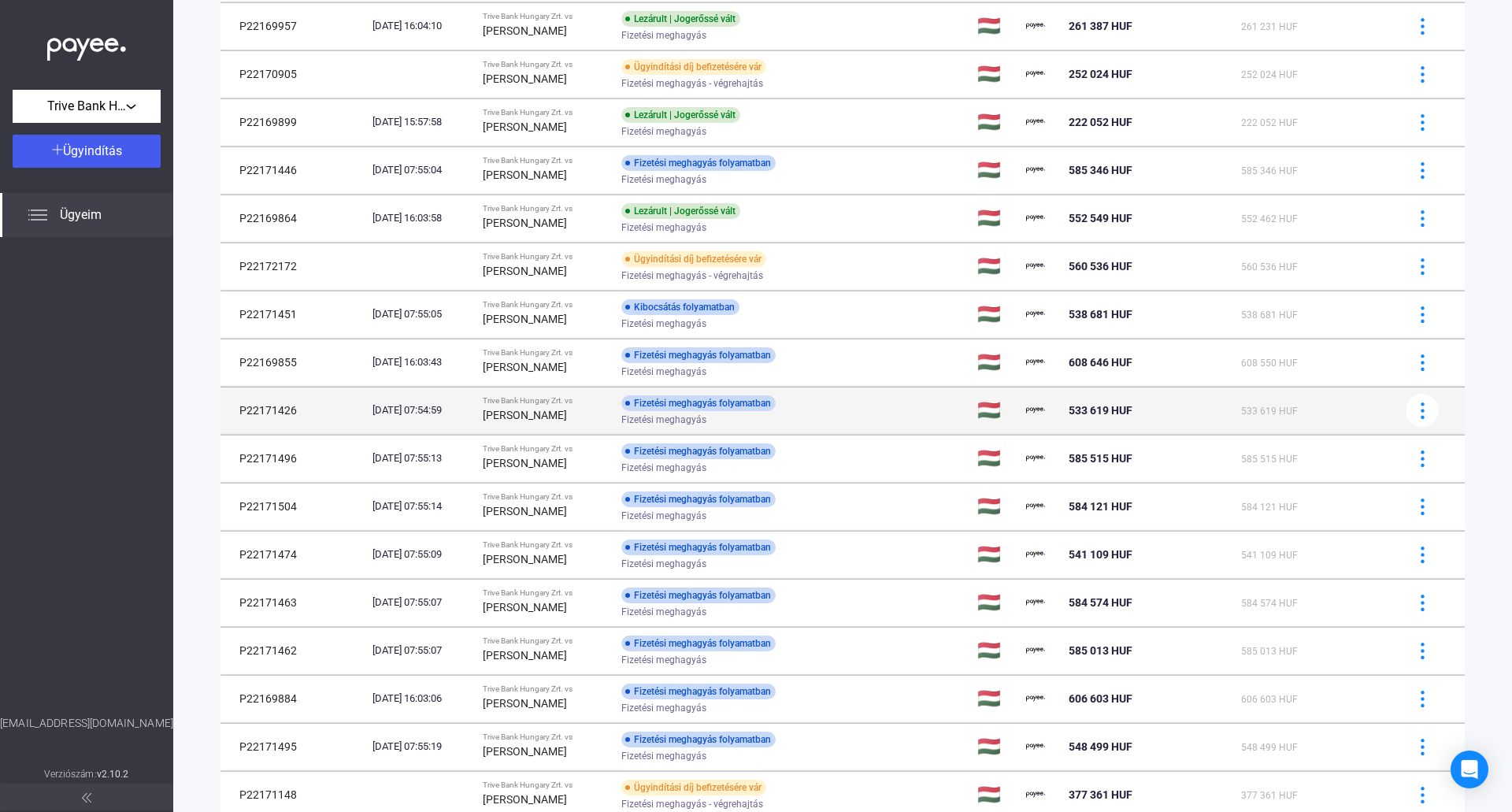
click at [535, 411] on strong "[PERSON_NAME]" at bounding box center [525, 415] width 84 height 13
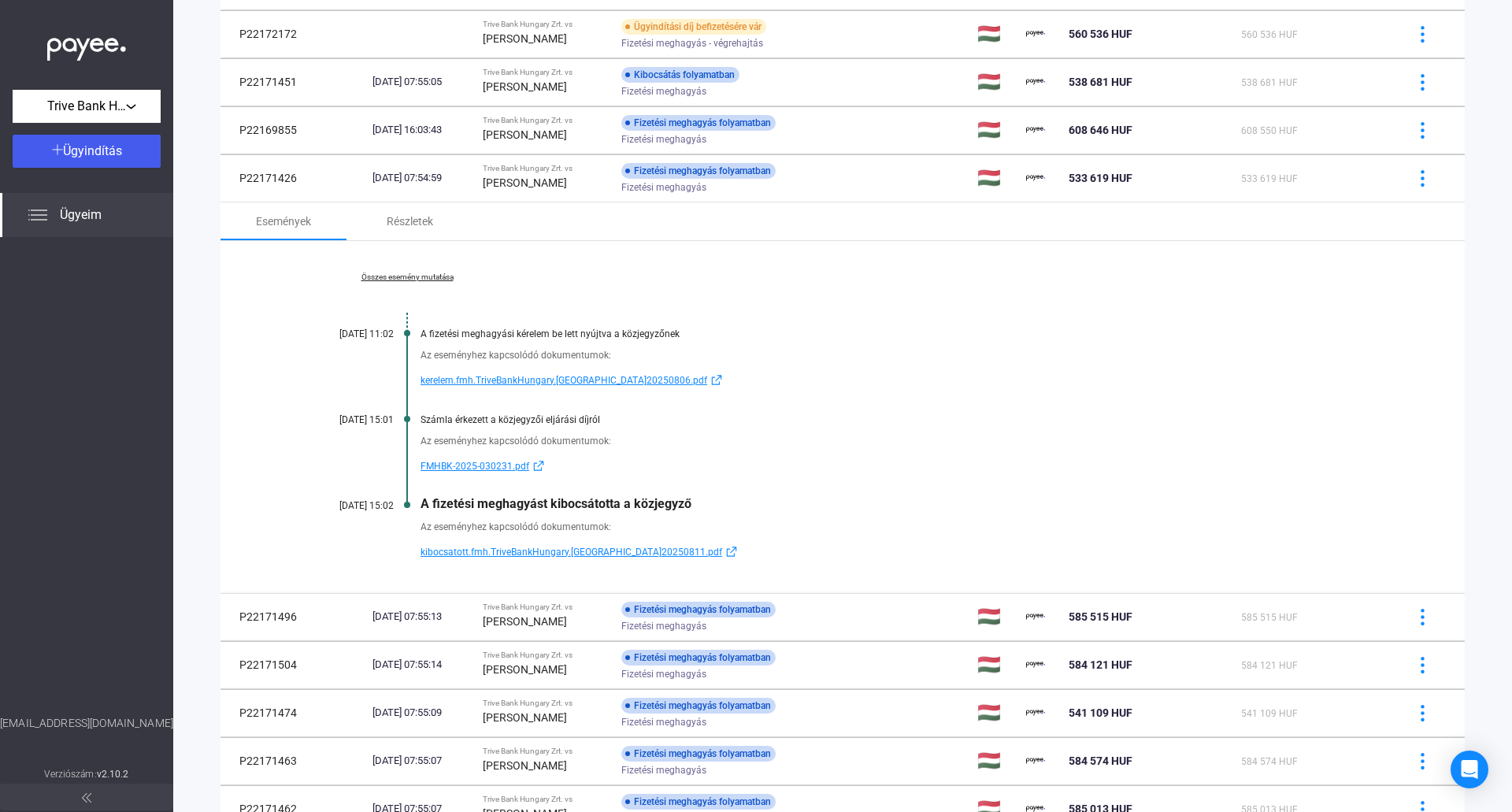
scroll to position [801, 0]
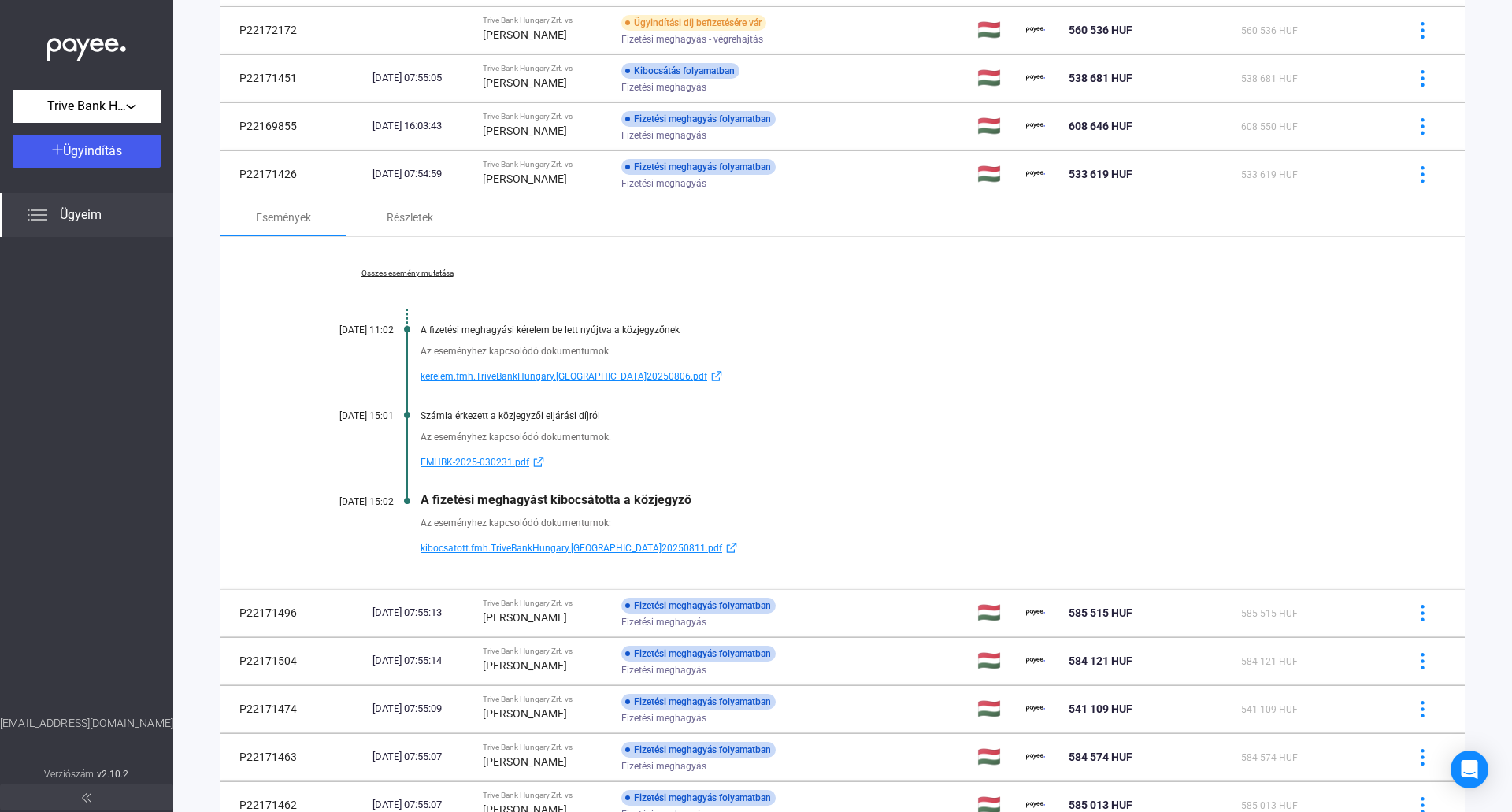
click at [380, 271] on link "Összes esemény mutatása" at bounding box center [406, 273] width 215 height 9
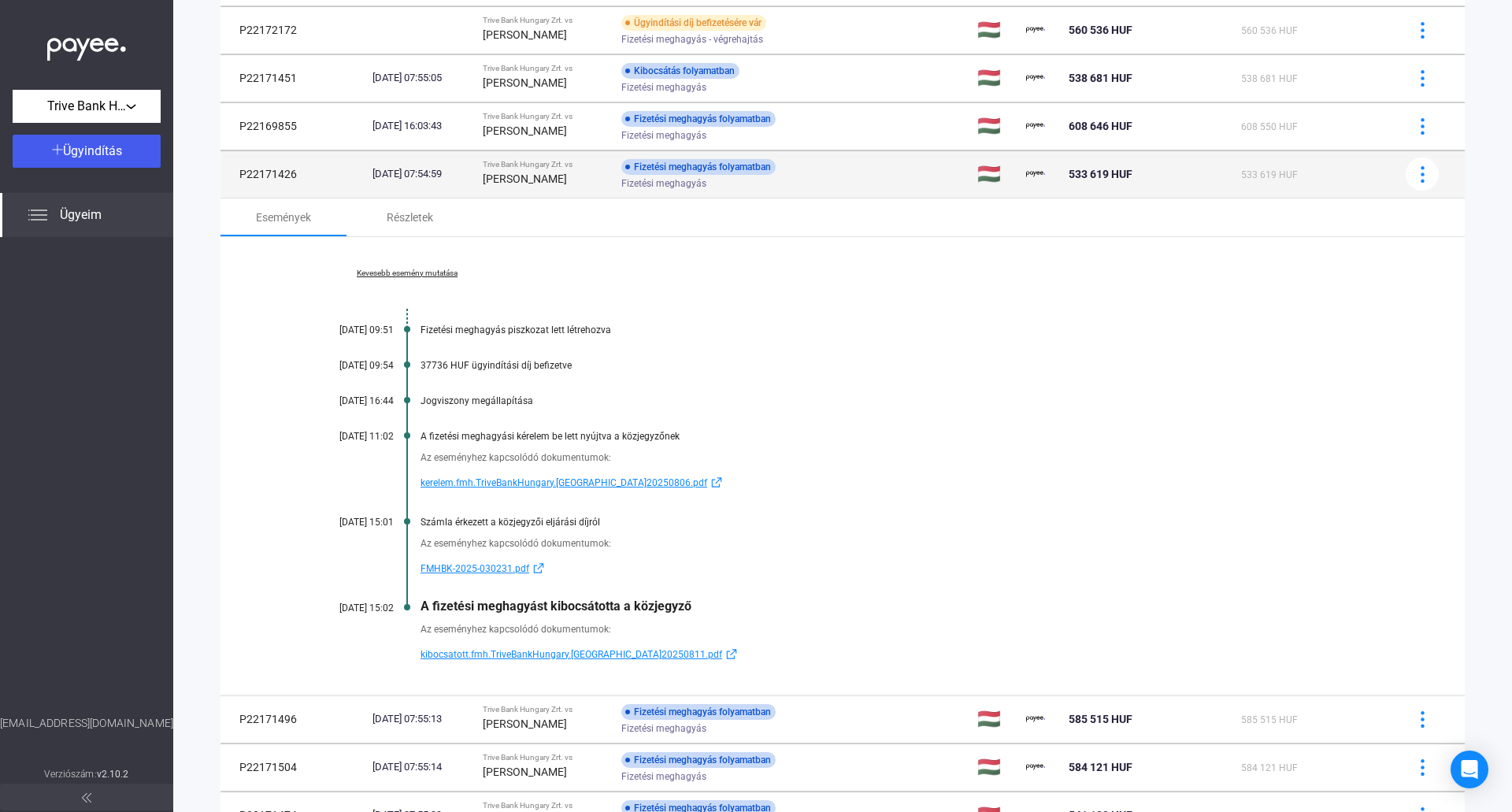
click at [567, 180] on strong "[PERSON_NAME]" at bounding box center [525, 179] width 84 height 13
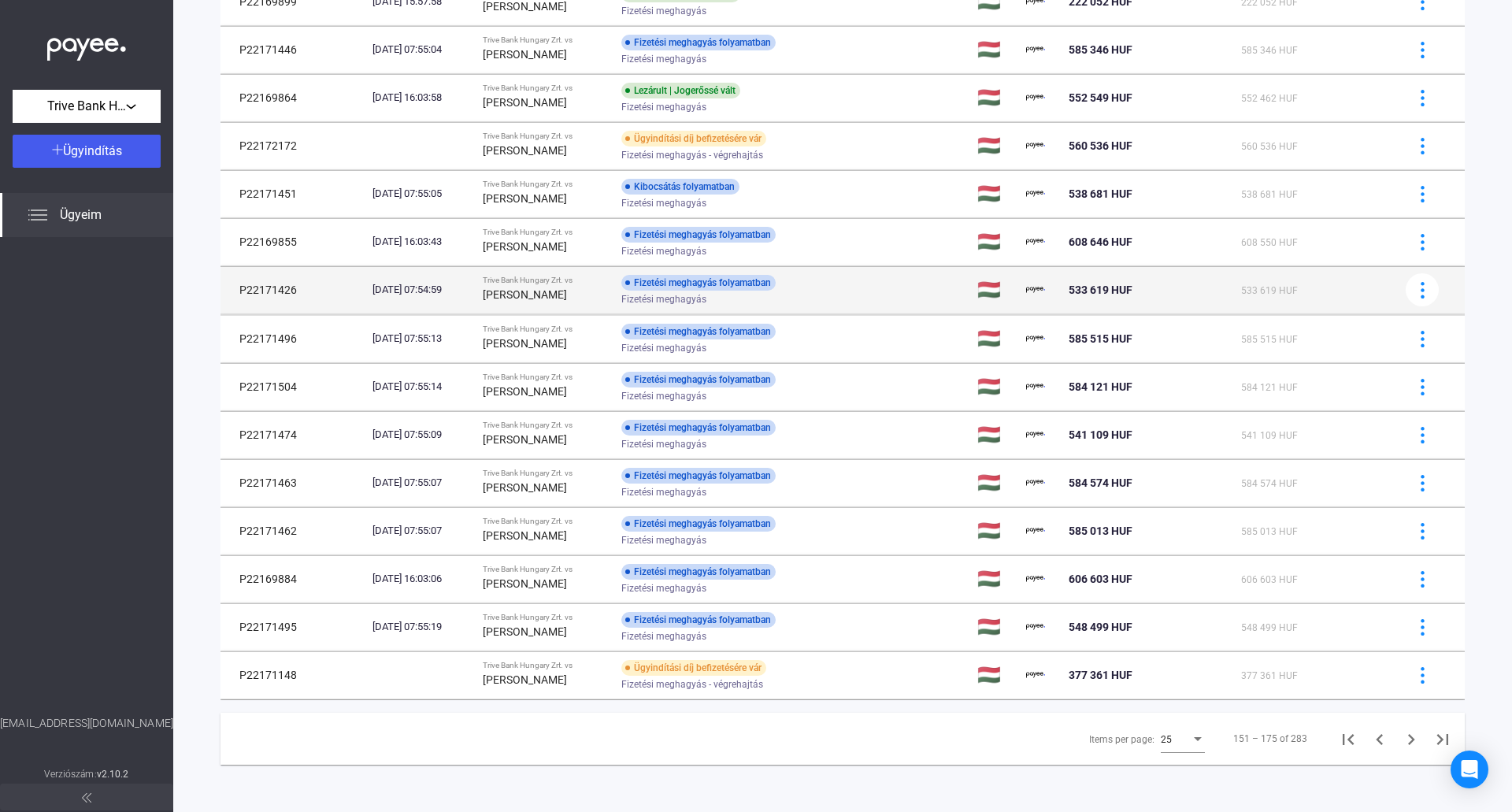
scroll to position [684, 0]
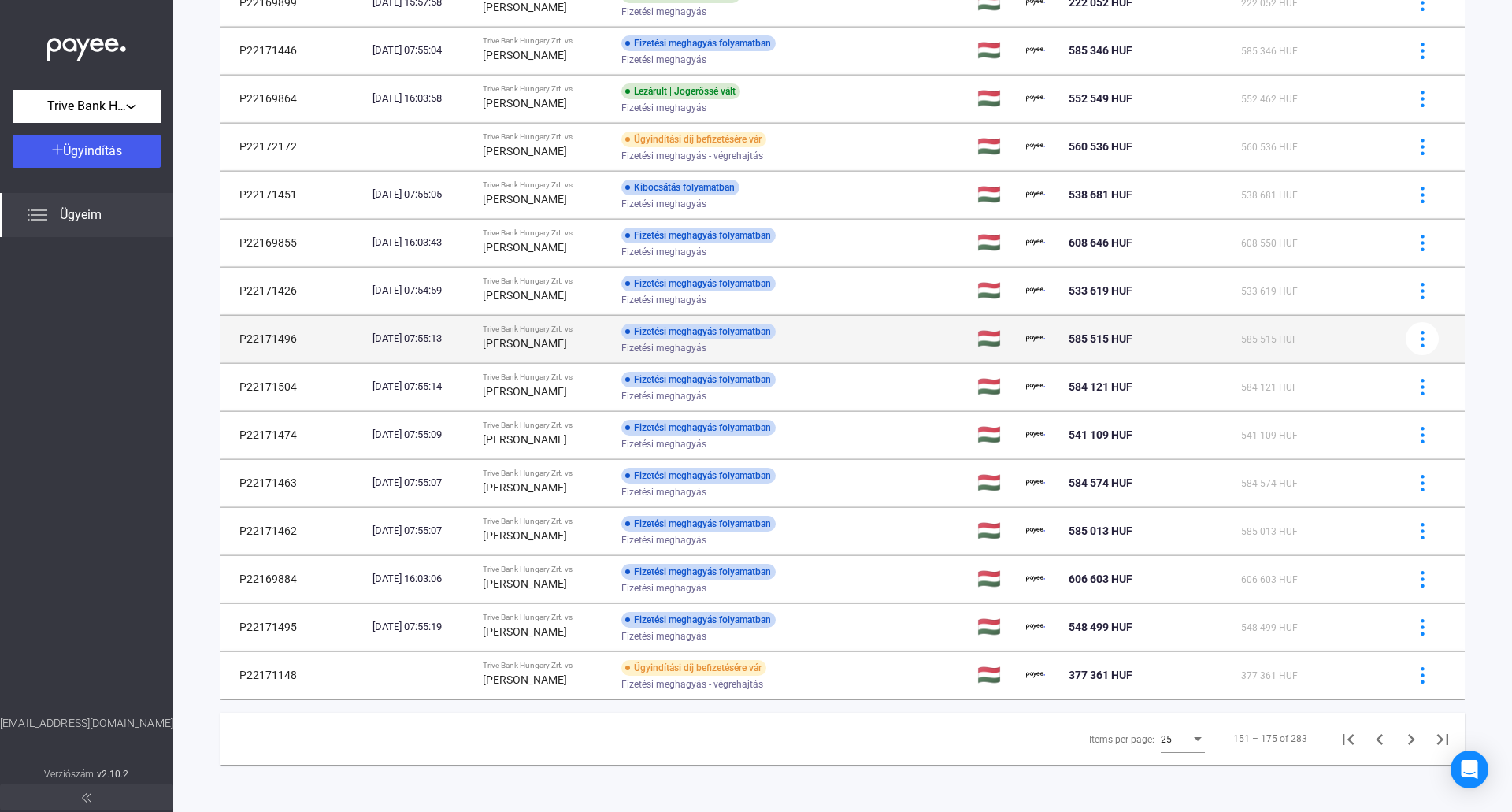
click at [556, 331] on div "Trive Bank Hungary Zrt. vs" at bounding box center [546, 329] width 126 height 9
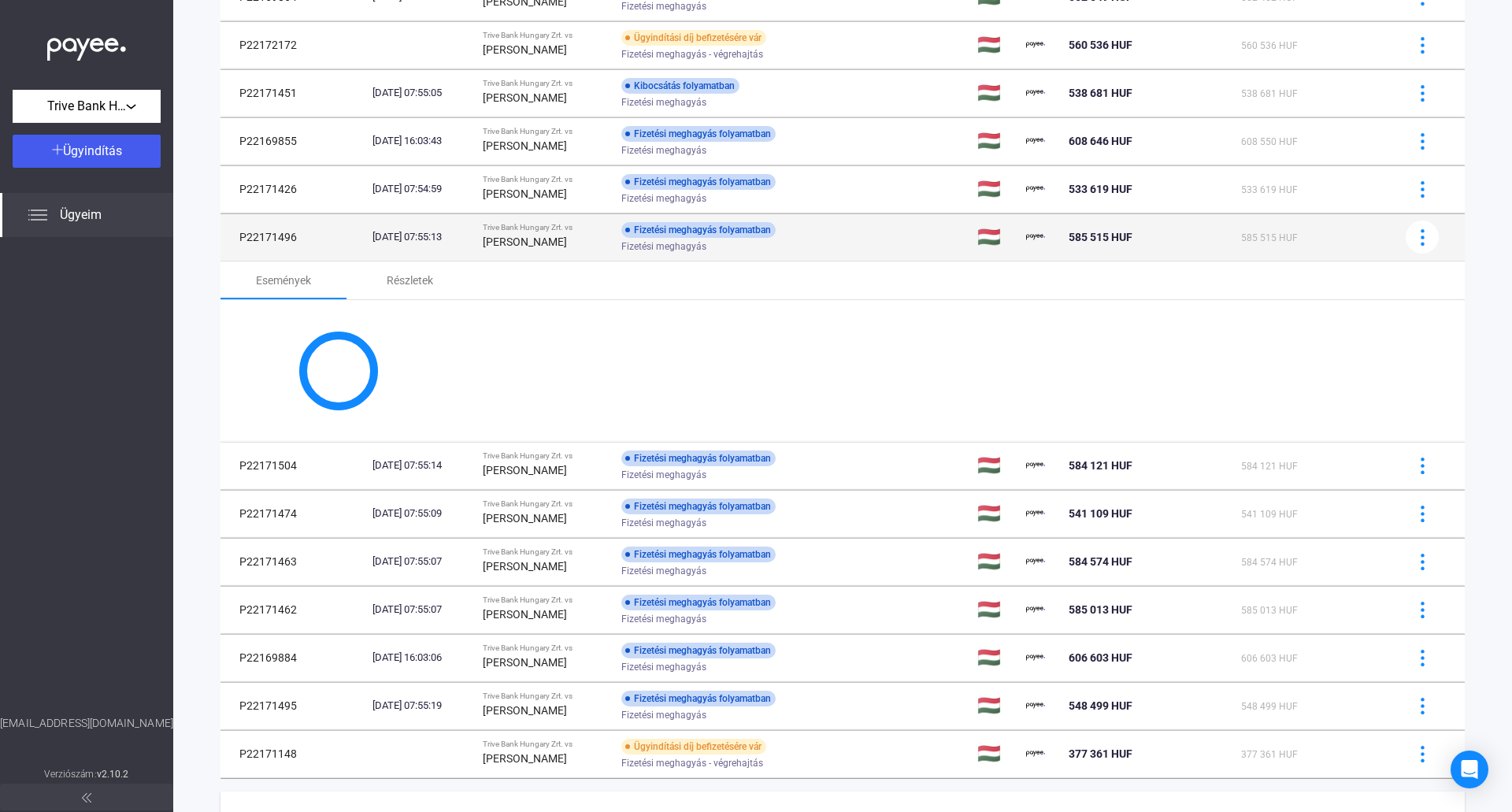
scroll to position [801, 0]
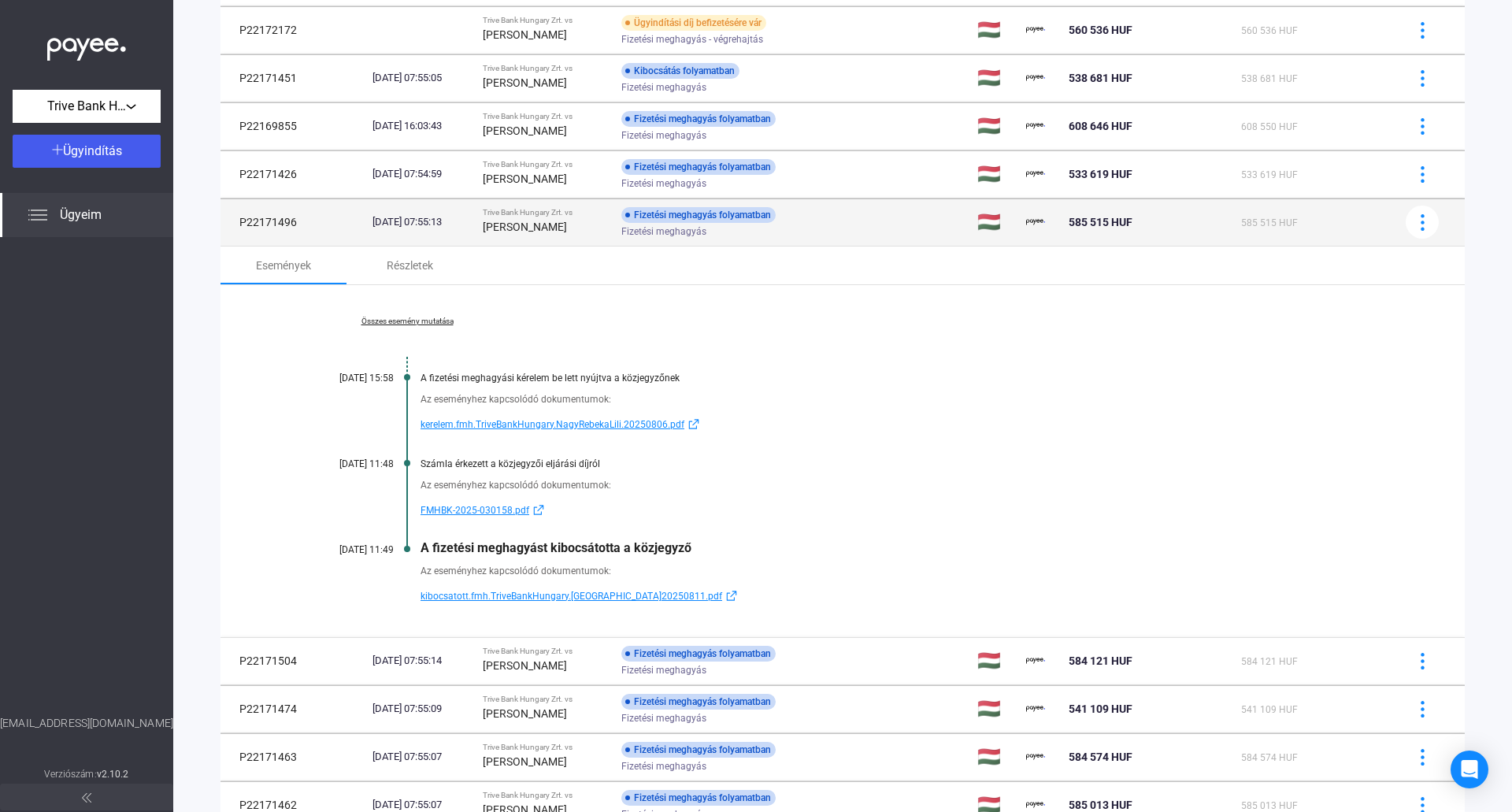
click at [508, 227] on strong "[PERSON_NAME]" at bounding box center [525, 226] width 84 height 13
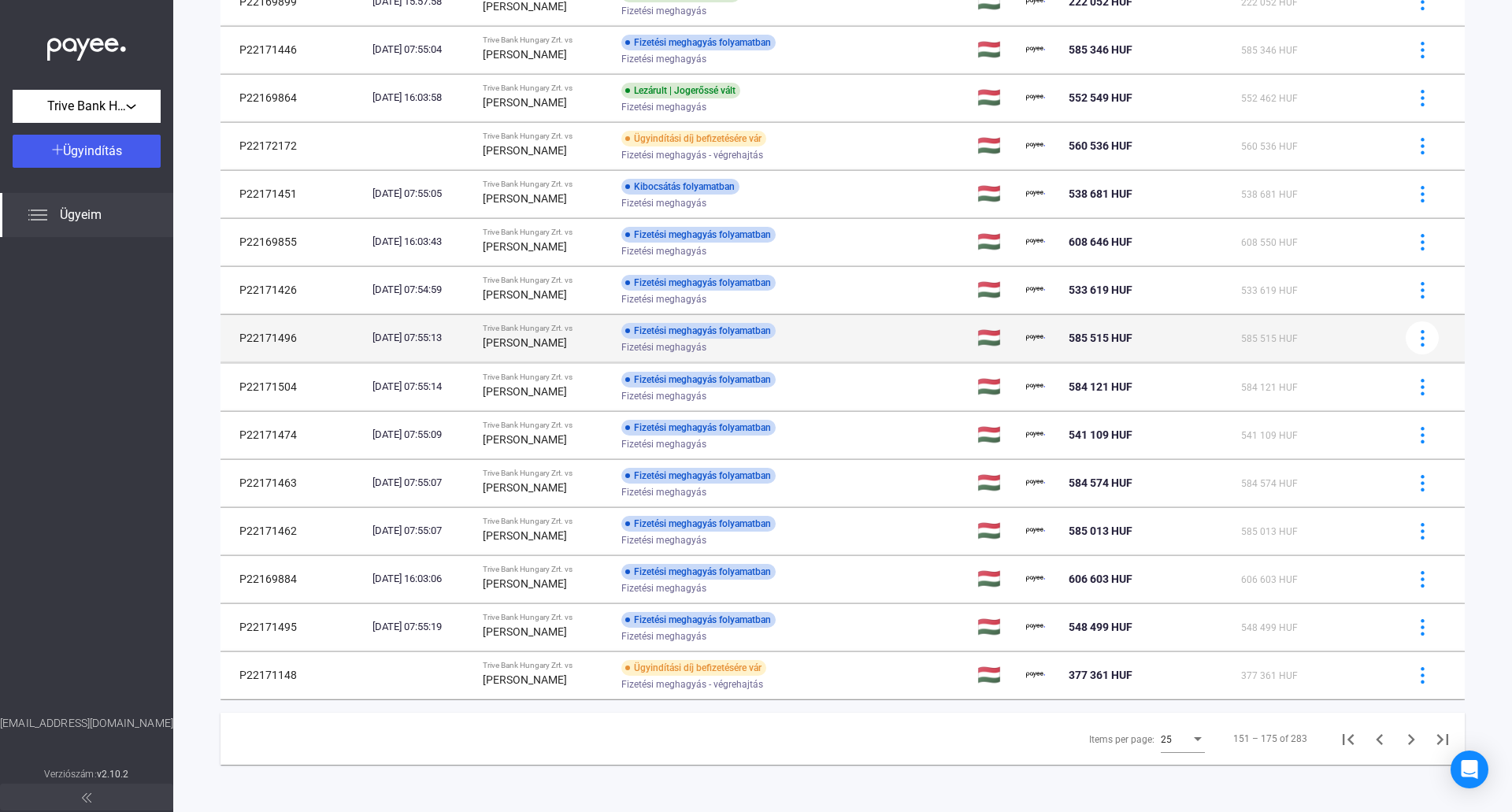
scroll to position [684, 0]
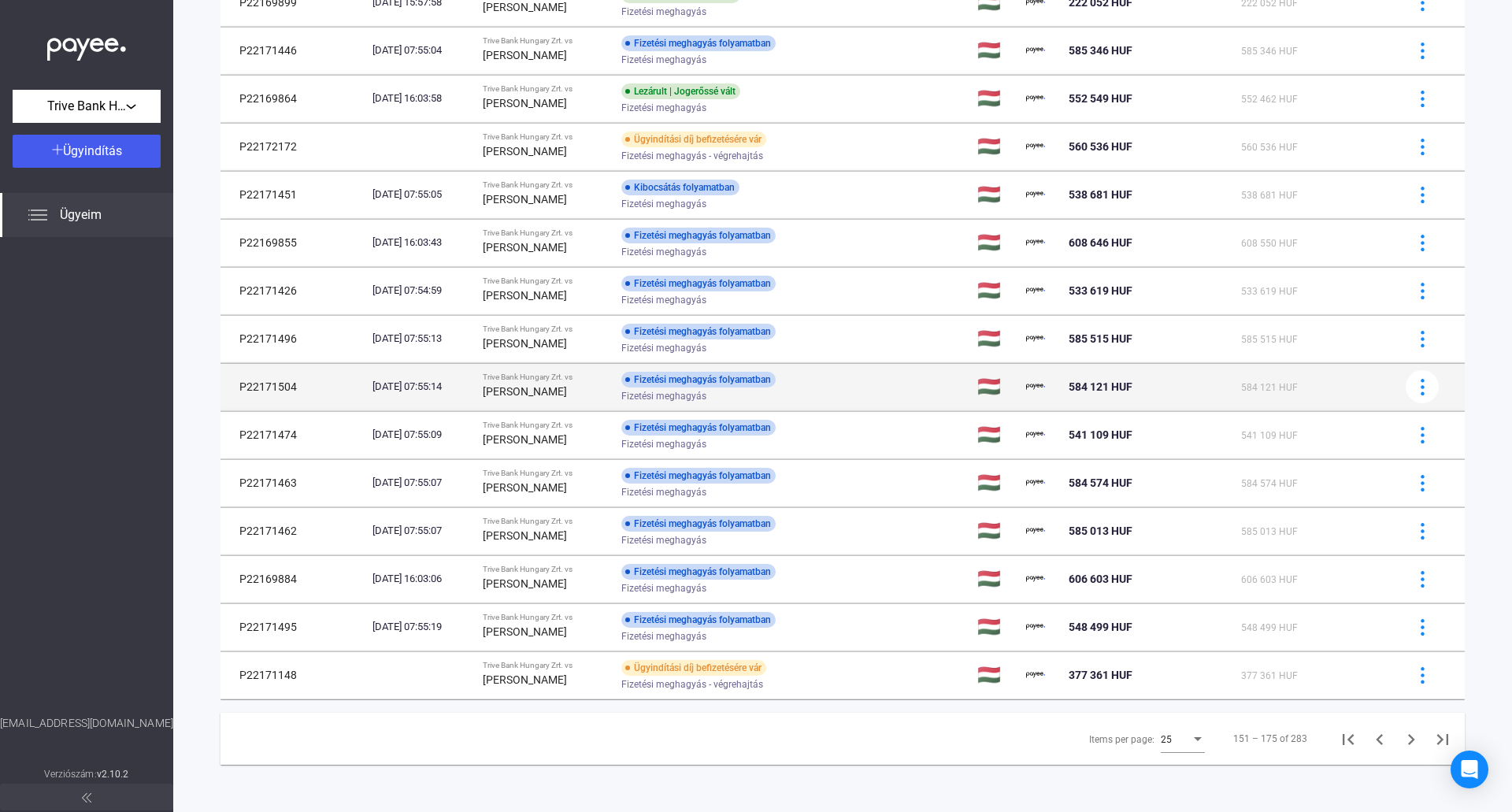
click at [598, 403] on td "Trive Bank Hungary Zrt. vs [PERSON_NAME]" at bounding box center [546, 387] width 139 height 47
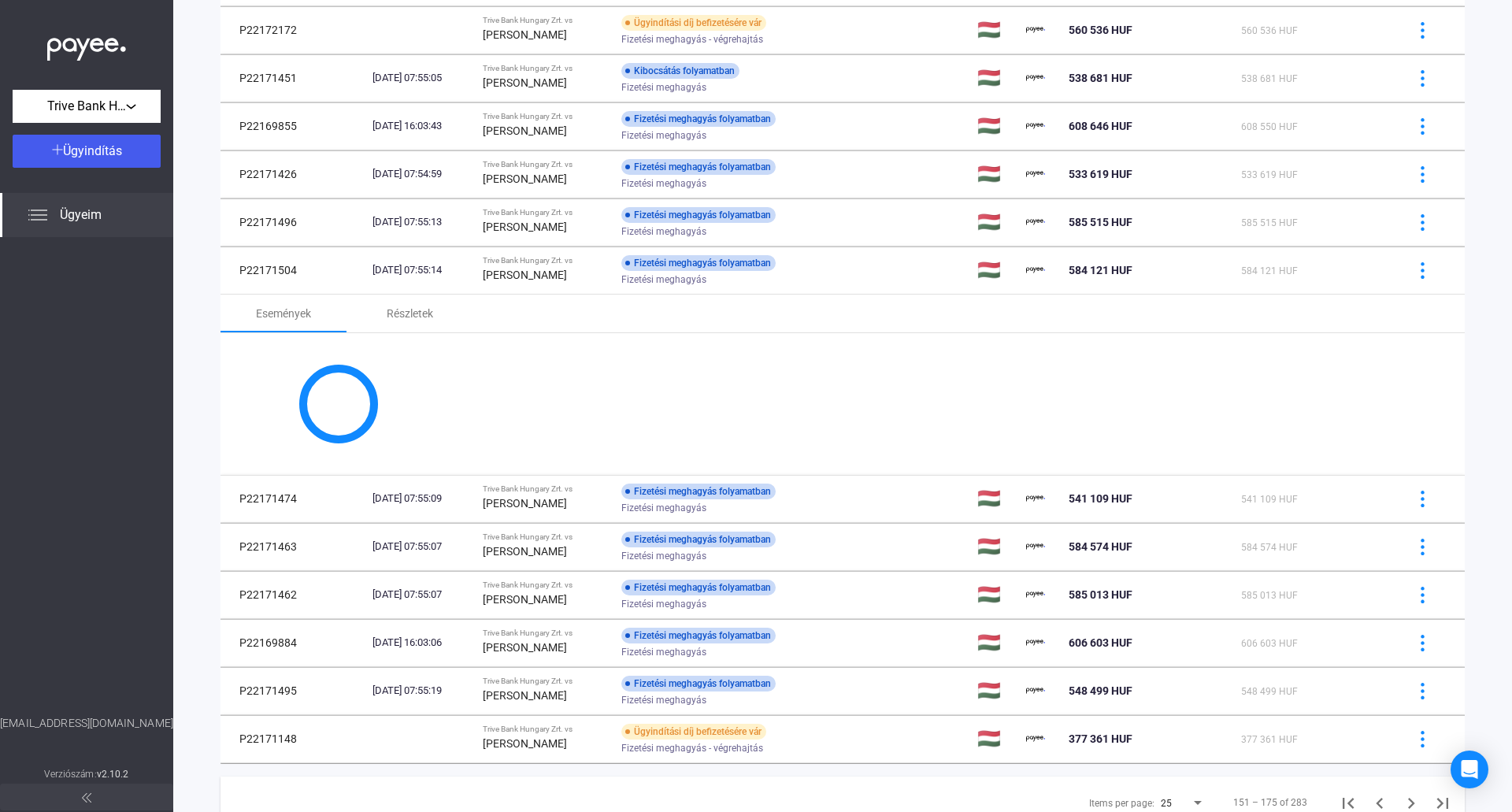
scroll to position [801, 0]
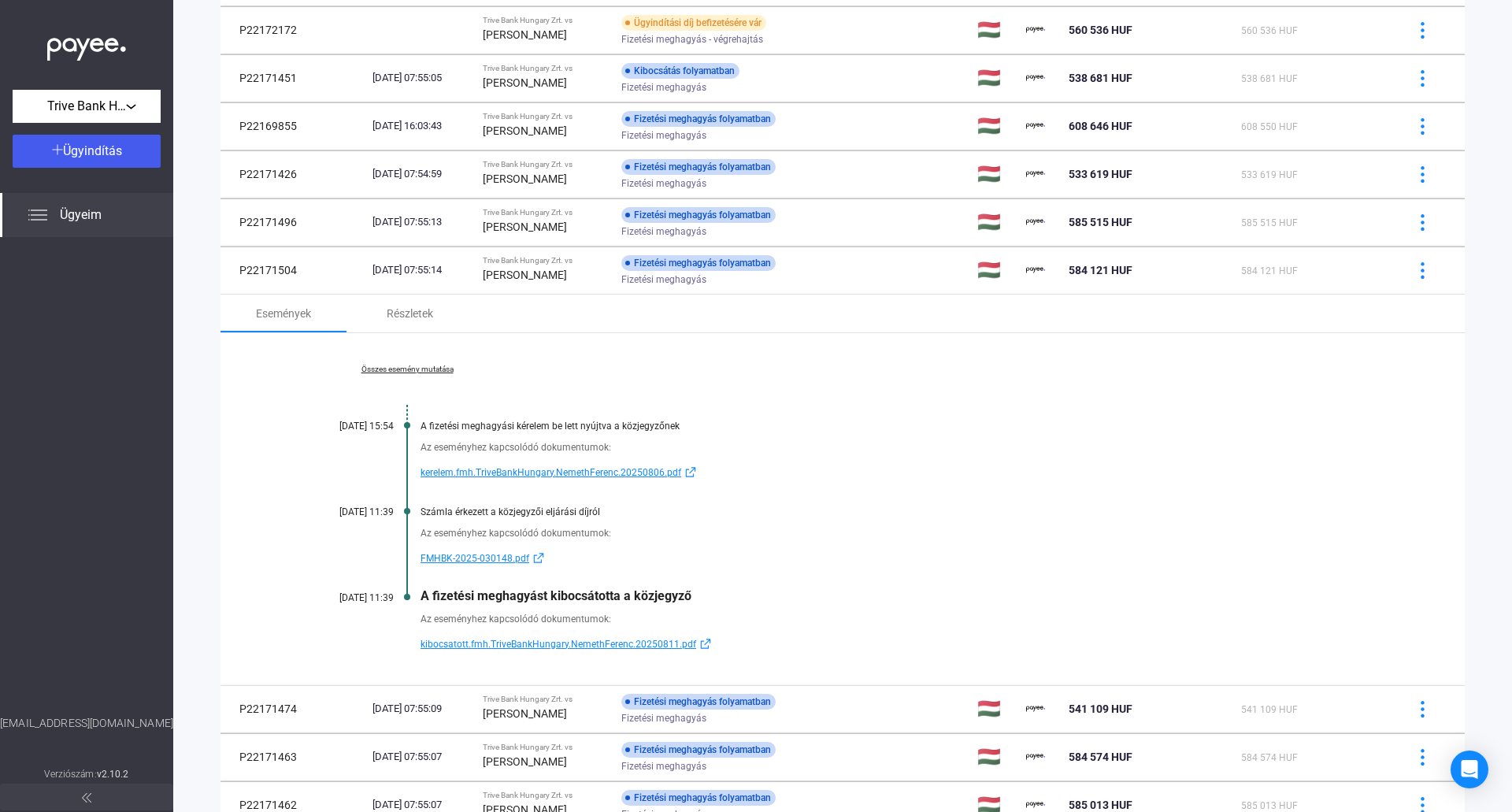
click at [576, 641] on span "kibocsatott.fmh.TriveBankHungary.NemethFerenc.20250811.pdf" at bounding box center [558, 644] width 275 height 19
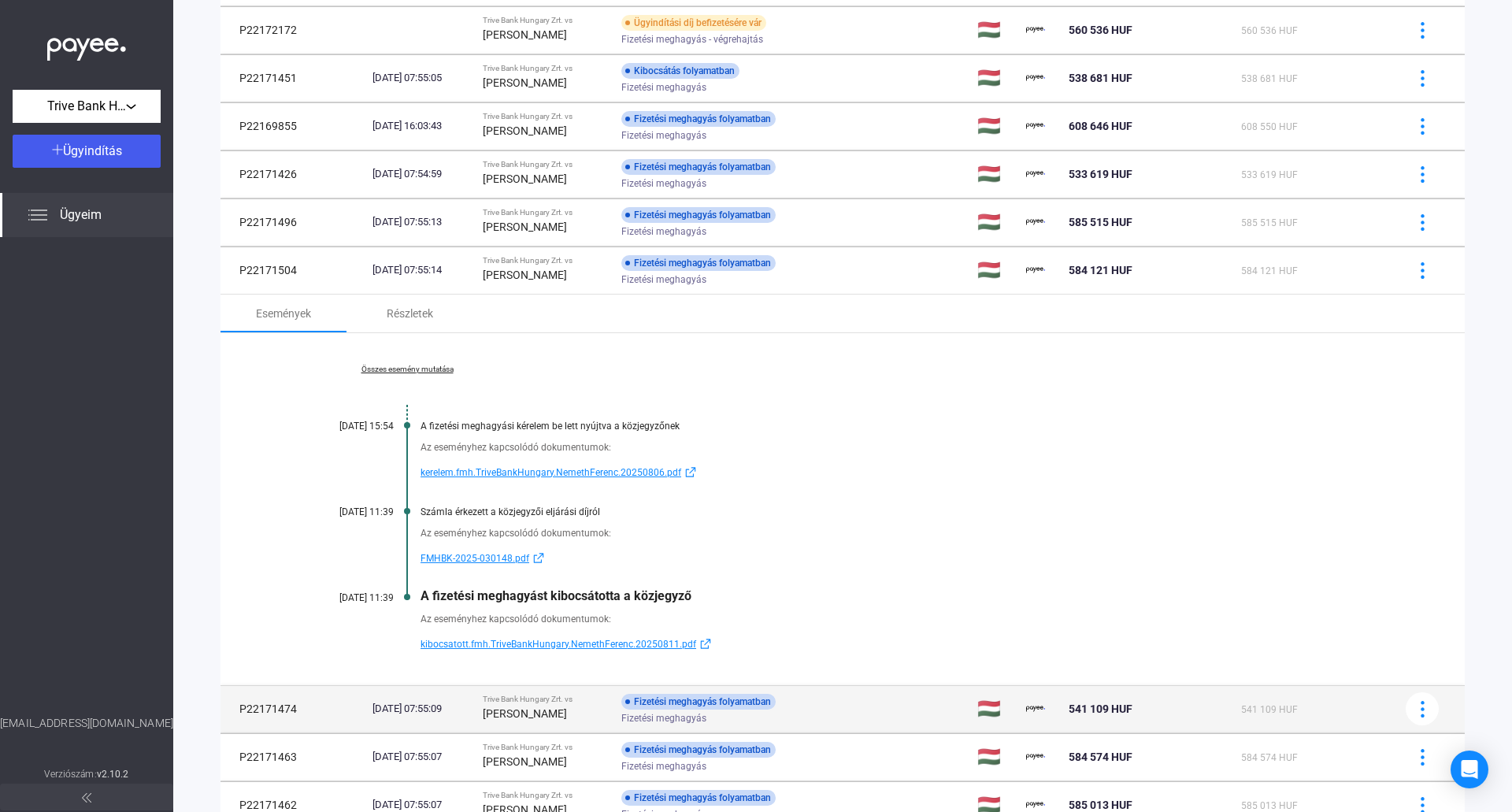
click at [578, 706] on div "[PERSON_NAME]" at bounding box center [546, 713] width 126 height 19
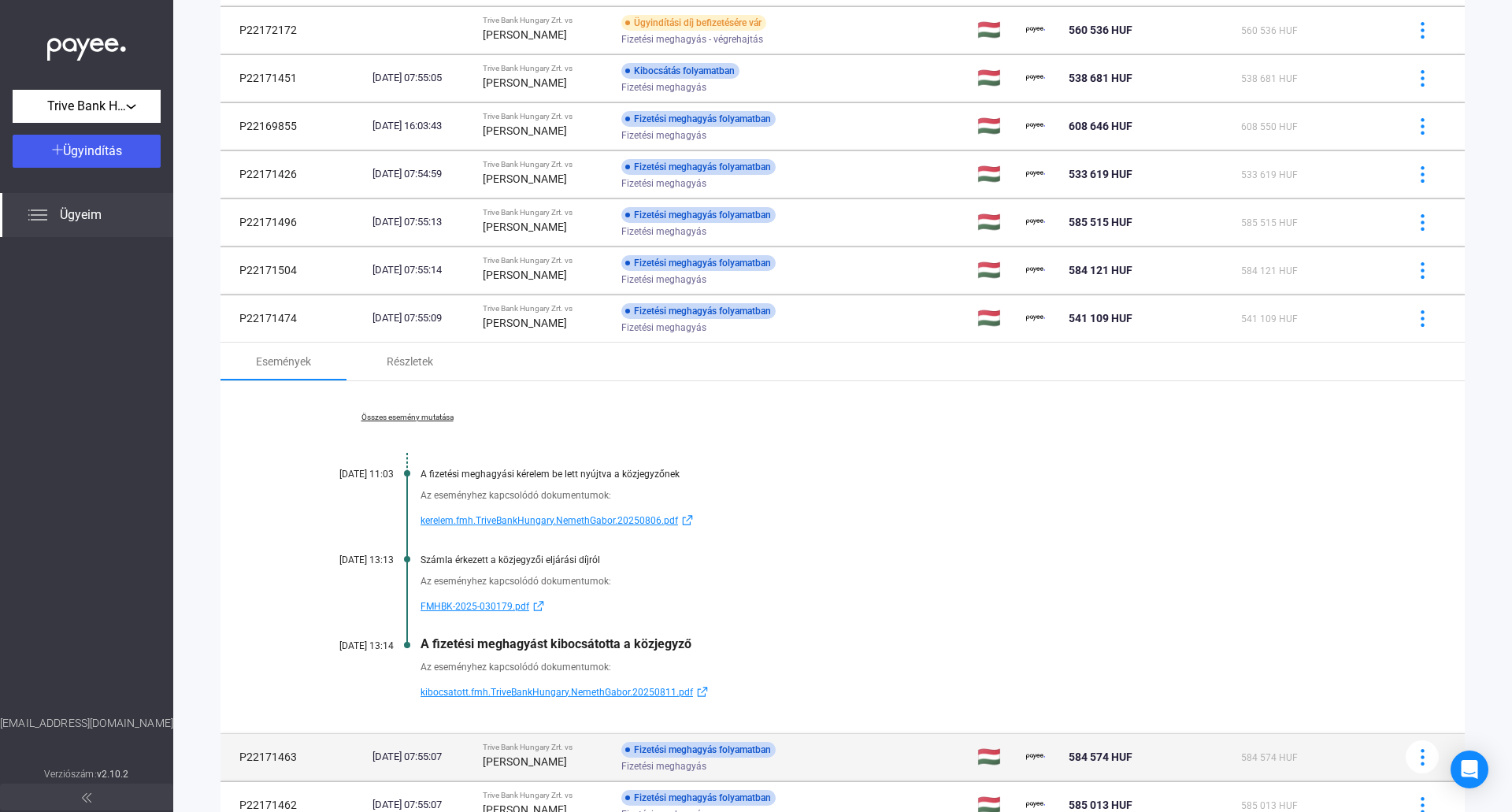
click at [567, 759] on strong "[PERSON_NAME]" at bounding box center [525, 761] width 84 height 13
